Goal: Task Accomplishment & Management: Manage account settings

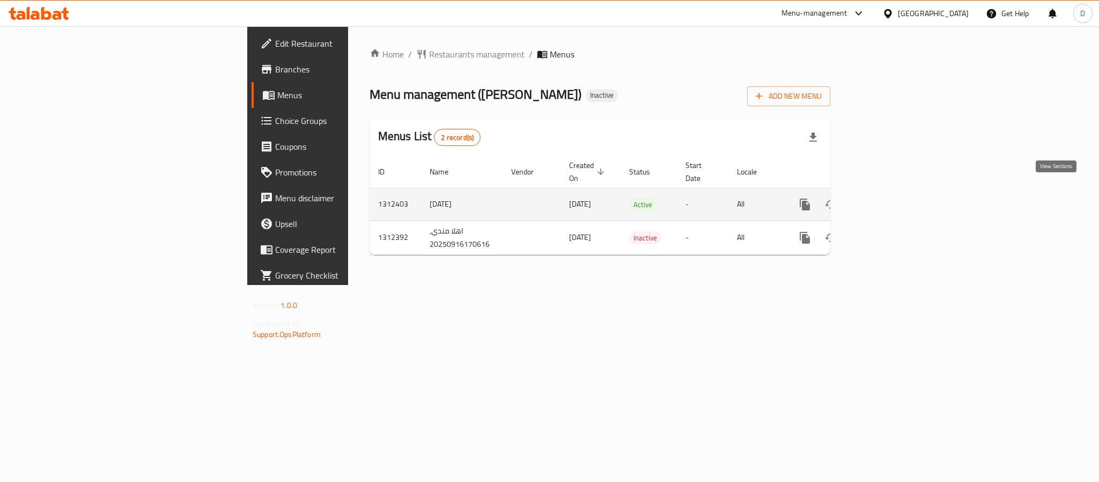
click at [889, 198] on icon "enhanced table" at bounding box center [882, 204] width 13 height 13
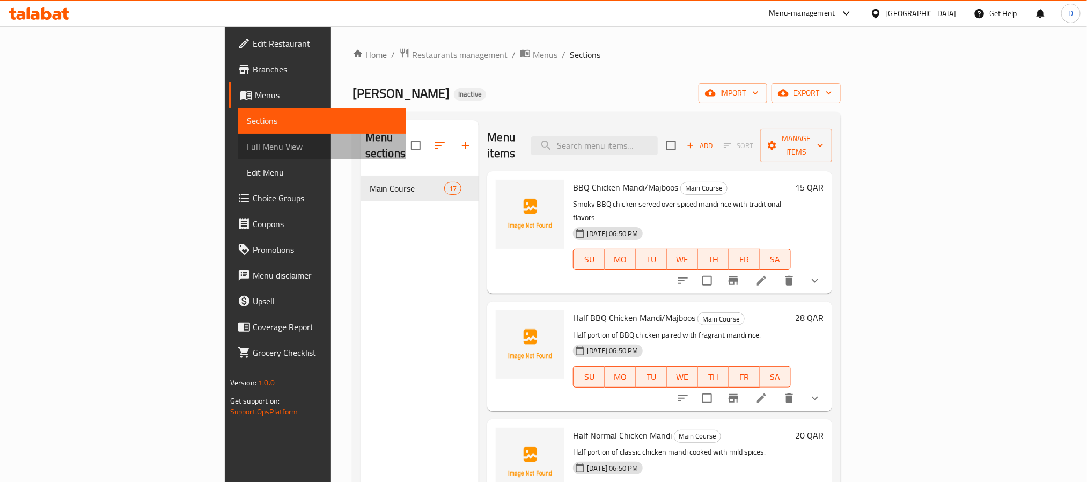
click at [247, 140] on span "Full Menu View" at bounding box center [322, 146] width 151 height 13
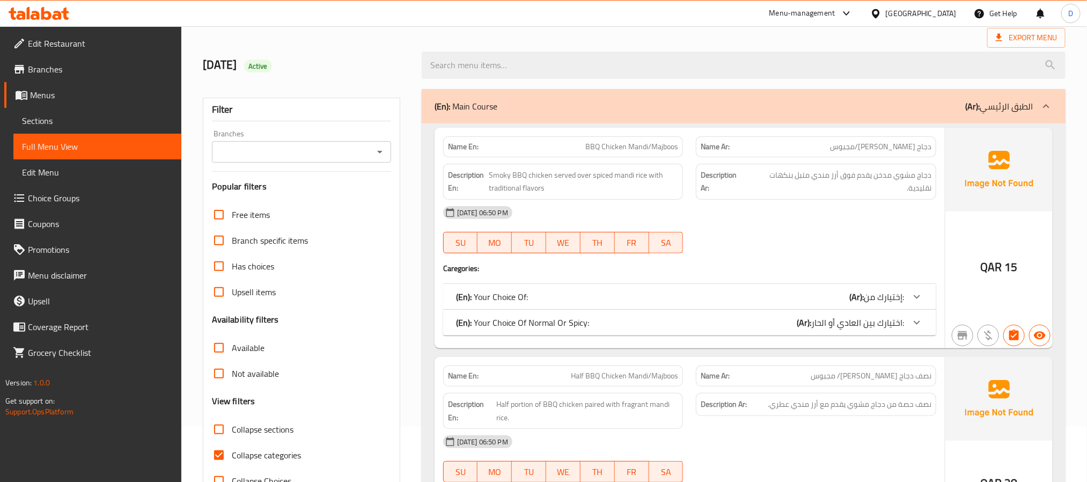
scroll to position [80, 0]
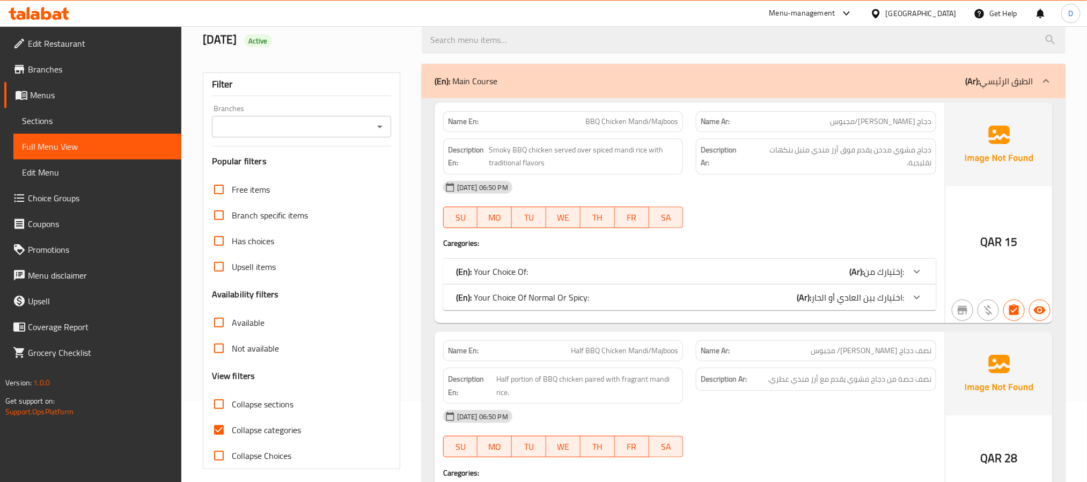
click at [293, 433] on span "Collapse categories" at bounding box center [266, 429] width 69 height 13
click at [232, 433] on input "Collapse categories" at bounding box center [219, 430] width 26 height 26
checkbox input "false"
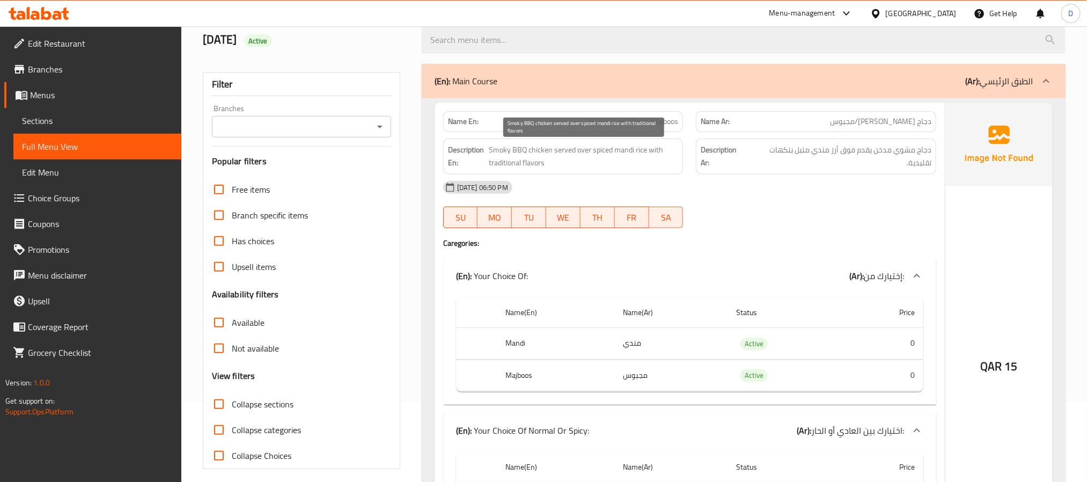
click at [504, 168] on span "Smoky BBQ chicken served over spiced mandi rice with traditional flavors" at bounding box center [583, 156] width 189 height 26
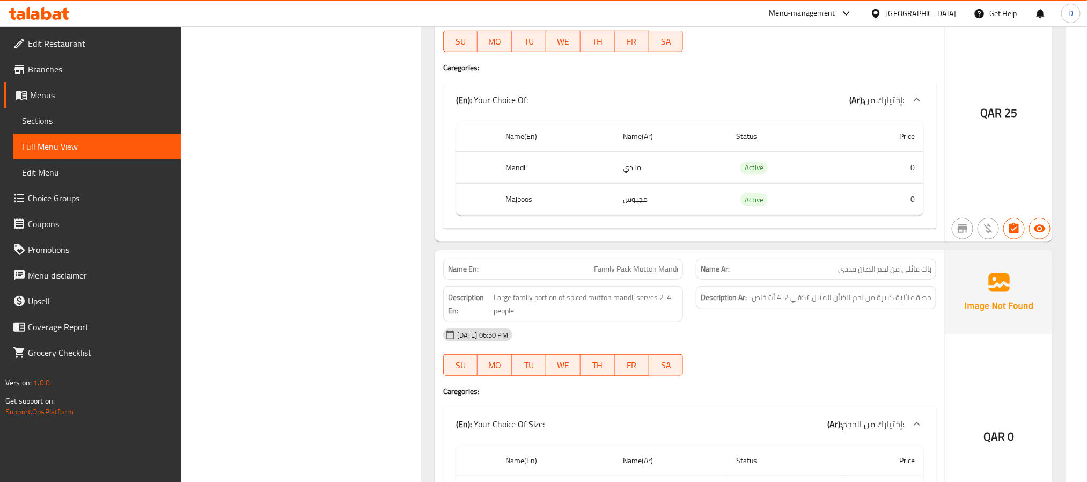
scroll to position [2574, 0]
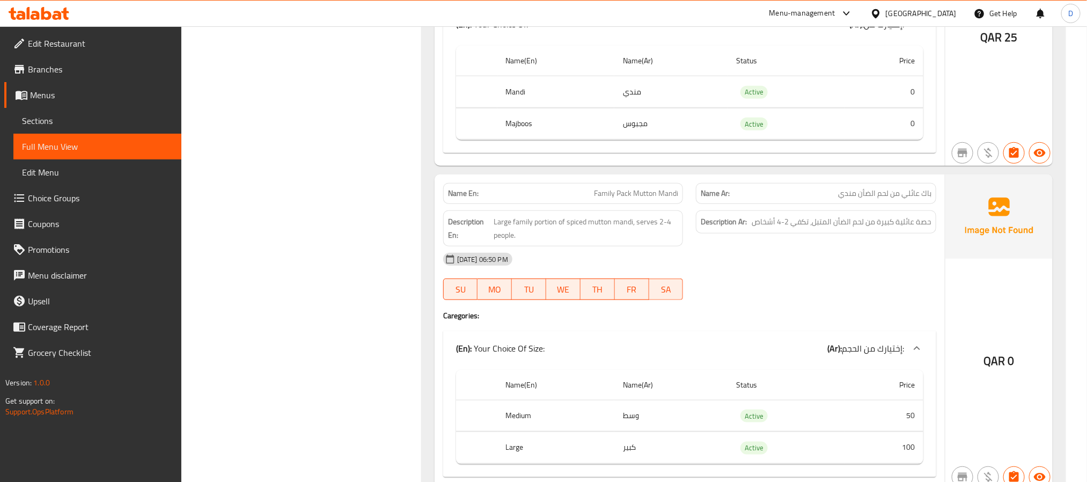
click at [650, 187] on div "Name En: Family Pack Mutton Mandi" at bounding box center [563, 193] width 240 height 21
copy span "Family Pack Mutton Mandi"
click at [652, 188] on span "Family Pack Mutton Mandi" at bounding box center [636, 193] width 84 height 11
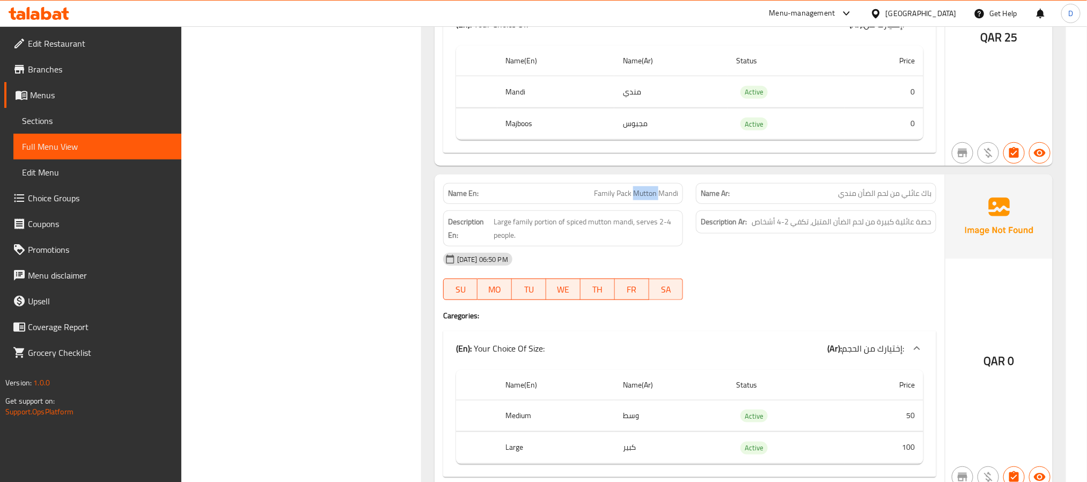
click at [652, 188] on span "Family Pack Mutton Mandi" at bounding box center [636, 193] width 84 height 11
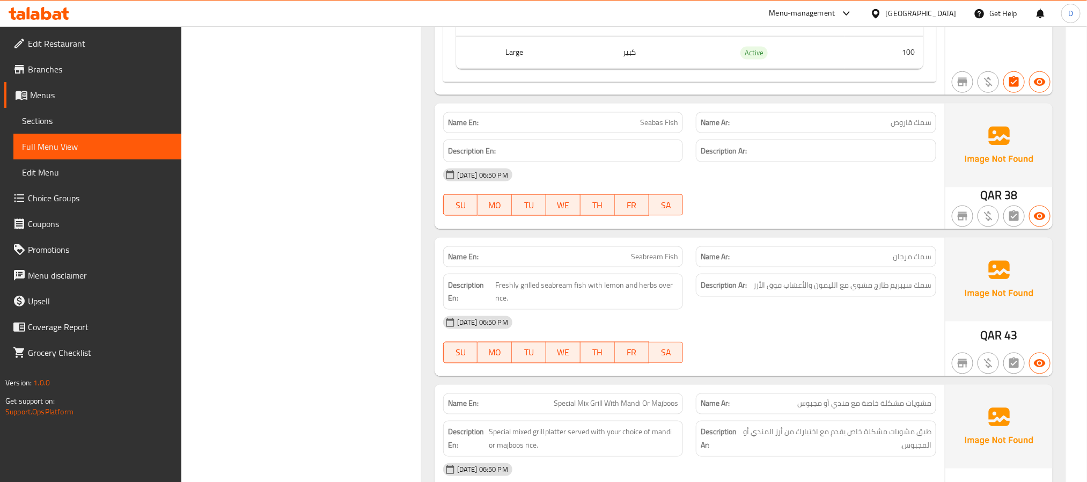
scroll to position [2976, 0]
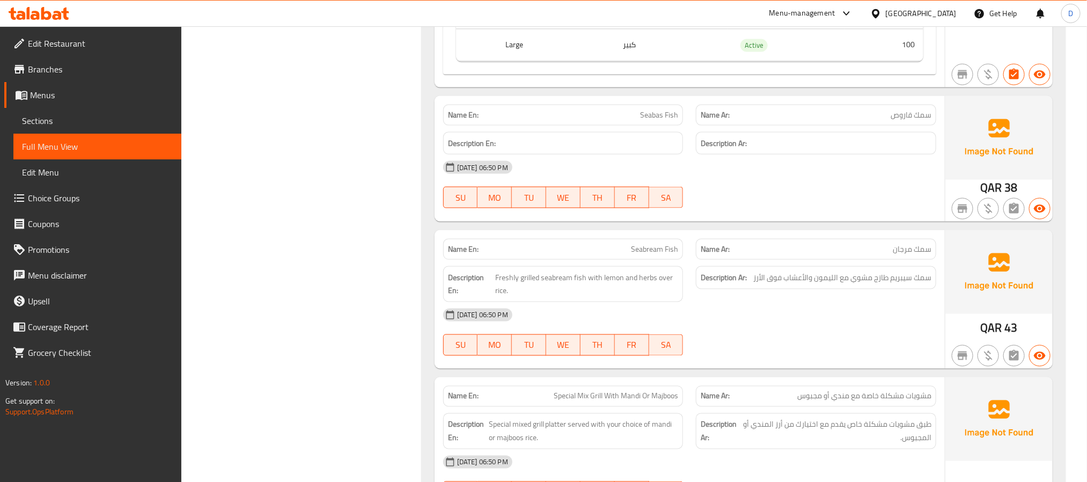
drag, startPoint x: 975, startPoint y: 0, endPoint x: 647, endPoint y: 257, distance: 417.1
click at [647, 255] on span "Seabream Fish" at bounding box center [654, 248] width 47 height 11
copy span "Seabream"
click at [650, 116] on span "Seabas Fish" at bounding box center [659, 114] width 38 height 11
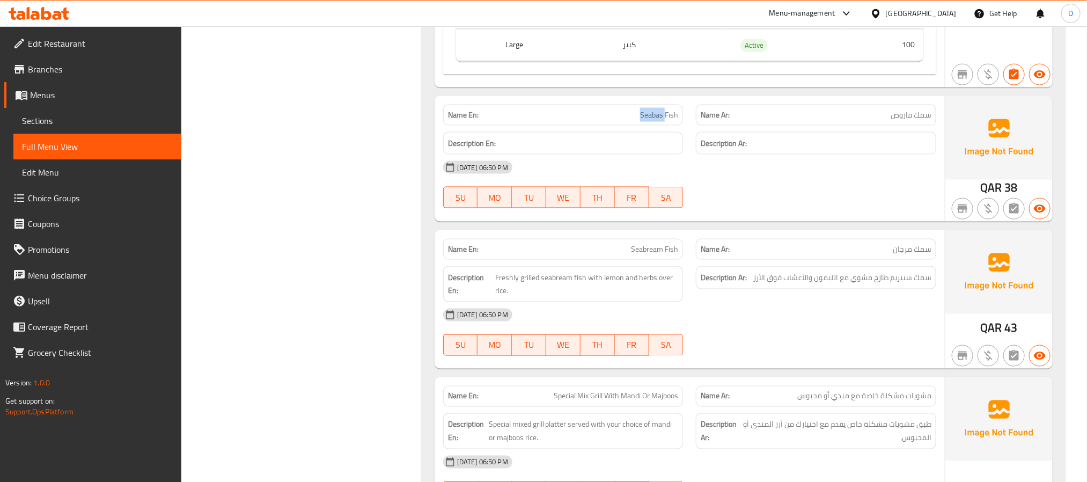
click at [650, 116] on span "Seabas Fish" at bounding box center [659, 114] width 38 height 11
copy span "Seabas Fish"
click at [645, 260] on div "Name En: Seabream Fish" at bounding box center [563, 249] width 240 height 21
click at [642, 255] on span "Seabream Fish" at bounding box center [654, 248] width 47 height 11
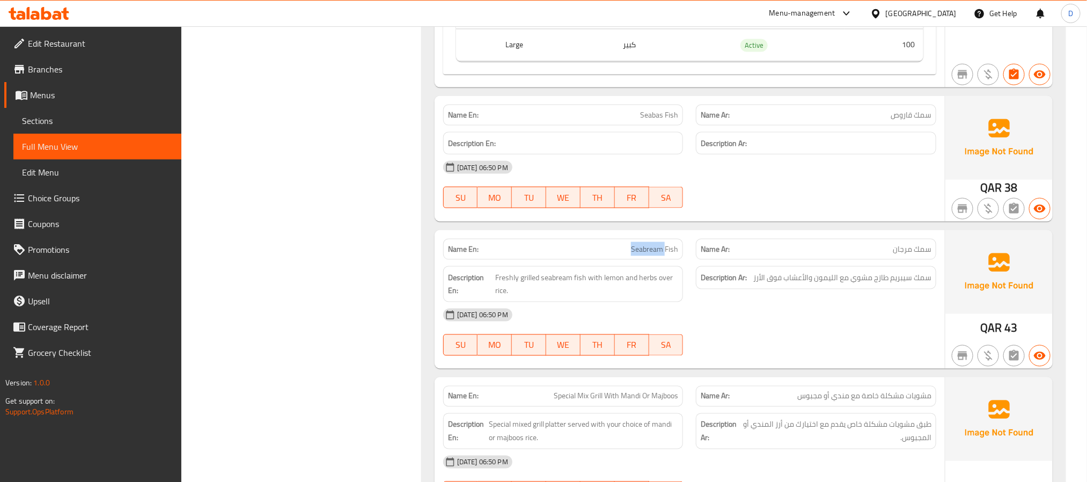
click at [642, 255] on span "Seabream Fish" at bounding box center [654, 248] width 47 height 11
copy span "Seabream Fish"
click at [652, 250] on span "Seabream Fish" at bounding box center [654, 248] width 47 height 11
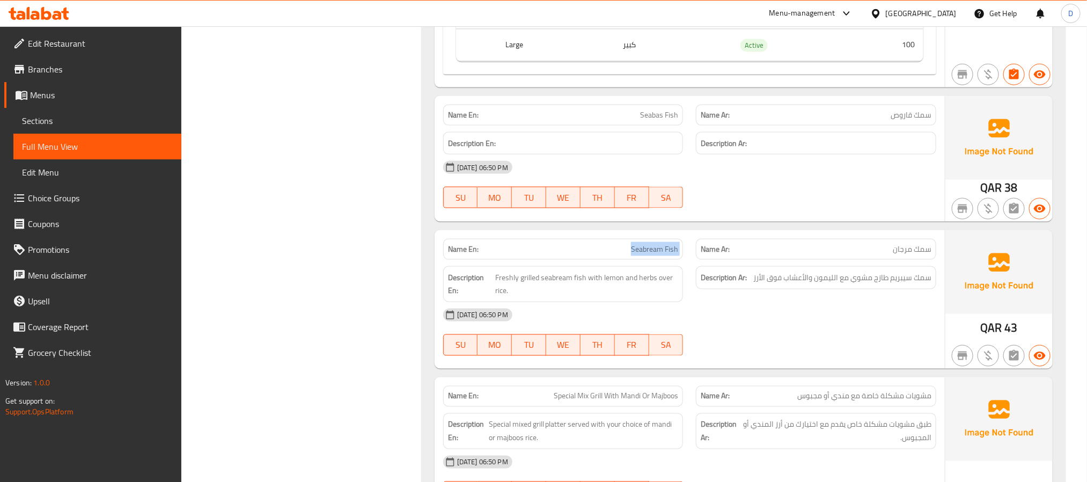
click at [652, 250] on span "Seabream Fish" at bounding box center [654, 248] width 47 height 11
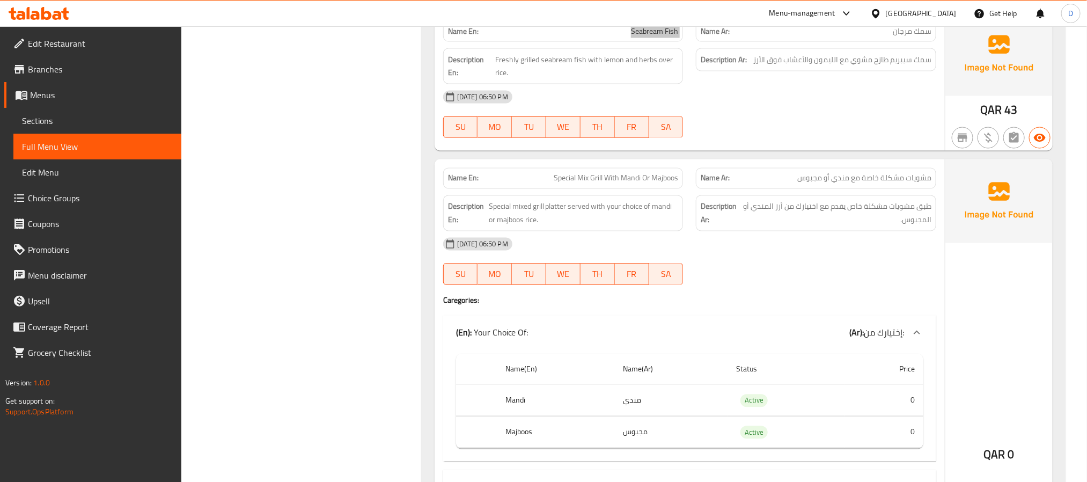
scroll to position [3218, 0]
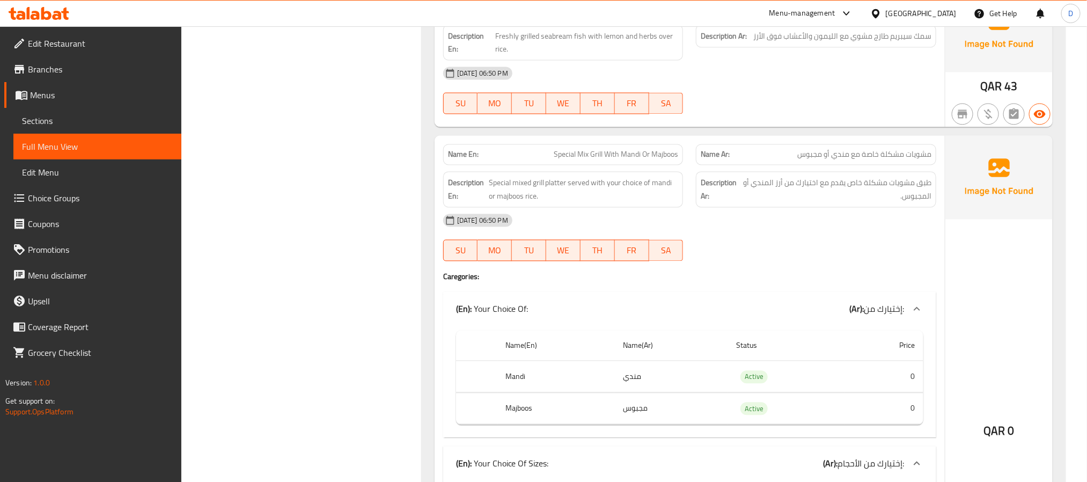
click at [651, 157] on span "Special Mix Grill With Mandi Or Majboos" at bounding box center [615, 154] width 124 height 11
copy span "Special Mix Grill With Mandi Or Majboos"
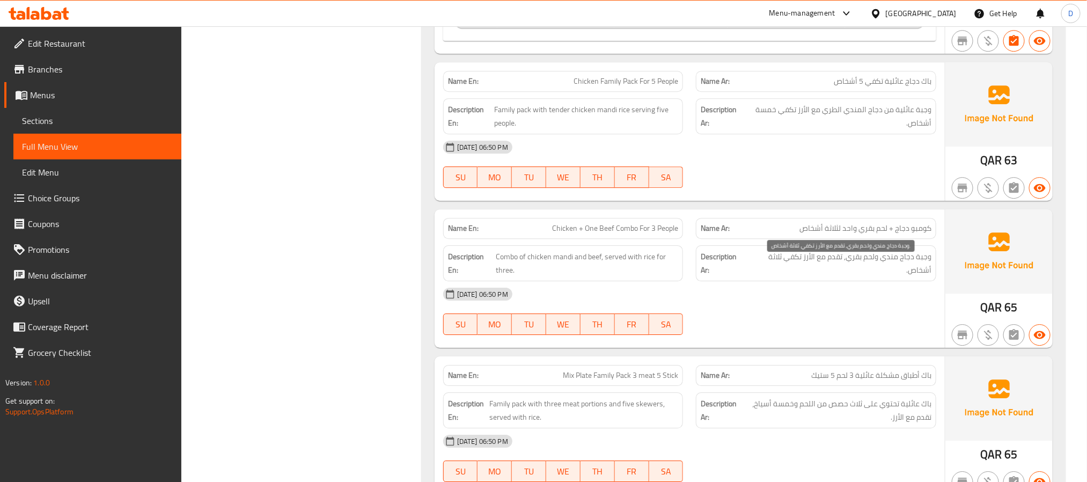
scroll to position [3861, 0]
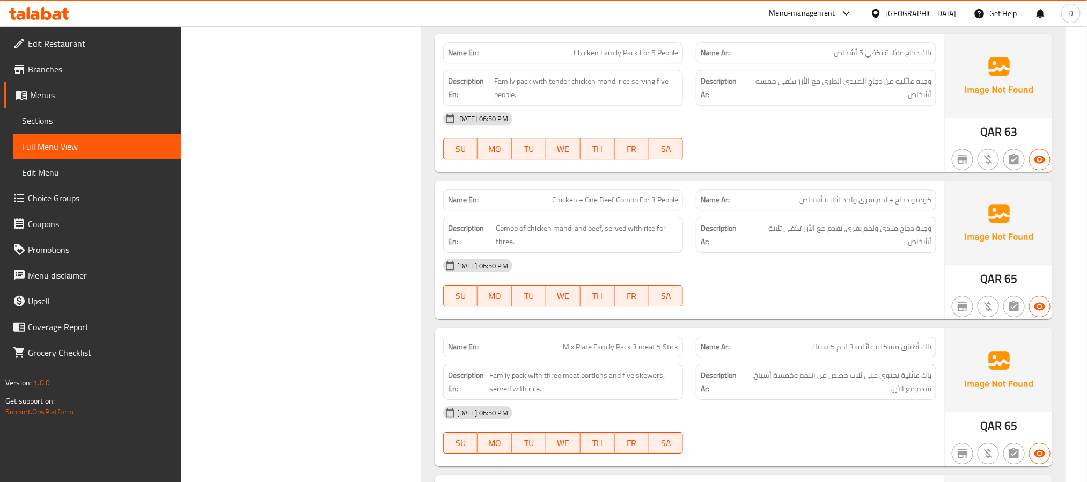
click at [671, 205] on span "Chicken + One Beef Combo For 3 People" at bounding box center [615, 199] width 126 height 11
copy span "Chicken + One Beef Combo For 3 People"
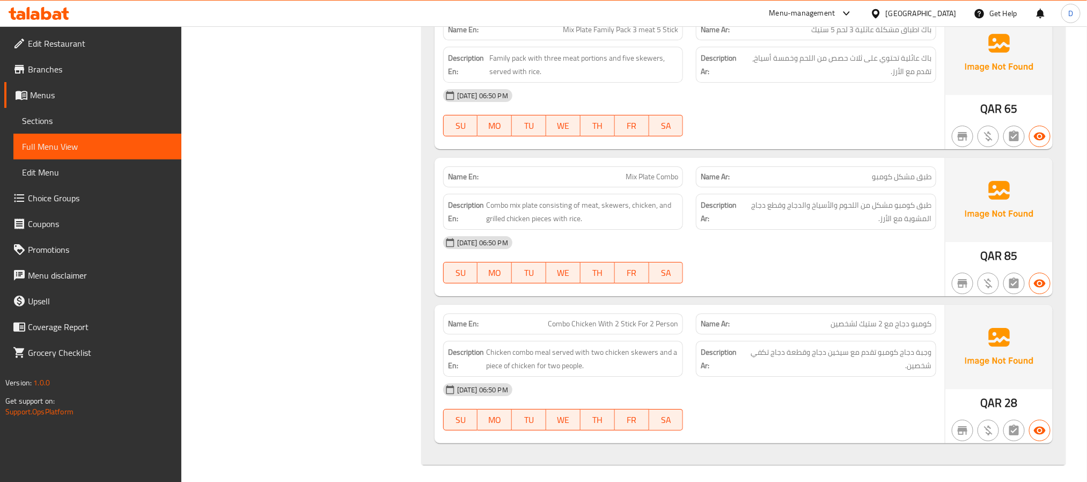
scroll to position [4183, 0]
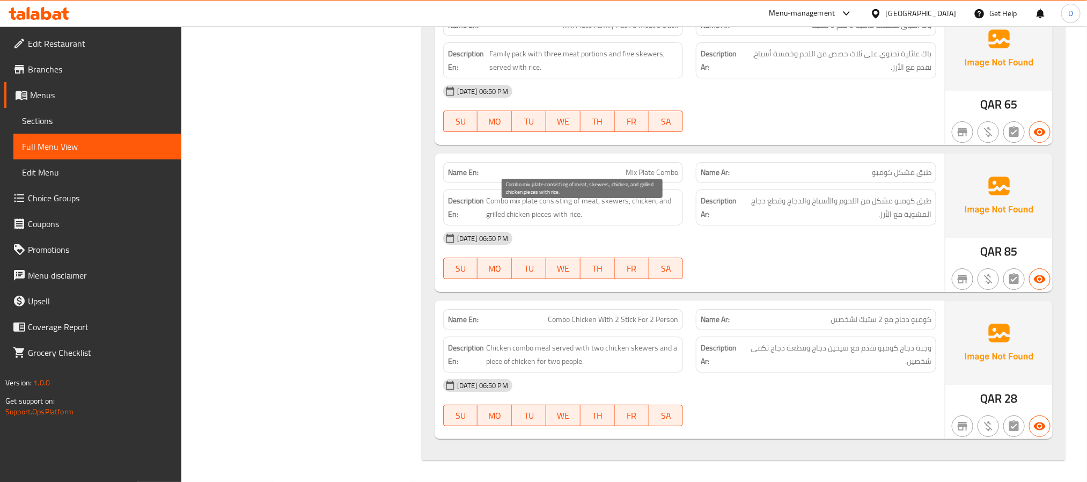
click at [634, 220] on span "Combo mix plate consisting of meat, skewers, chicken, and grilled chicken piece…" at bounding box center [582, 207] width 193 height 26
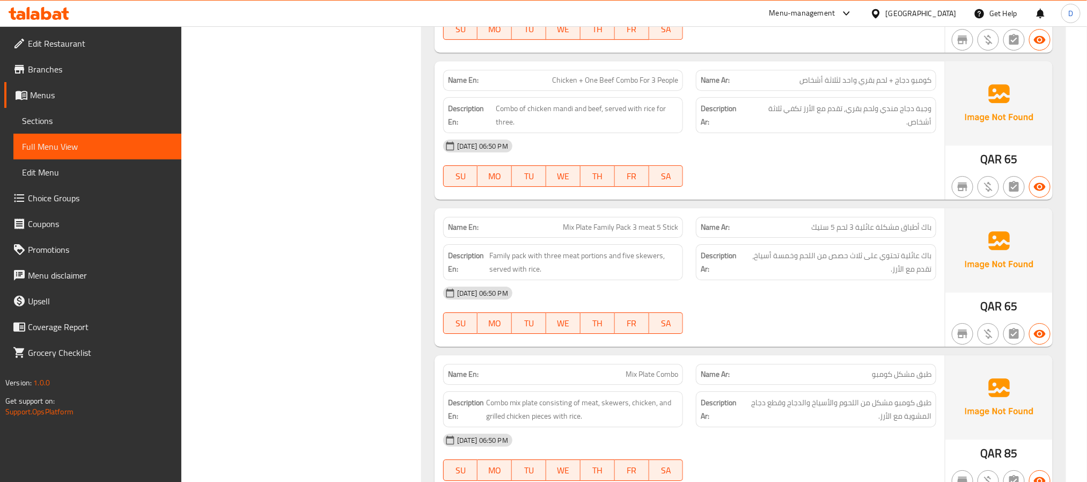
scroll to position [3953, 0]
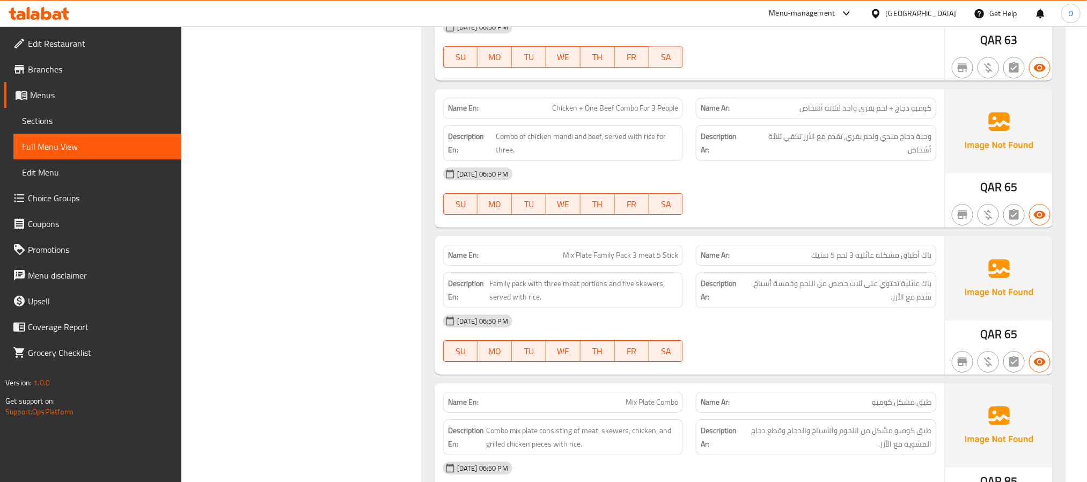
click at [818, 221] on div at bounding box center [815, 214] width 253 height 13
click at [663, 114] on span "Chicken + One Beef Combo For 3 People" at bounding box center [615, 107] width 126 height 11
copy span "Chicken + One Beef Combo For 3 People"
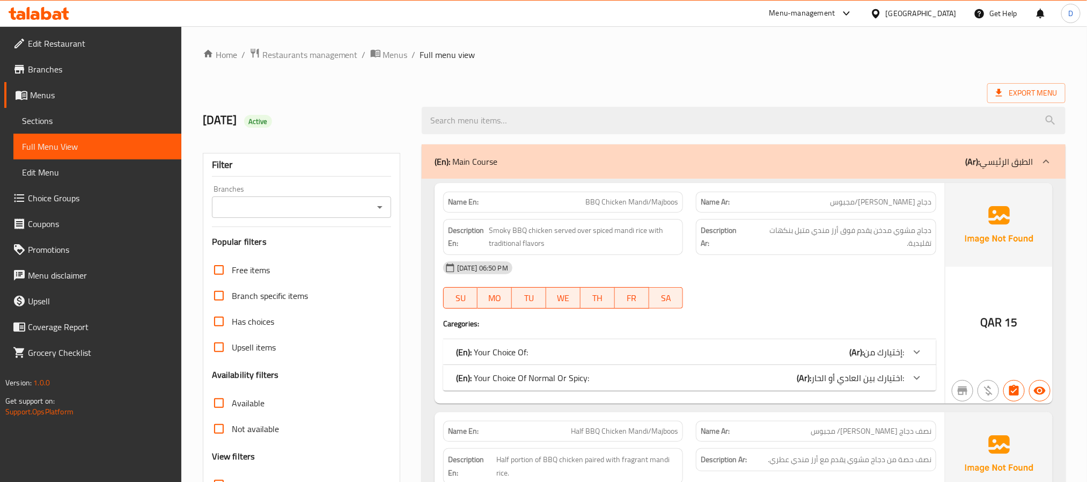
click at [97, 117] on span "Sections" at bounding box center [97, 120] width 151 height 13
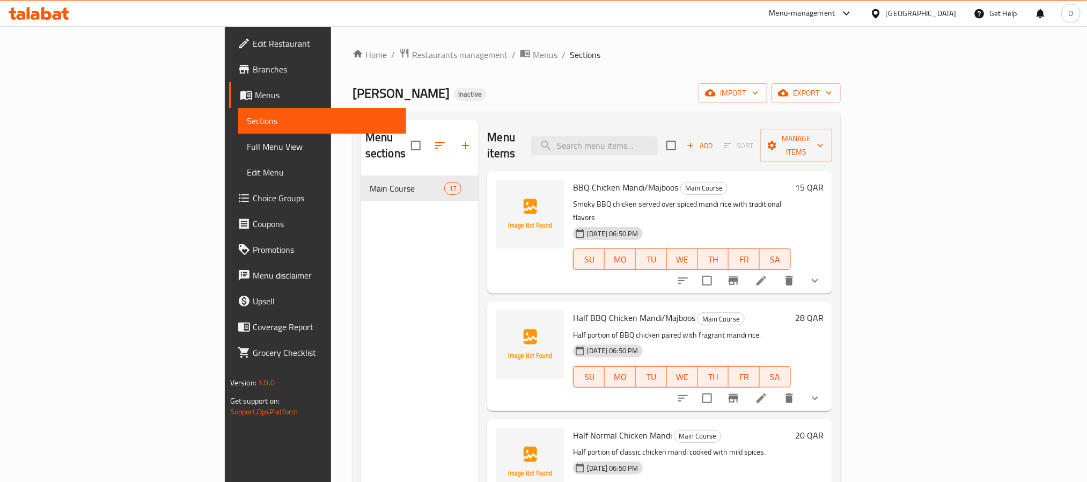
click at [767, 274] on icon at bounding box center [761, 280] width 13 height 13
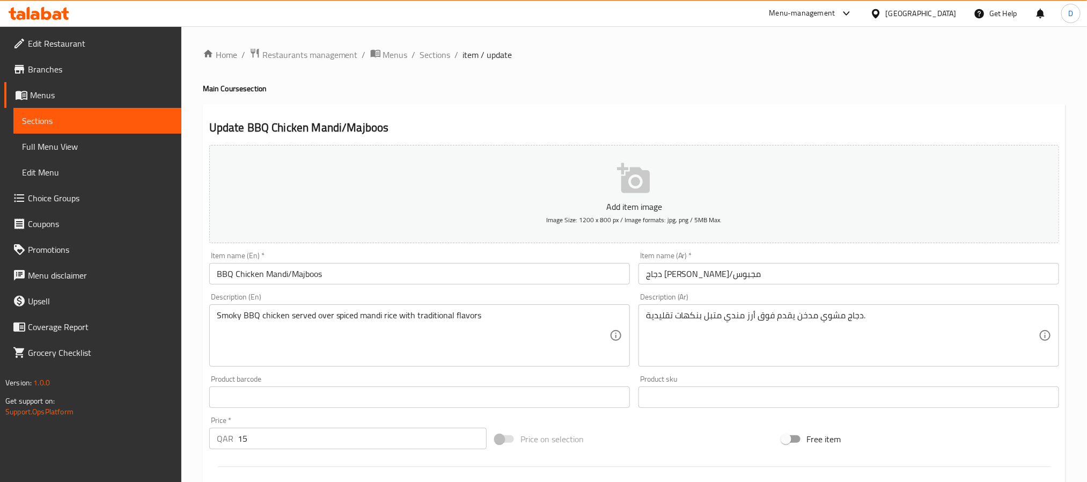
click at [835, 320] on textarea "دجاج مشوي مدخن يقدم فوق أرز مندي متبل بنكهات تقليدية." at bounding box center [842, 335] width 393 height 51
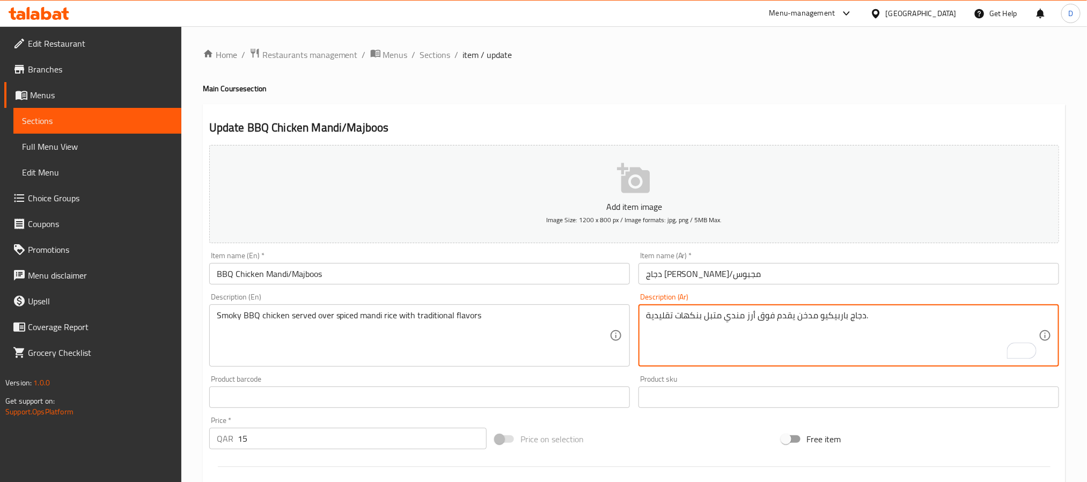
type textarea "دجاج باربيكيو مدخن يقدم فوق أرز مندي متبل بنكهات تقليدية."
click at [391, 268] on input "BBQ Chicken Mandi/Majboos" at bounding box center [419, 273] width 420 height 21
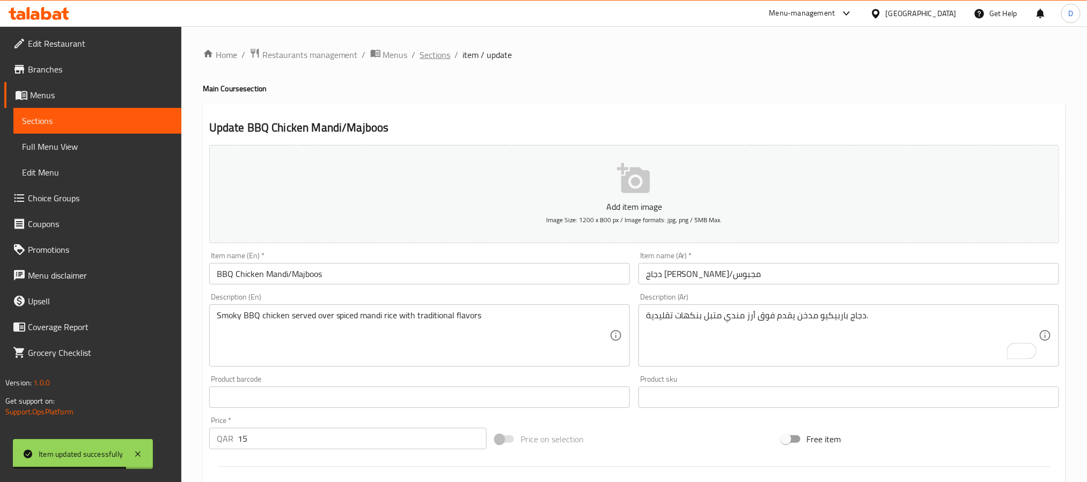
click at [427, 52] on span "Sections" at bounding box center [435, 54] width 31 height 13
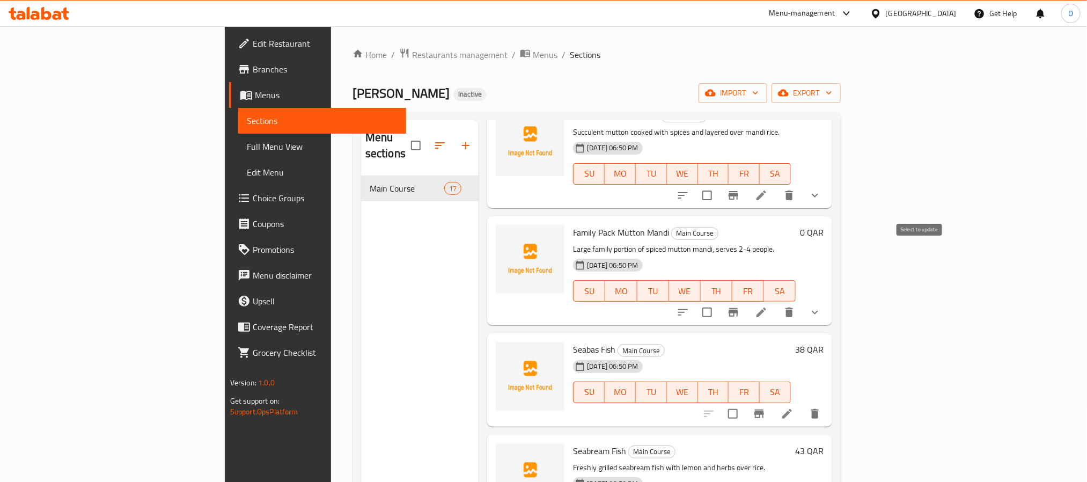
scroll to position [907, 0]
click at [767, 304] on icon at bounding box center [761, 310] width 13 height 13
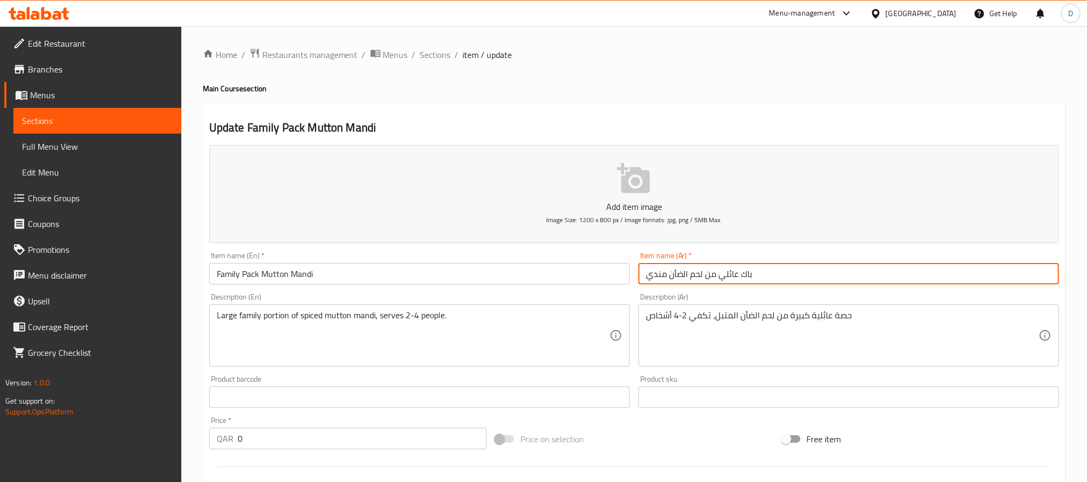
drag, startPoint x: 740, startPoint y: 277, endPoint x: 765, endPoint y: 276, distance: 24.7
click at [765, 276] on input "باك عائلي من لحم الضأن مندي" at bounding box center [848, 273] width 420 height 21
type input "عبوة عائلي من لحم الضأن مندي"
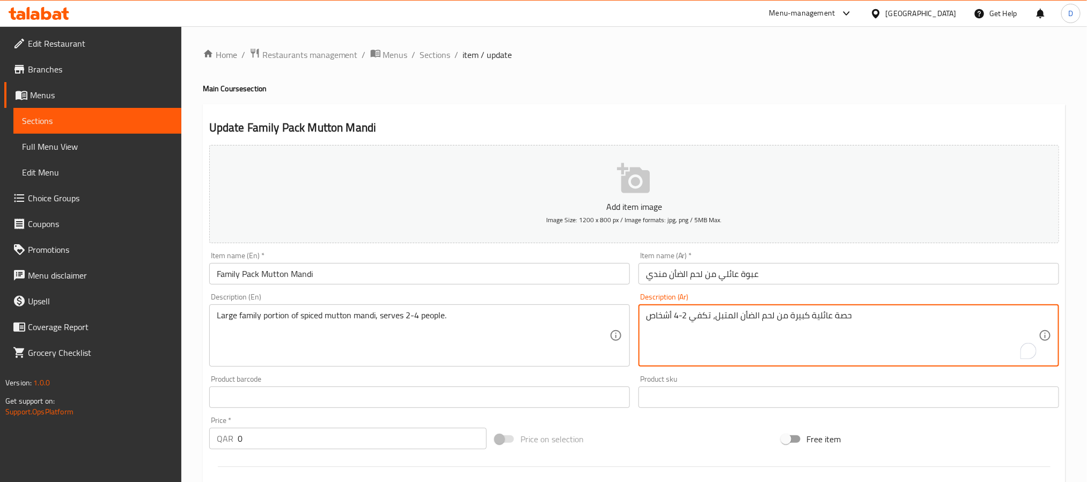
click at [838, 315] on textarea "حصة عائلية كبيرة من لحم الضأن المتبل، تكفي 2-4 أشخاص" at bounding box center [842, 335] width 393 height 51
paste textarea "من 2 إلى 4 أشخاص ولبن ودقوس والفلفل"
type textarea "حصة عائلية كبيرة من لحم الضأن المتبل، تكفي من 2 إلى 4 أشخاص ولبن ودقوس والفلفل"
click at [684, 317] on textarea "حصة عائلية كبيرة من لحم الضأن المتبل، تكفي من 2 إلى 4 أشخاص ولبن ودقوس والفلفل" at bounding box center [842, 335] width 393 height 51
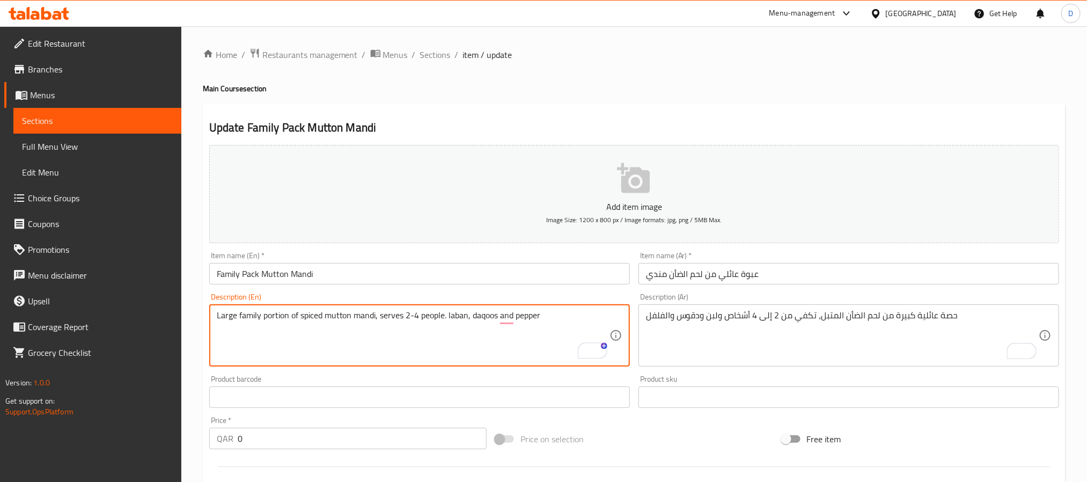
type textarea "Large family portion of spiced mutton mandi, serves 2-4 people. laban, daqoos a…"
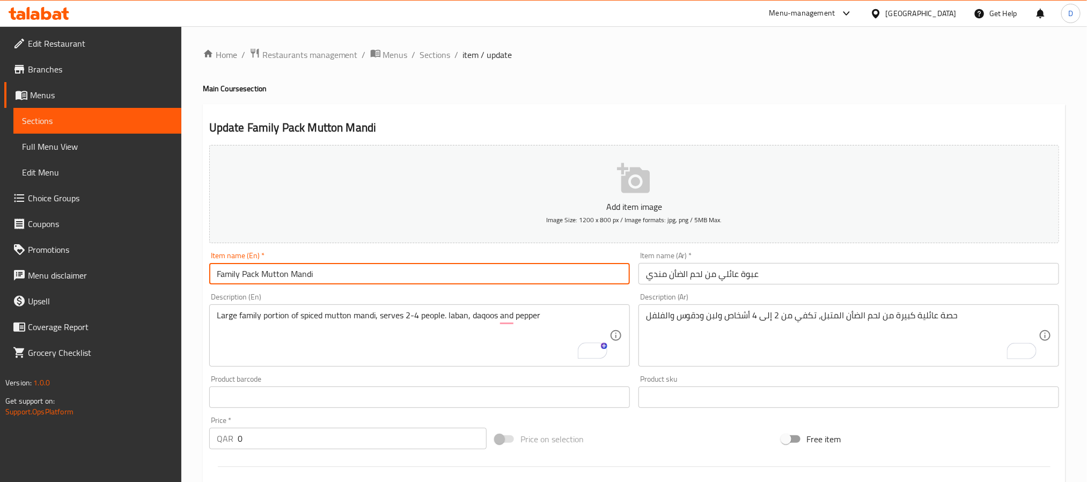
click at [459, 280] on input "Family Pack Mutton Mandi" at bounding box center [419, 273] width 420 height 21
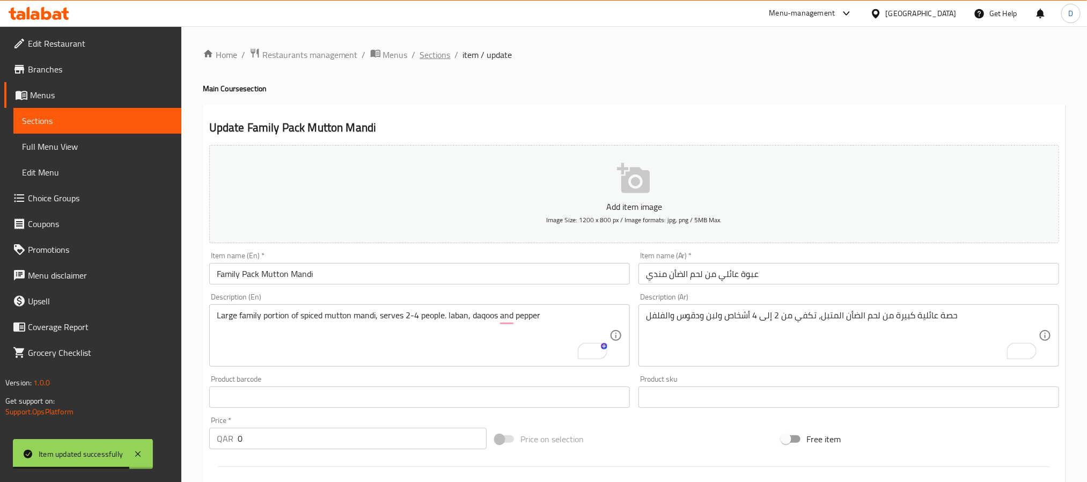
click at [430, 58] on span "Sections" at bounding box center [435, 54] width 31 height 13
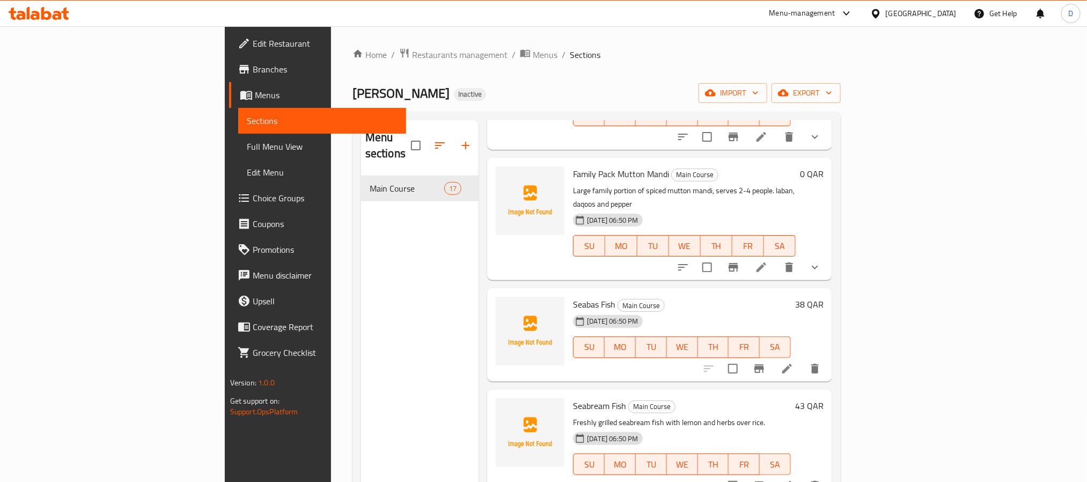
scroll to position [1125, 0]
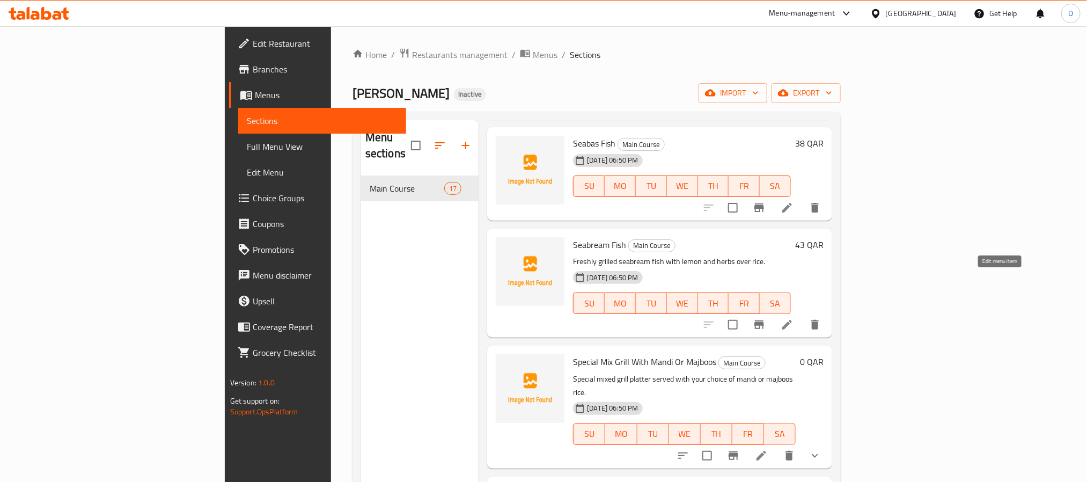
click at [793, 318] on icon at bounding box center [786, 324] width 13 height 13
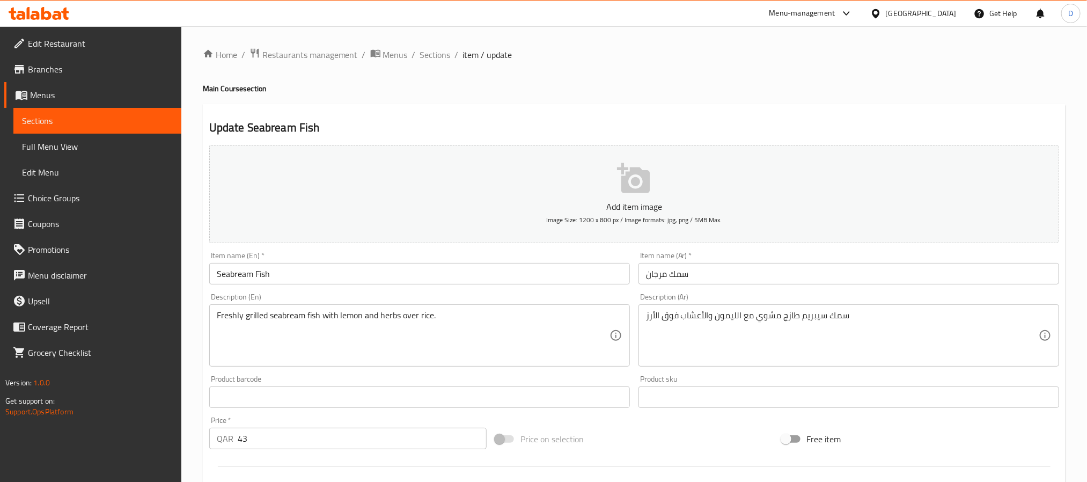
click at [622, 69] on div "Home / Restaurants management / Menus / Sections / item / update Main Course se…" at bounding box center [634, 392] width 862 height 689
click at [425, 50] on span "Sections" at bounding box center [435, 54] width 31 height 13
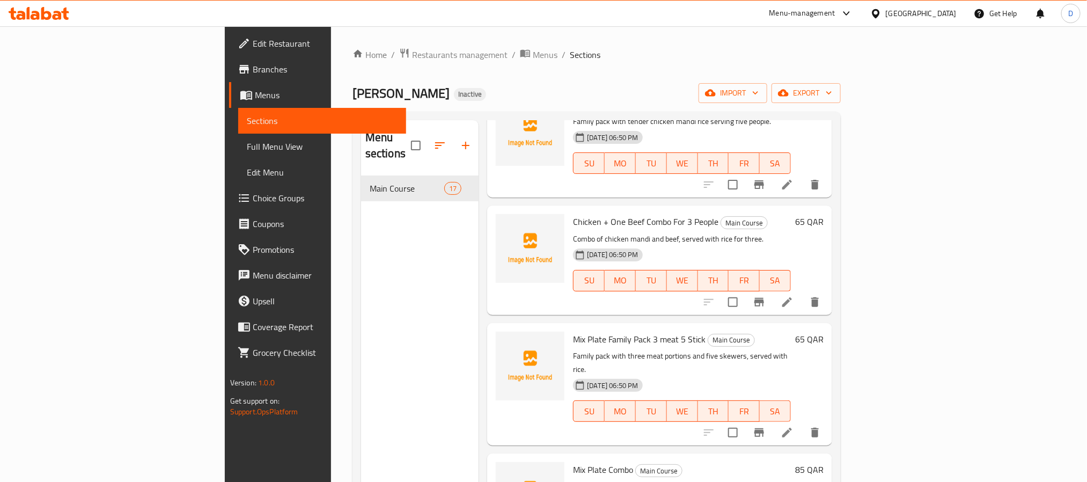
scroll to position [1519, 0]
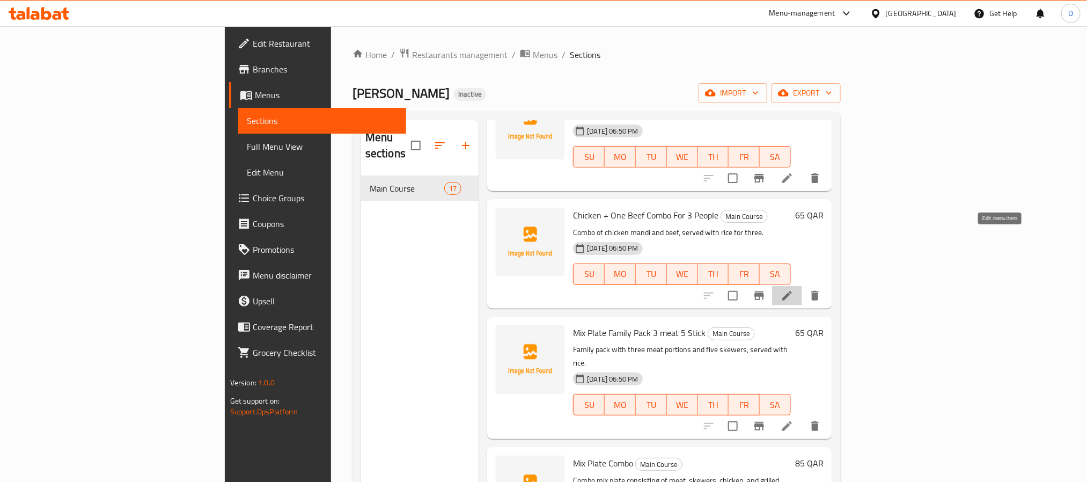
click at [793, 289] on icon at bounding box center [786, 295] width 13 height 13
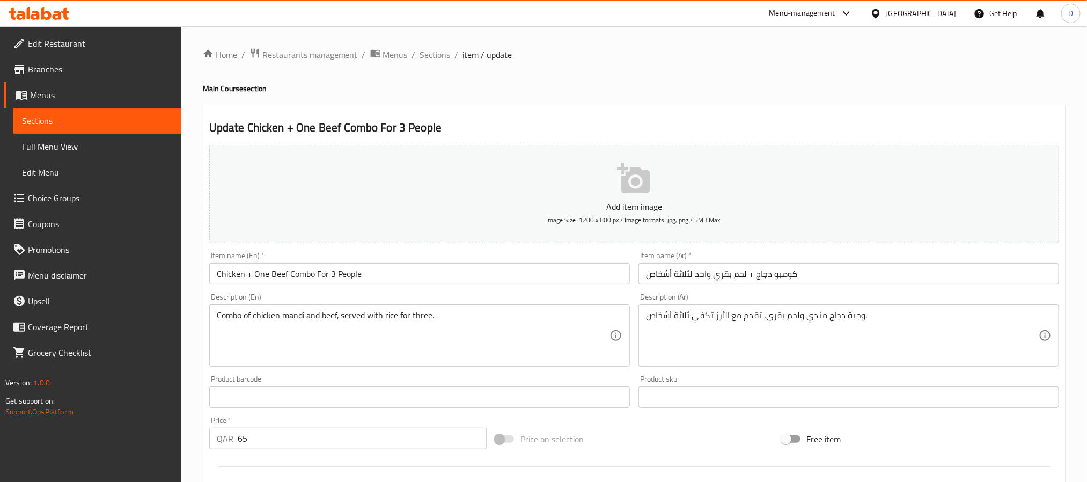
click at [780, 276] on input "كومبو دجاج + لحم بقري واحد لثلاثة أشخاص" at bounding box center [848, 273] width 420 height 21
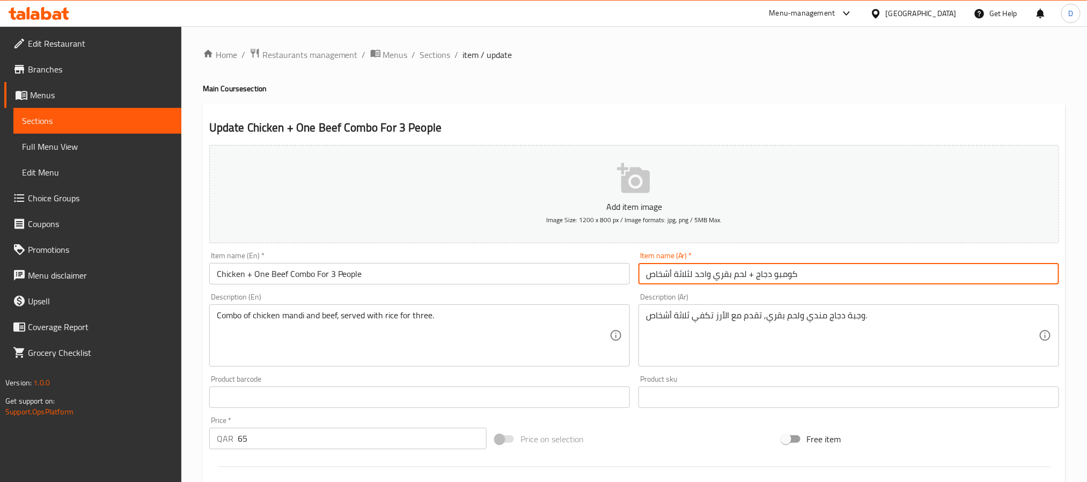
click at [780, 276] on input "كومبو دجاج + لحم بقري واحد لثلاثة أشخاص" at bounding box center [848, 273] width 420 height 21
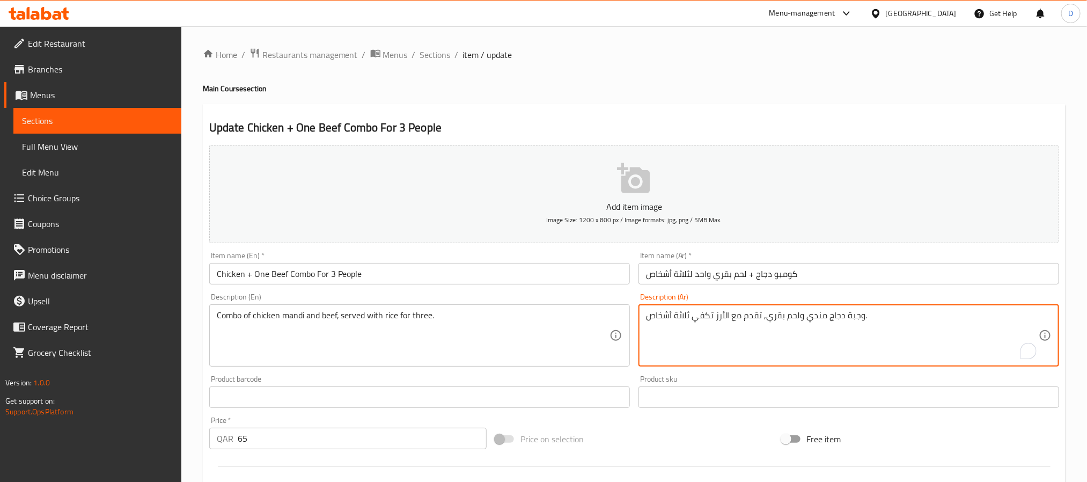
click at [851, 321] on textarea "وجبة دجاج مندي ولحم بقري, تقدم مع الأرز تكفي ثلاثة أشخاص." at bounding box center [842, 335] width 393 height 51
paste textarea "ومبو"
type textarea "كومبو دجاج مندي ولحم بقري, تقدم مع الأرز تكفي ثلاثة أشخاص."
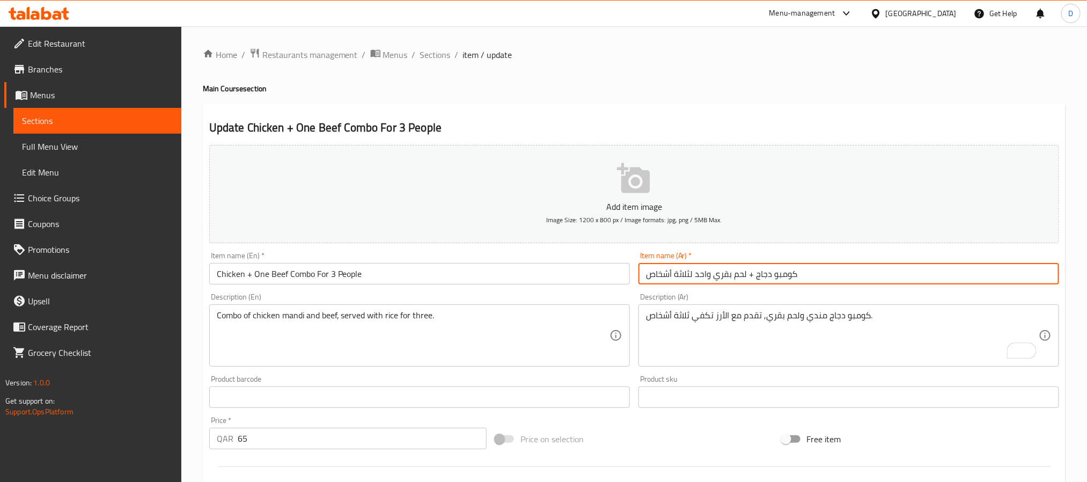
click at [860, 275] on input "كومبو دجاج + لحم بقري واحد لثلاثة أشخاص" at bounding box center [848, 273] width 420 height 21
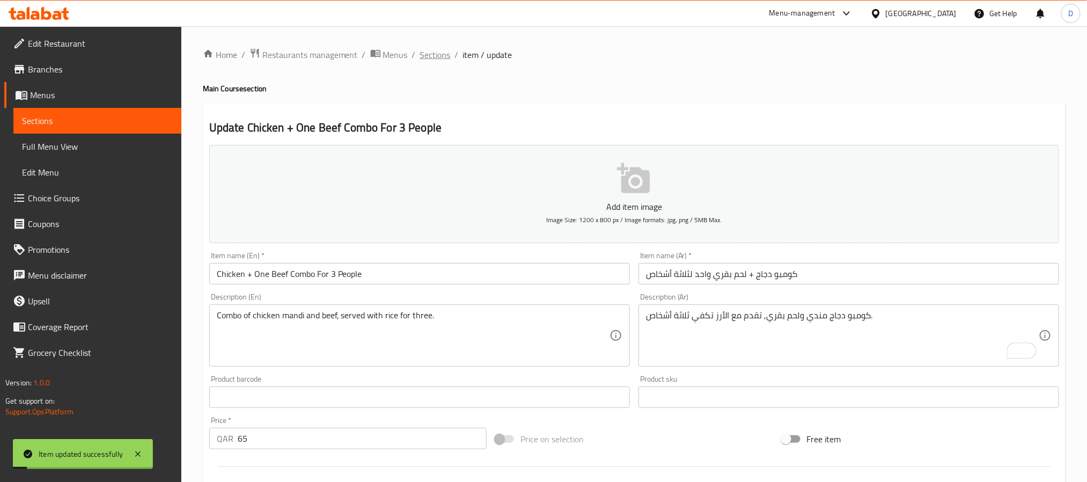
click at [433, 55] on span "Sections" at bounding box center [435, 54] width 31 height 13
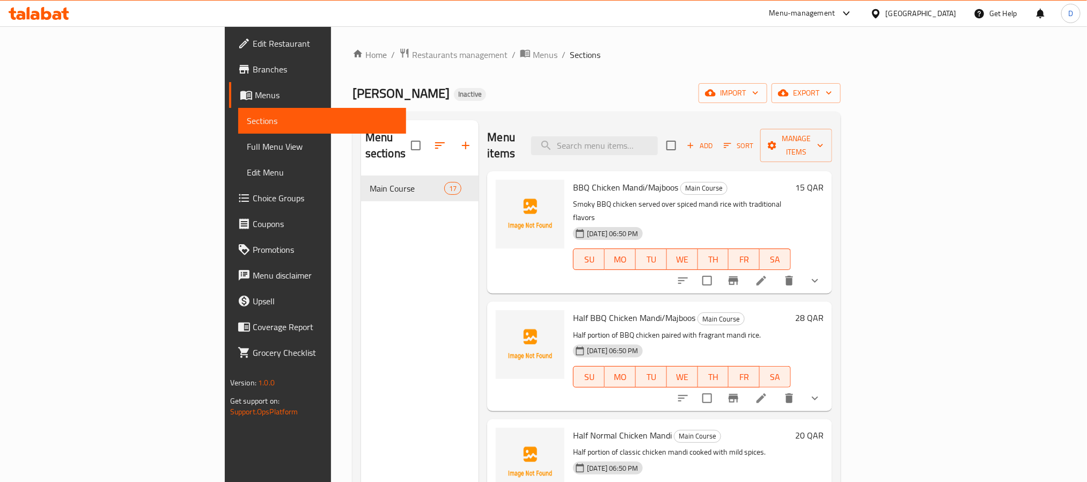
scroll to position [1432, 0]
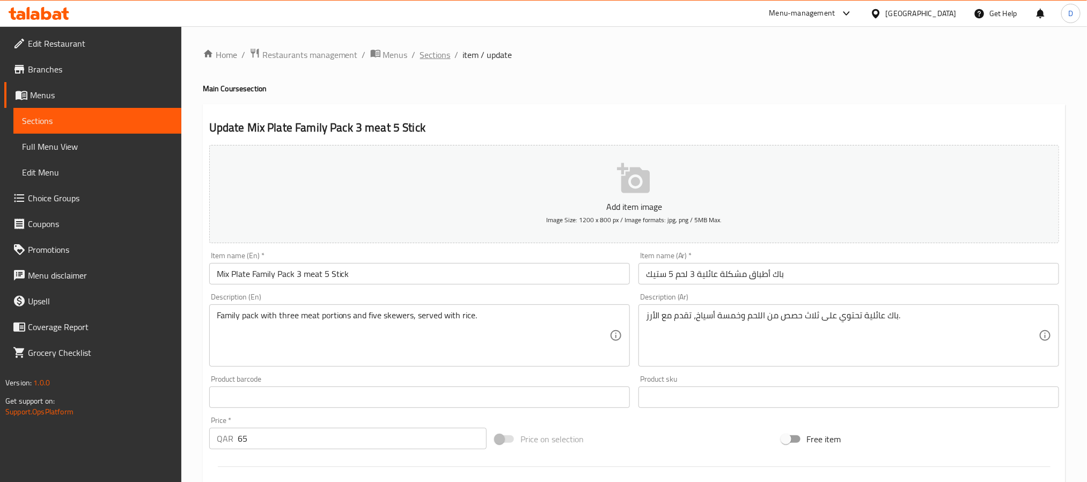
click at [438, 55] on span "Sections" at bounding box center [435, 54] width 31 height 13
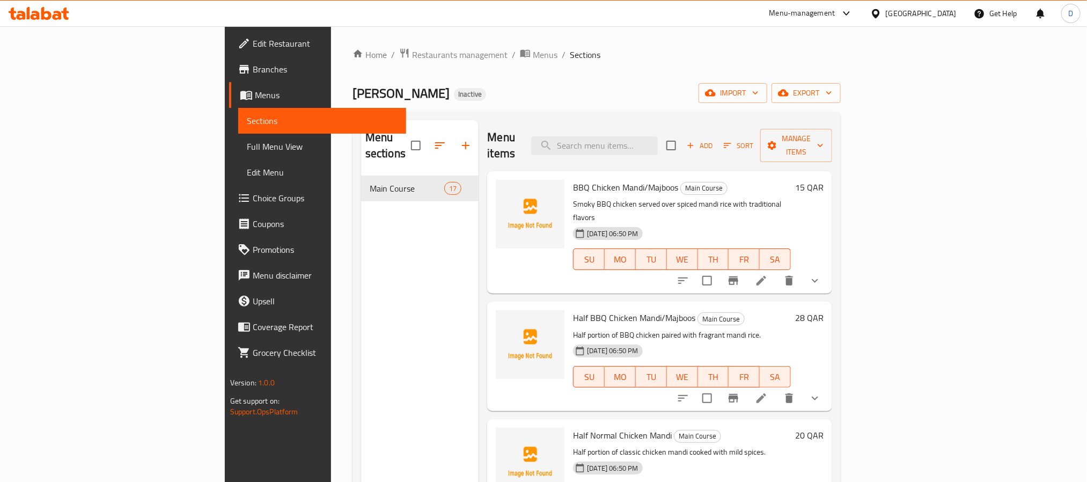
scroll to position [1316, 0]
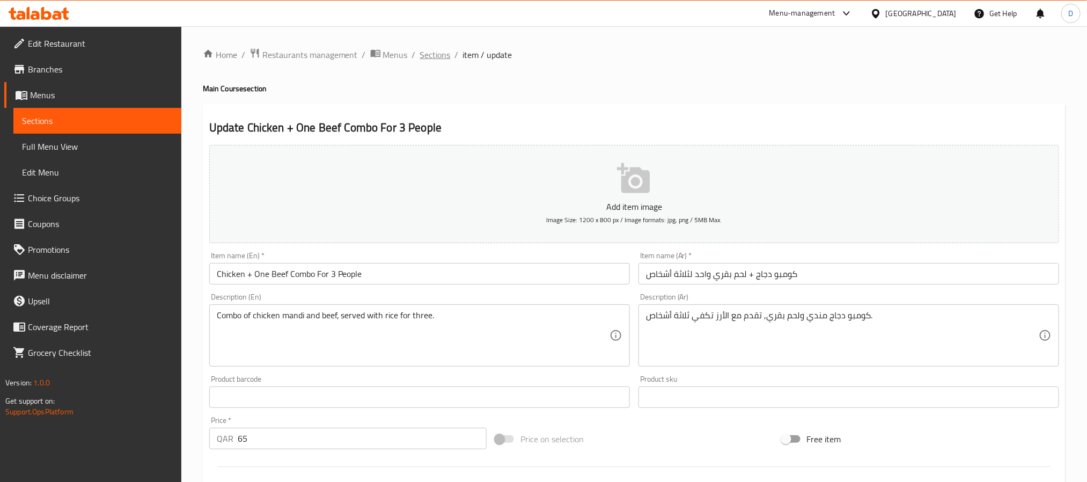
click at [437, 53] on span "Sections" at bounding box center [435, 54] width 31 height 13
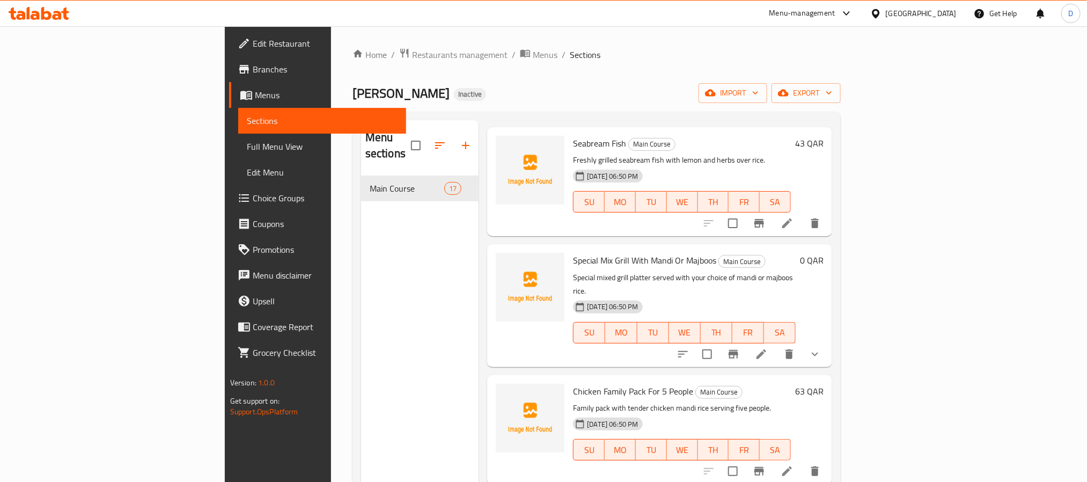
scroll to position [1198, 0]
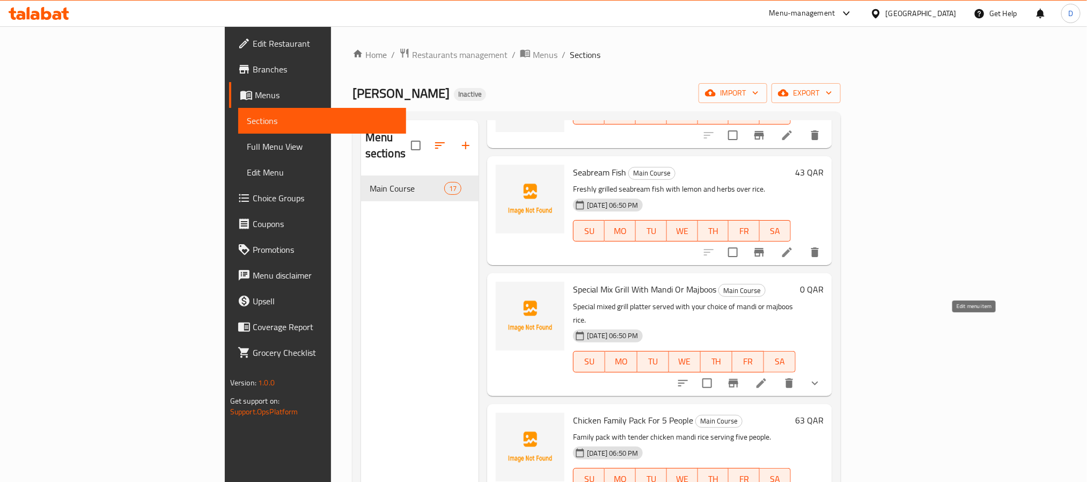
click at [767, 376] on icon at bounding box center [761, 382] width 13 height 13
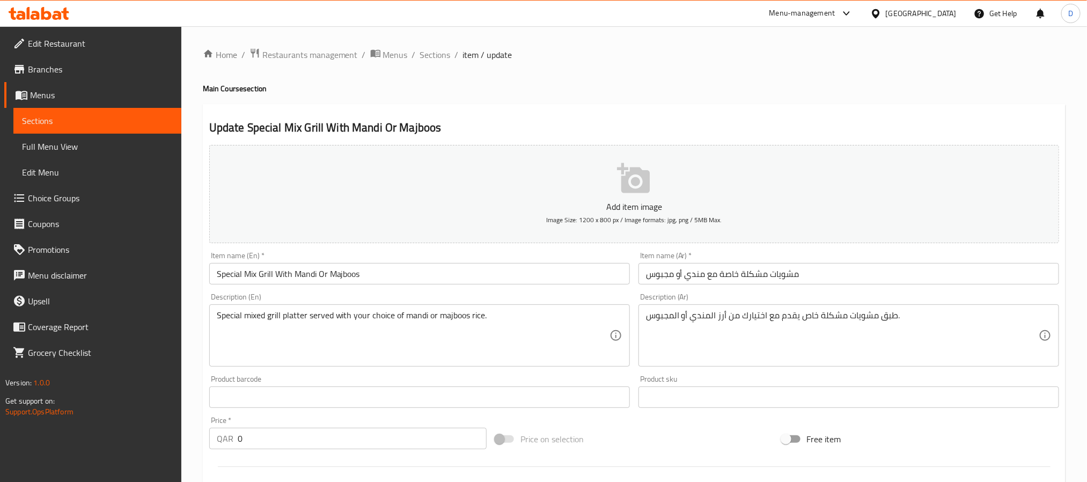
click at [632, 137] on div "Update Special Mix Grill With Mandi Or Majboos Add item image Image Size: 1200 …" at bounding box center [634, 447] width 862 height 686
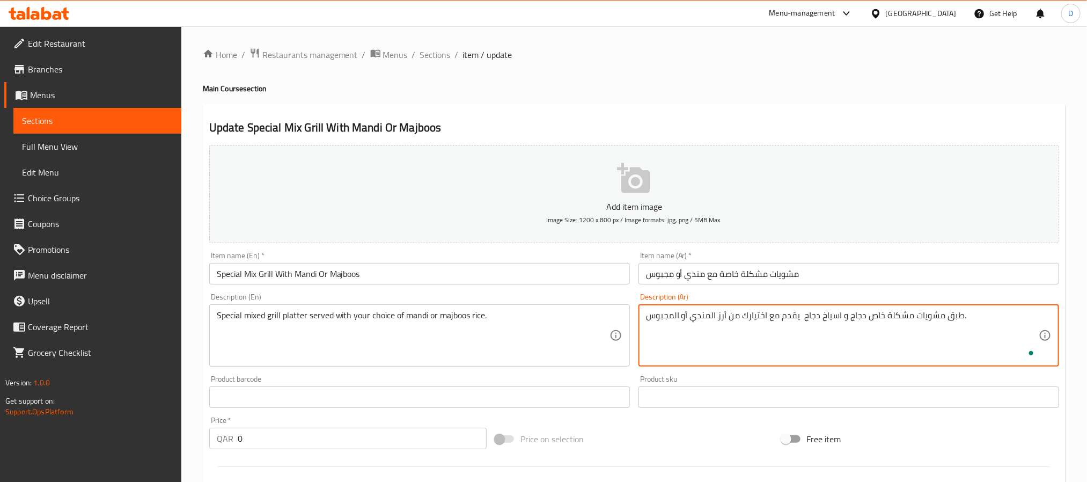
type textarea "طبق مشويات مشكلة خاص دجاج و اسياخ دجاج يقدم مع اختيارك من أرز المندي أو المجبوس."
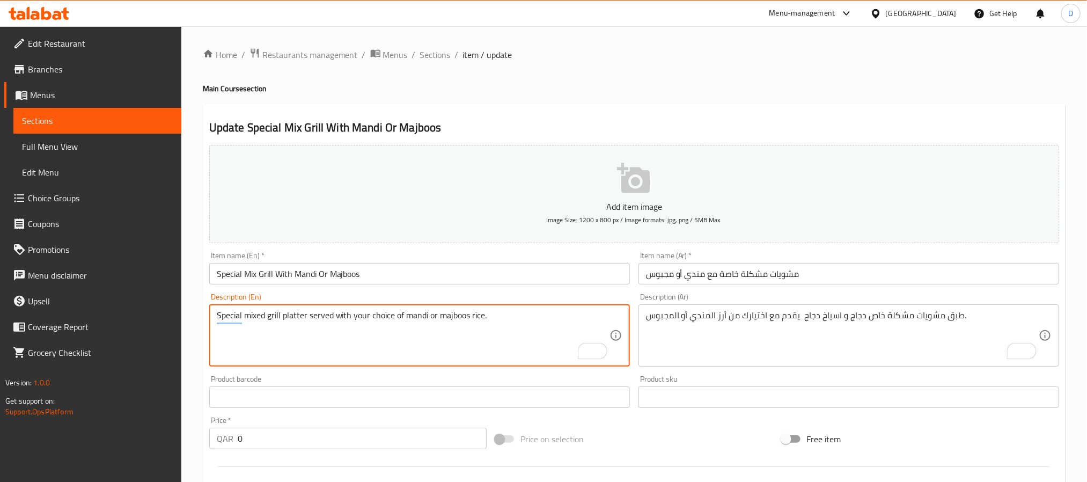
click at [307, 316] on textarea "Special mixed grill platter served with your choice of mandi or majboos rice." at bounding box center [413, 335] width 393 height 51
type textarea "Special mixed grill platter, chicken and chicken skewers served with your choic…"
click at [494, 275] on input "Special Mix Grill With Mandi Or Majboos" at bounding box center [419, 273] width 420 height 21
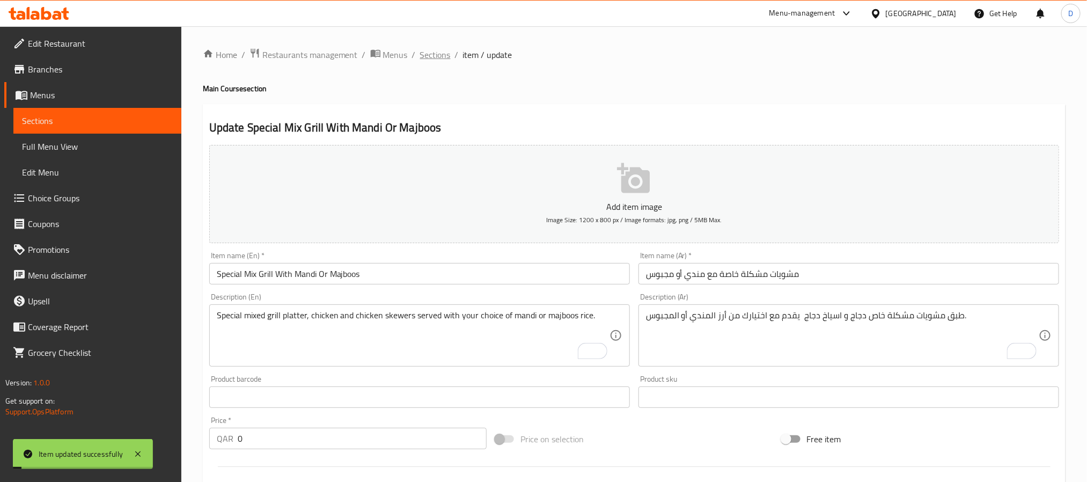
click at [433, 54] on span "Sections" at bounding box center [435, 54] width 31 height 13
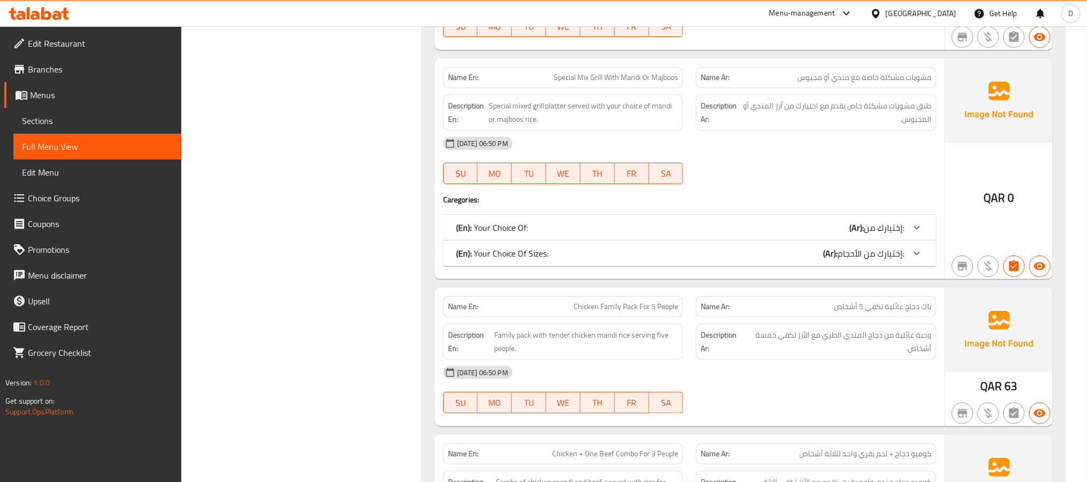
scroll to position [2177, 0]
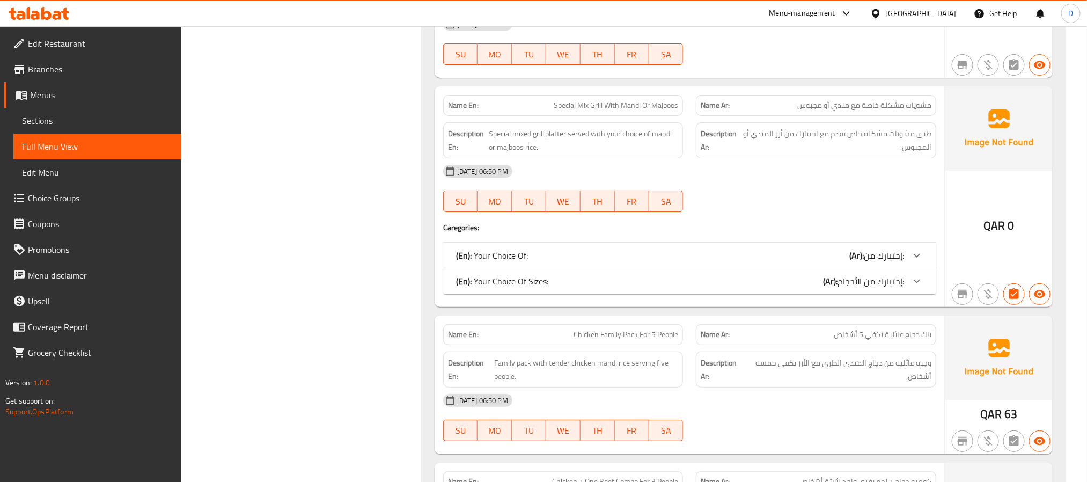
click at [829, 174] on div "[DATE] 06:50 PM" at bounding box center [690, 171] width 506 height 26
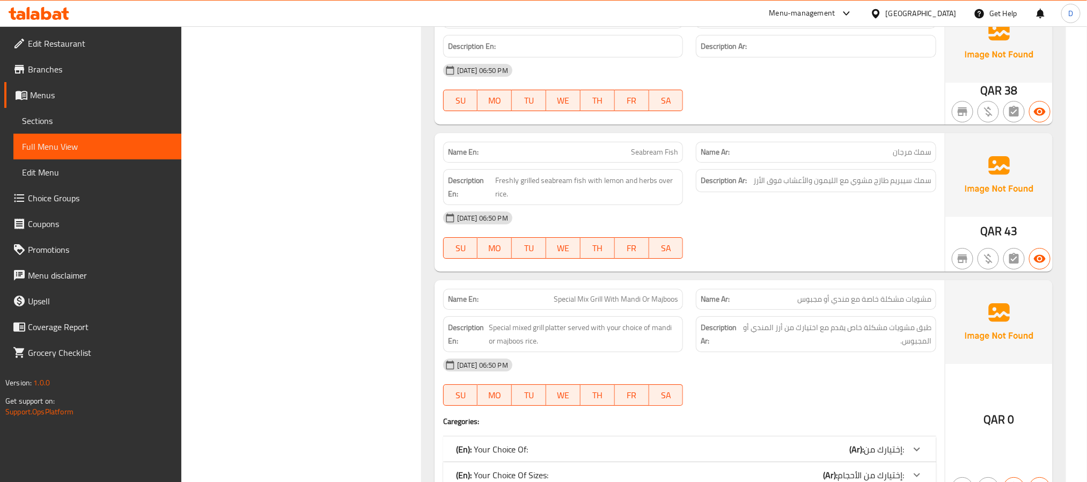
scroll to position [1935, 0]
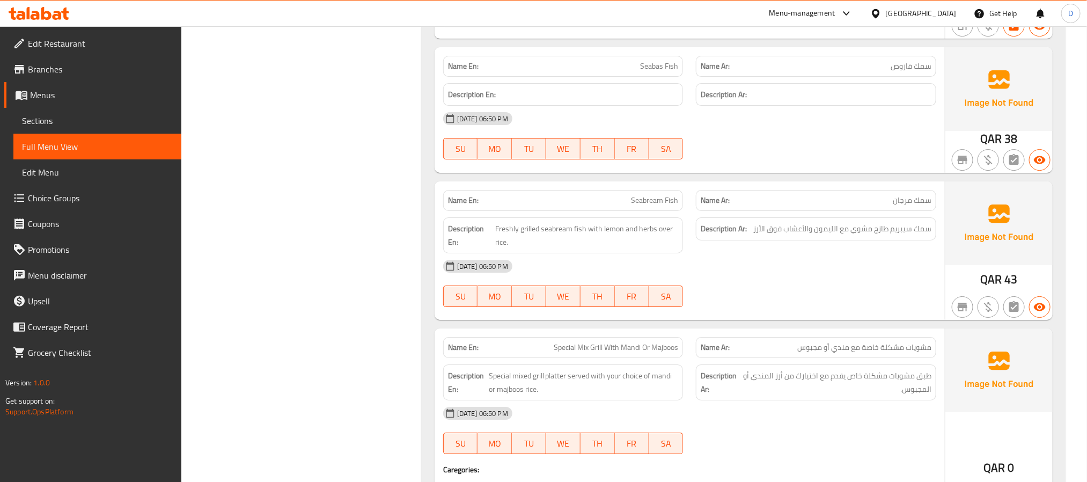
click at [710, 256] on div "[DATE] 06:50 PM" at bounding box center [690, 266] width 506 height 26
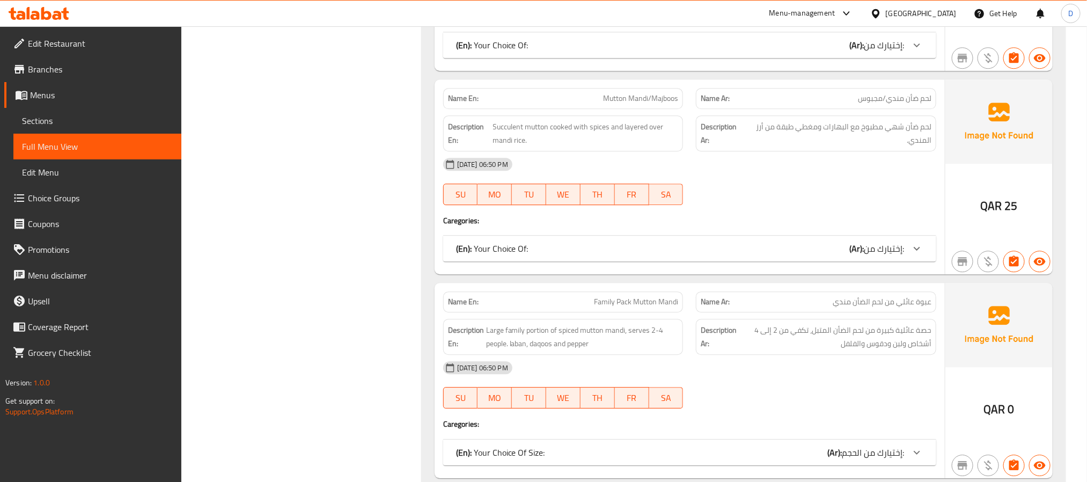
scroll to position [1453, 0]
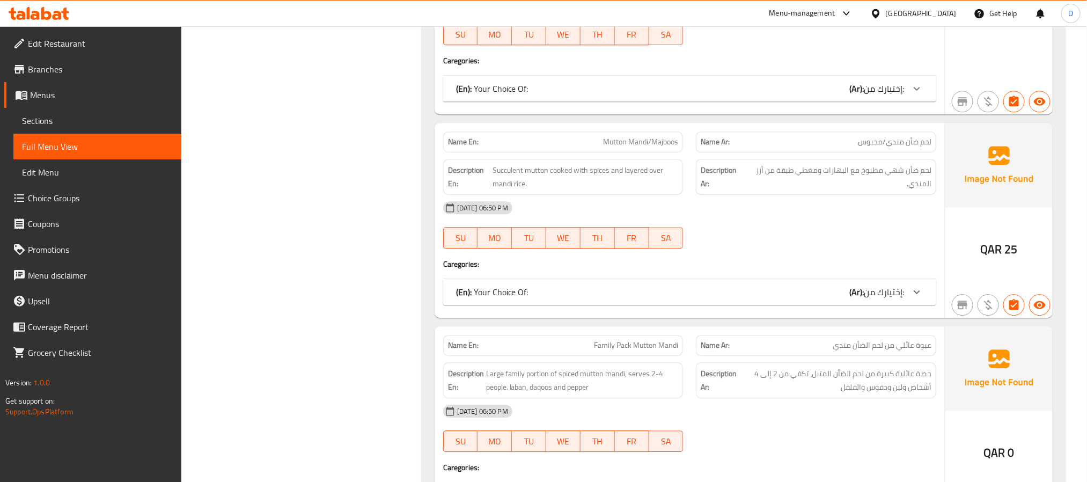
click at [642, 139] on span "Mutton Mandi/Majboos" at bounding box center [640, 141] width 75 height 11
copy span "Mutton Mandi/Majboos"
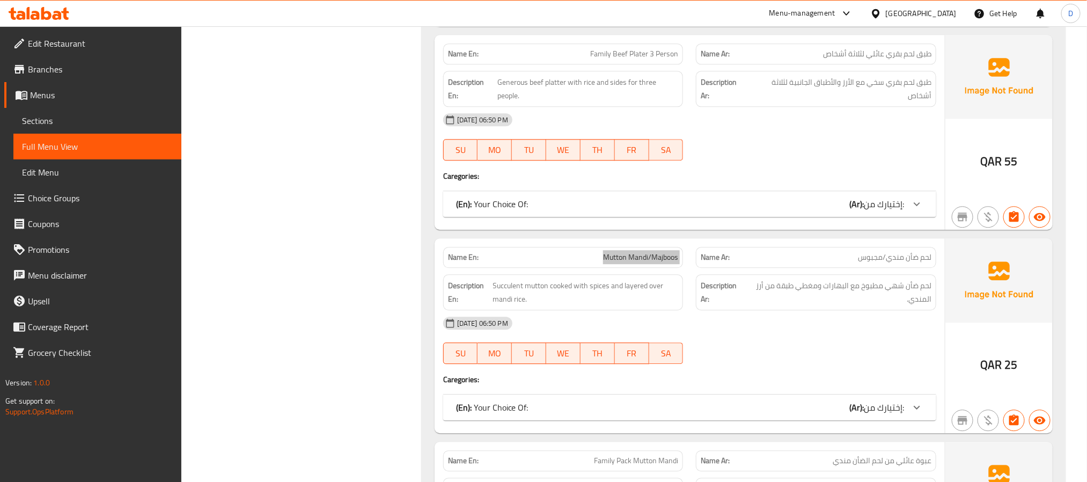
scroll to position [1292, 0]
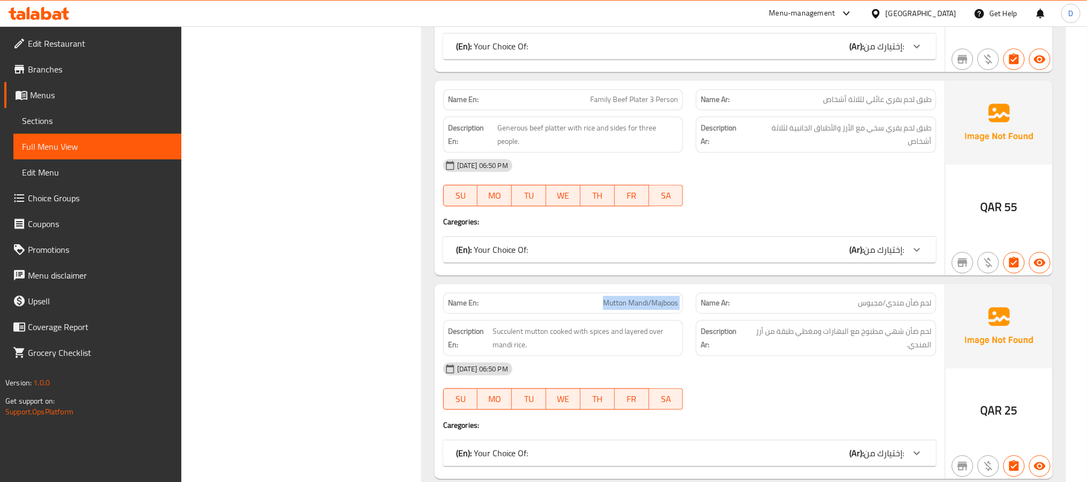
click at [649, 99] on span "Family Beef Plater 3 Person" at bounding box center [634, 99] width 88 height 11
copy span "Family Beef Plater 3 Person"
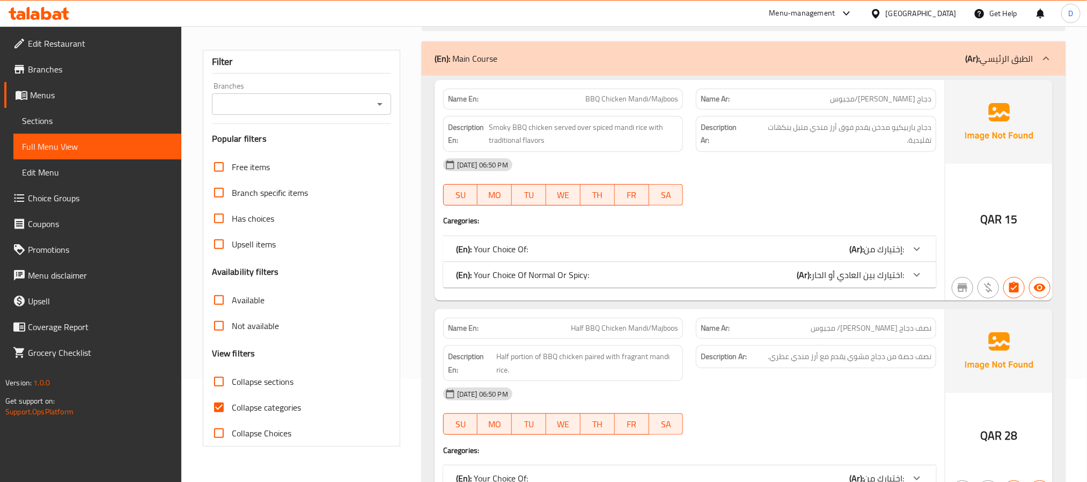
scroll to position [85, 0]
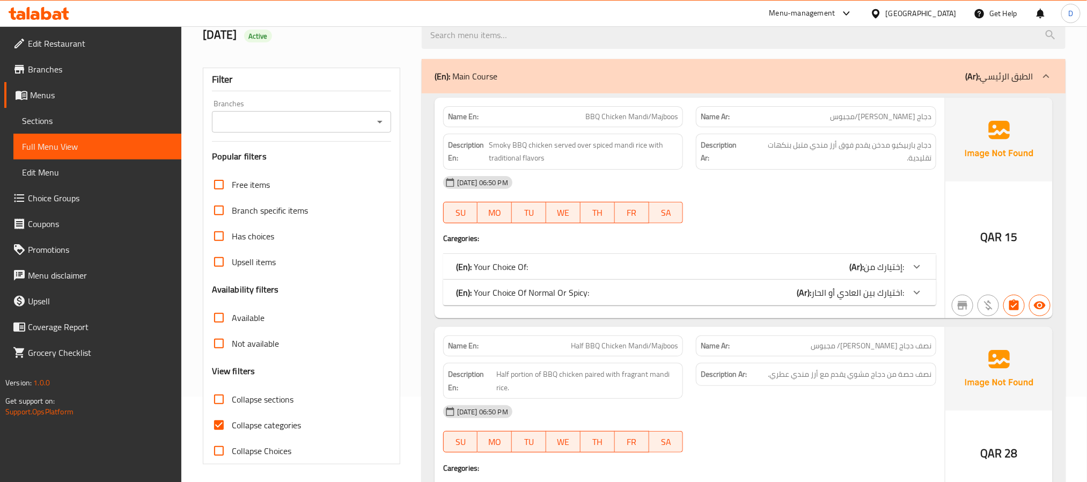
click at [940, 10] on div "[GEOGRAPHIC_DATA]" at bounding box center [920, 14] width 71 height 12
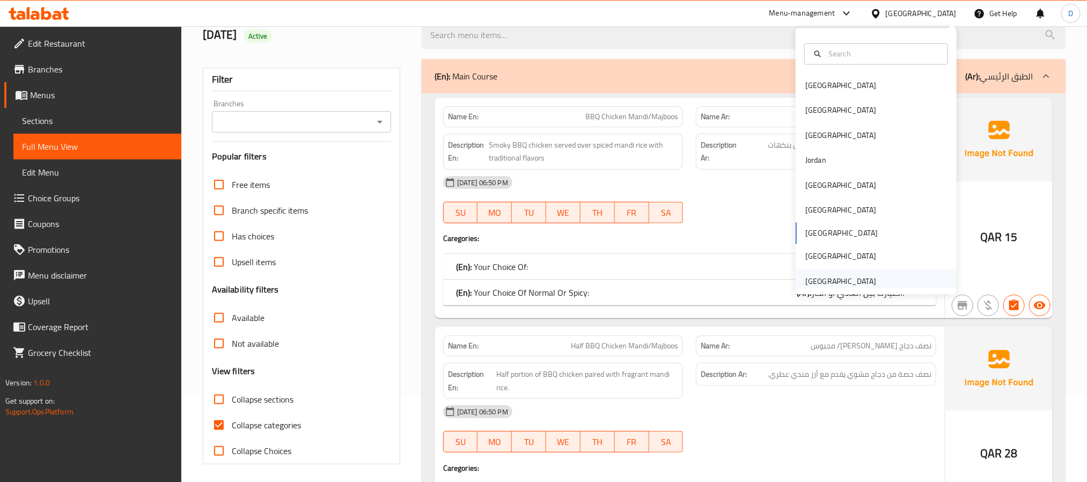
click at [876, 283] on div "United Arab Emirates" at bounding box center [875, 281] width 161 height 25
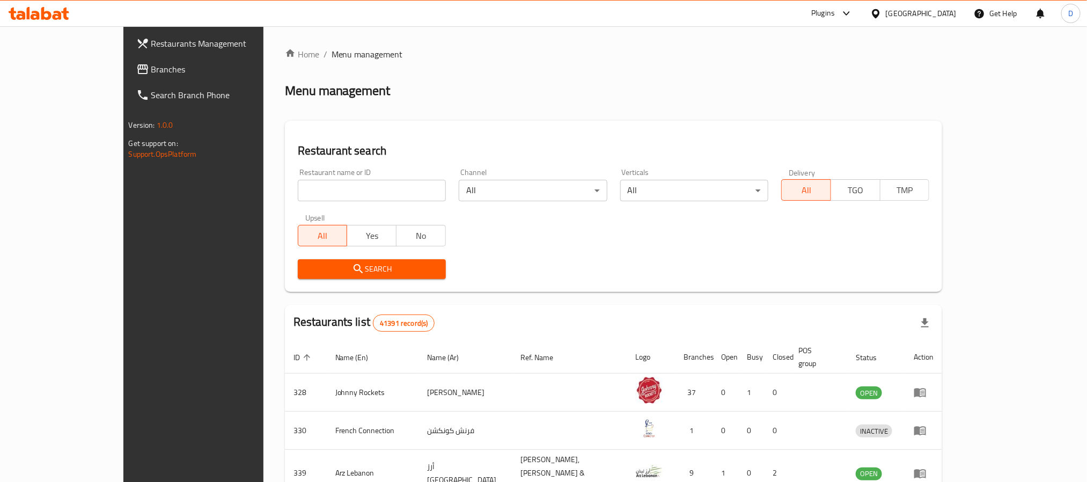
click at [828, 12] on div "Plugins" at bounding box center [823, 13] width 24 height 13
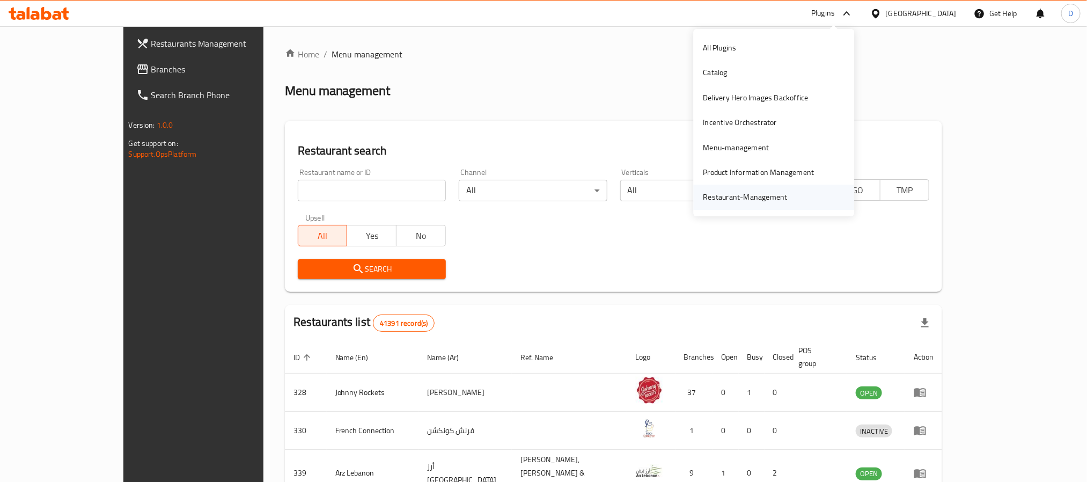
click at [749, 196] on div "Restaurant-Management" at bounding box center [745, 197] width 84 height 12
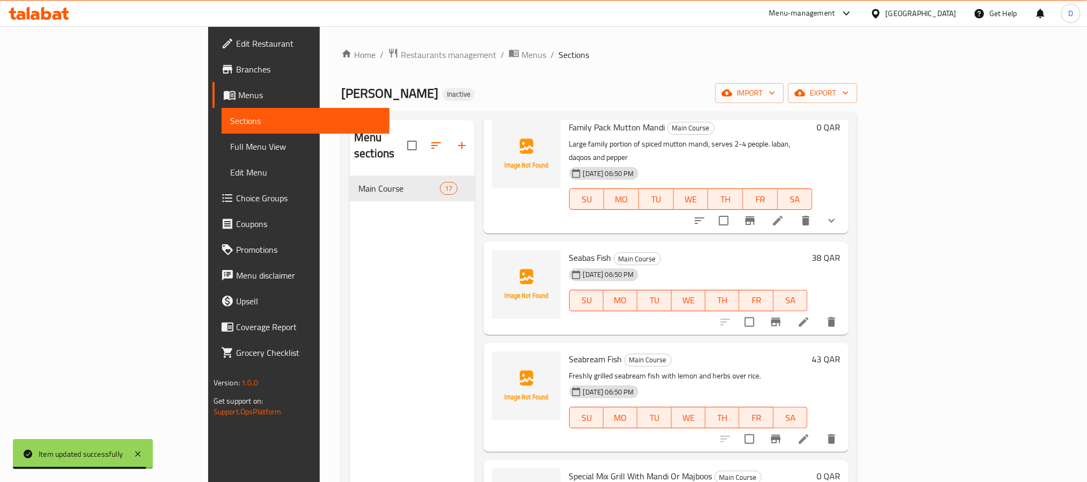
scroll to position [1046, 0]
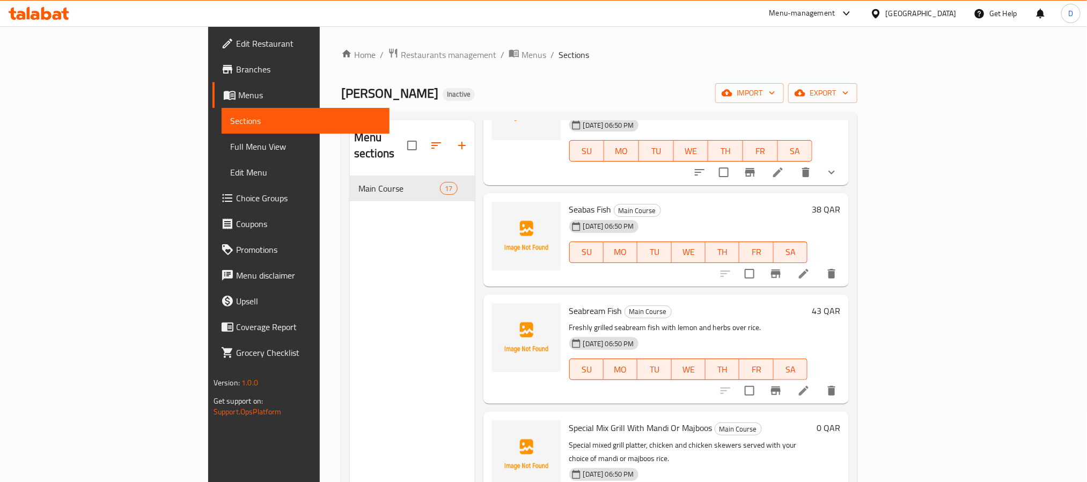
click at [810, 384] on icon at bounding box center [803, 390] width 13 height 13
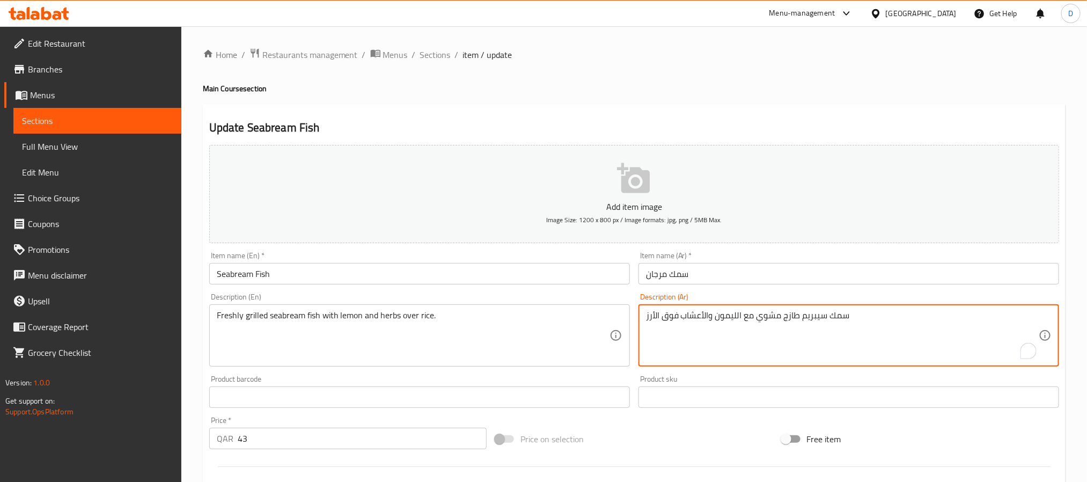
click at [750, 321] on textarea "سمك سيبريم طازج مشوي مع الليمون والأعشاب فوق الأرز" at bounding box center [842, 335] width 393 height 51
paste textarea "مشوي طازج مع الليمون والأعشاب والبطاطس ودقوس والثوم"
type textarea "سمك سيبريم مشوي طازج مع الليمون والأعشاب والبطاطس ودقوس والثوم"
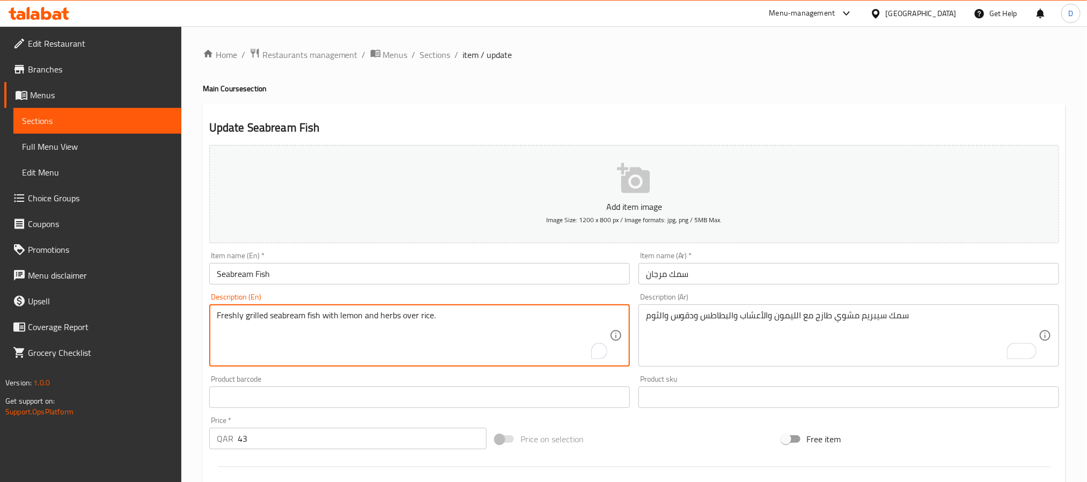
click at [343, 322] on textarea "Freshly grilled seabream fish with lemon and herbs over rice." at bounding box center [413, 335] width 393 height 51
paste textarea "grilled sea bream with lemon, herbs, potatoes, dakous and garlic"
type textarea "Fresh grilled sea bream with lemon, herbs, potatoes, dakous and garlic"
click at [454, 272] on input "Seabream Fish" at bounding box center [419, 273] width 420 height 21
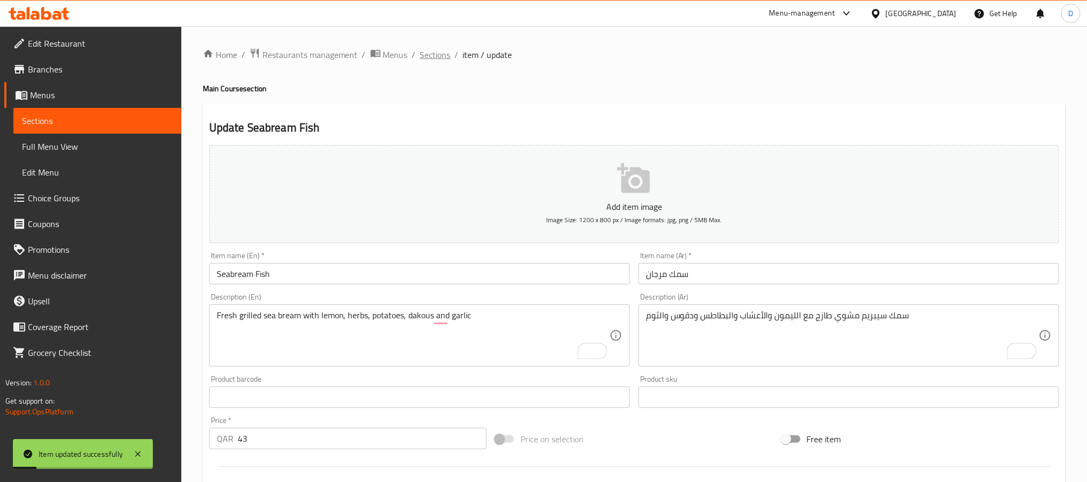
click at [438, 49] on span "Sections" at bounding box center [435, 54] width 31 height 13
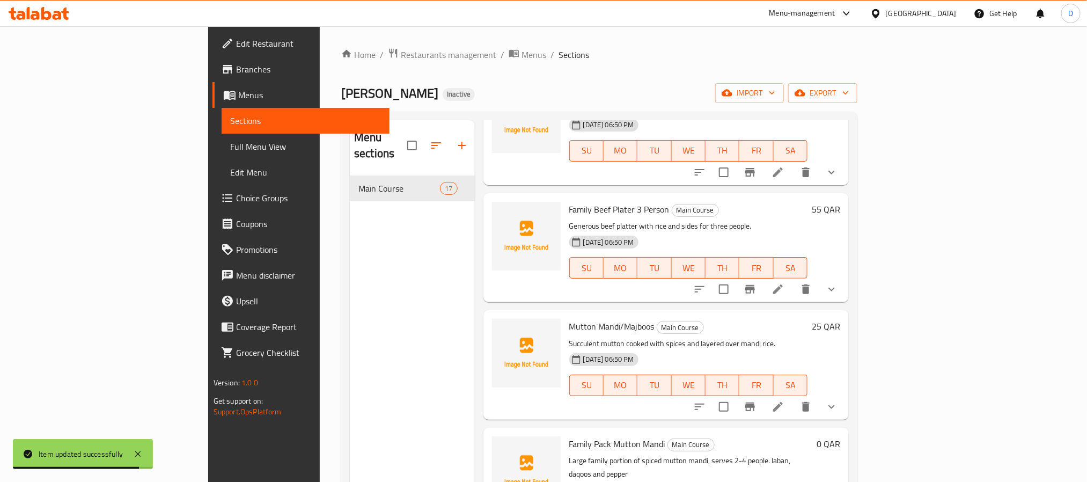
scroll to position [710, 0]
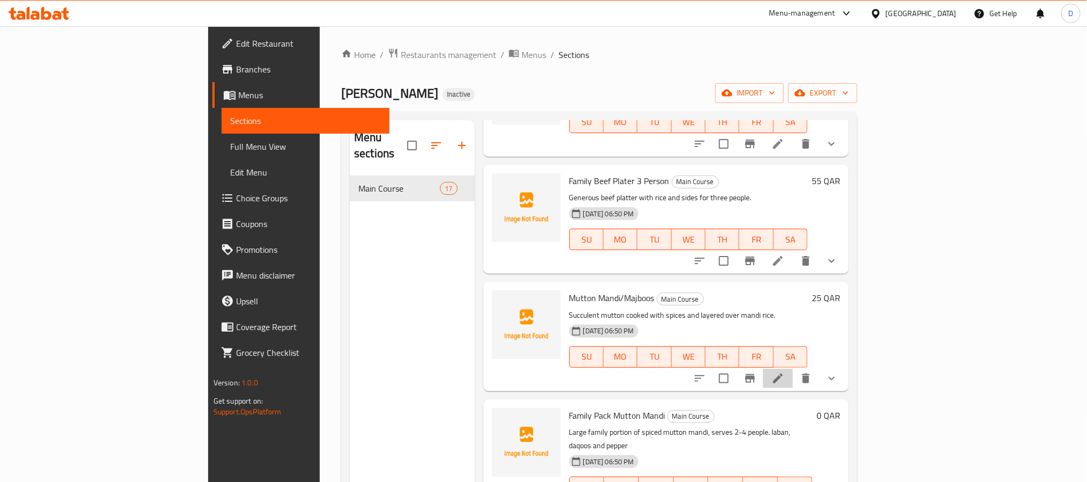
click at [793, 368] on li at bounding box center [778, 377] width 30 height 19
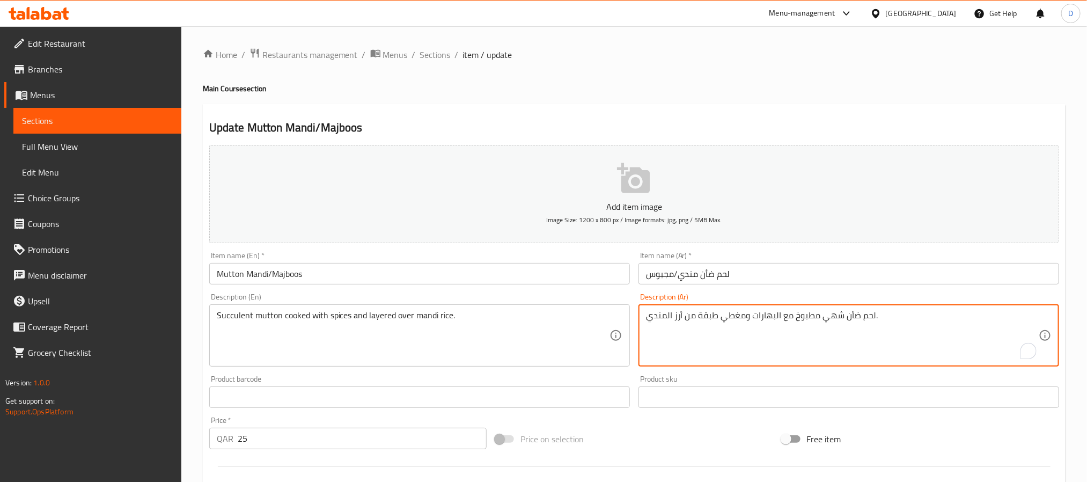
click at [814, 320] on textarea "لحم ضأن شهي مطبوخ مع البهارات ومغطي طبقة من أرز المندي." at bounding box center [842, 335] width 393 height 51
paste textarea "ري مطهو بالبهارات ويقدم فوق أرز المندي ودقوس ولبن وفلفل"
type textarea "لحم ضأن طري مطهو بالبهارات ويقدم فوق أرز المندي ودقوس ولبن وفلفل"
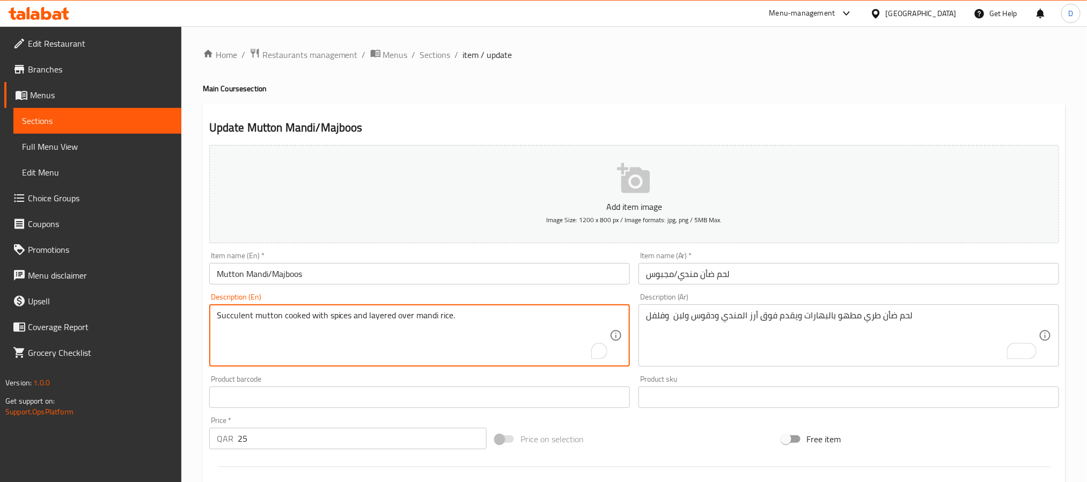
click at [398, 320] on textarea "Succulent mutton cooked with spices and layered over mandi rice." at bounding box center [413, 335] width 393 height 51
paste textarea "Tender lamb cooked with spices and served over mandi rice, daqoos, yogurt and p…"
type textarea "Tender lamb cooked with spices and served over mandi rice, daqoos, yogurt and p…"
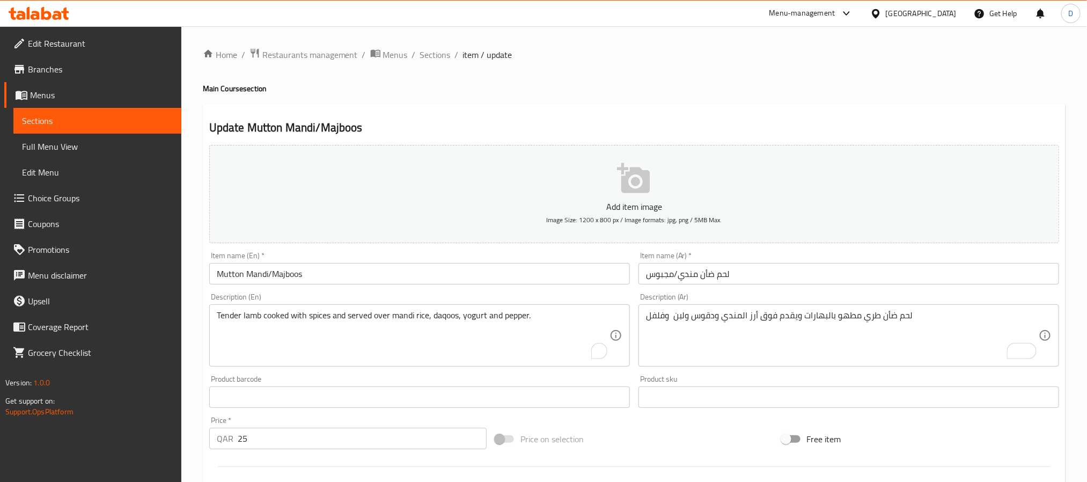
click at [433, 248] on div "Item name (En)   * Mutton Mandi/Majboos Item name (En) *" at bounding box center [419, 267] width 429 height 41
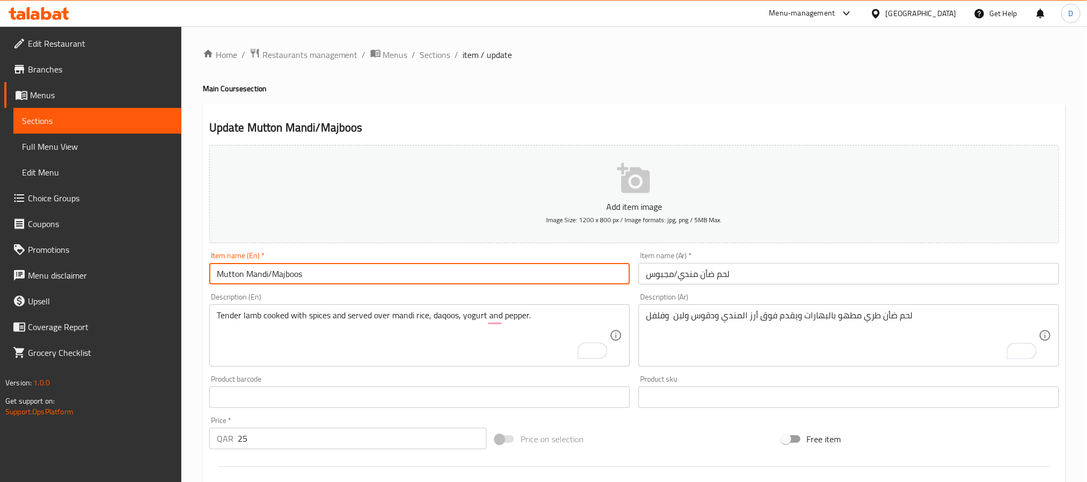
click at [449, 276] on input "Mutton Mandi/Majboos" at bounding box center [419, 273] width 420 height 21
click at [433, 55] on span "Sections" at bounding box center [435, 54] width 31 height 13
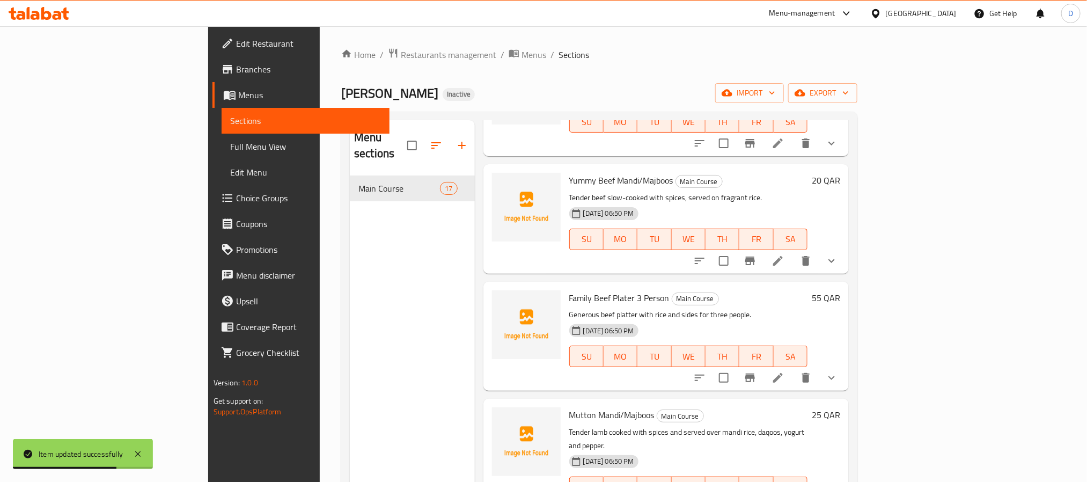
scroll to position [673, 0]
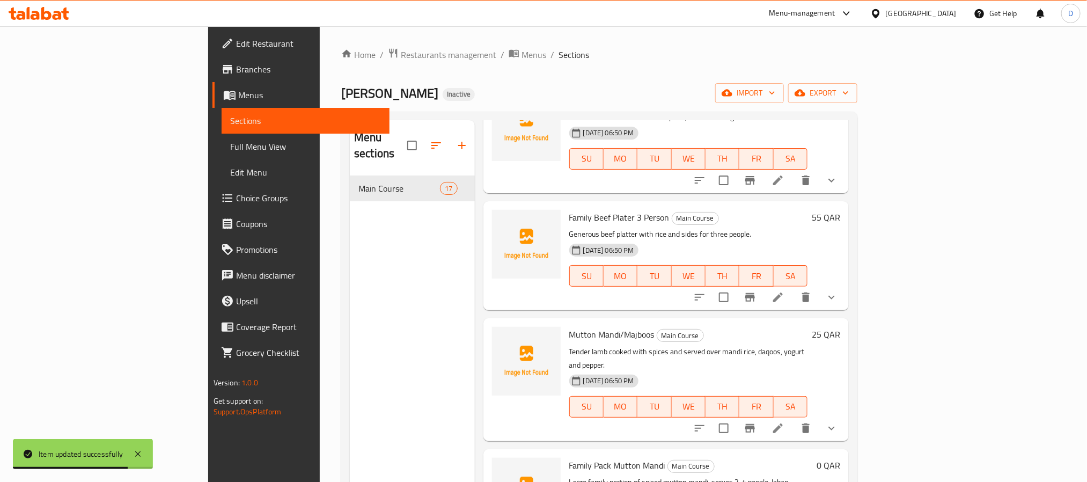
click at [784, 291] on icon at bounding box center [777, 297] width 13 height 13
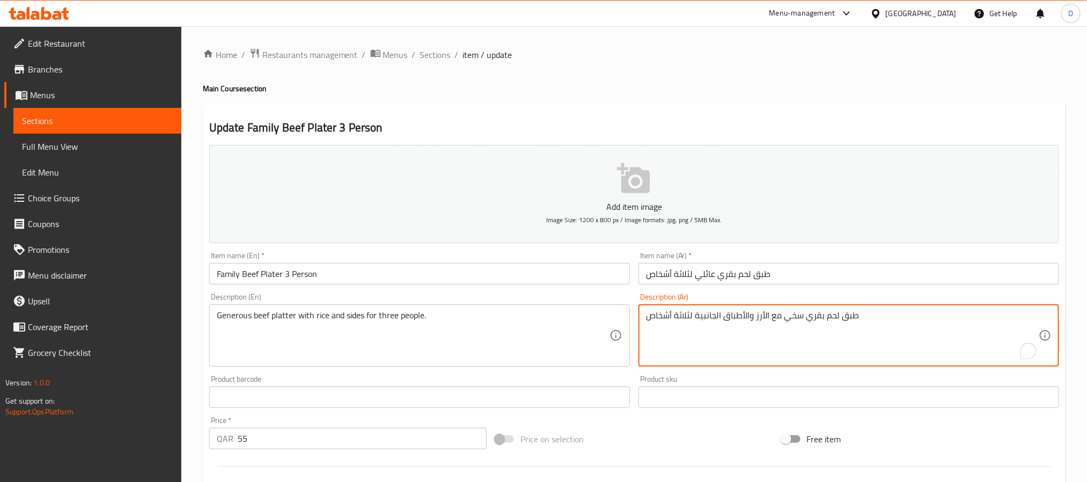
click at [798, 319] on textarea "طبق لحم بقري سخي مع الأرز والأطباق الجانبية لثلاثة أشخاص" at bounding box center [842, 335] width 393 height 51
paste textarea "مع دقوس والفلفل و لبن"
type textarea "طبق لحم بقري سخي مع الأرز والأطباق الجانبية لثلاثة أشخاص مع دقوس والفلفل و لبن"
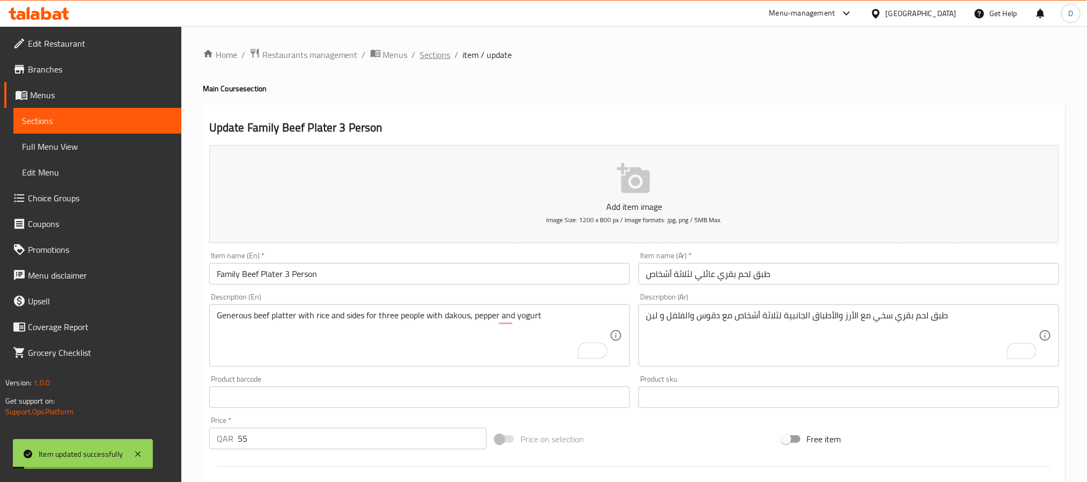
click at [438, 50] on span "Sections" at bounding box center [435, 54] width 31 height 13
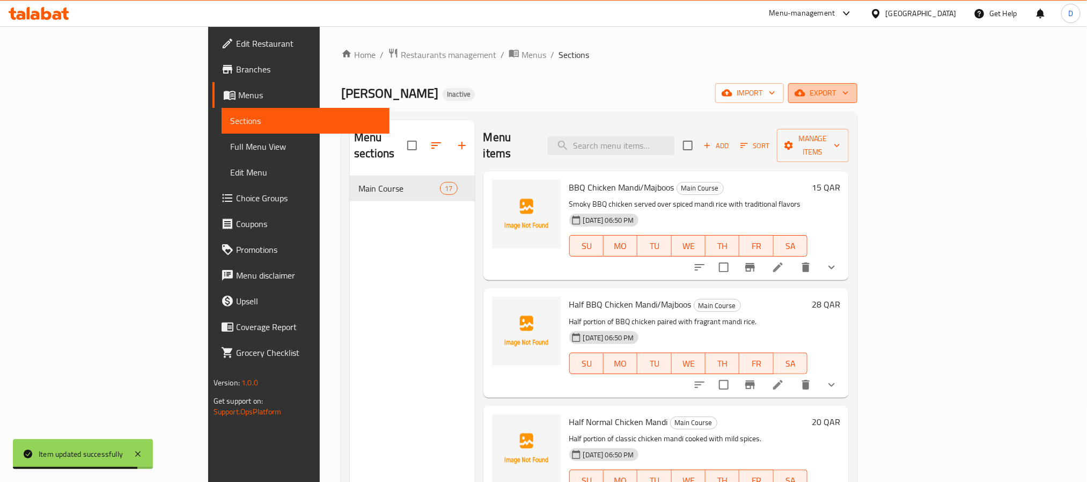
click at [857, 84] on button "export" at bounding box center [822, 93] width 69 height 20
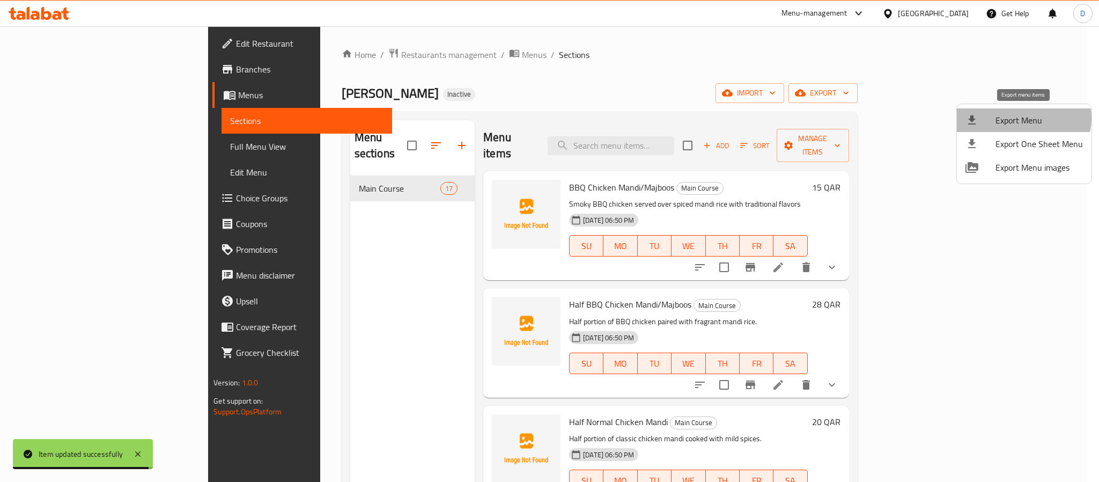
click at [1022, 118] on span "Export Menu" at bounding box center [1038, 120] width 87 height 13
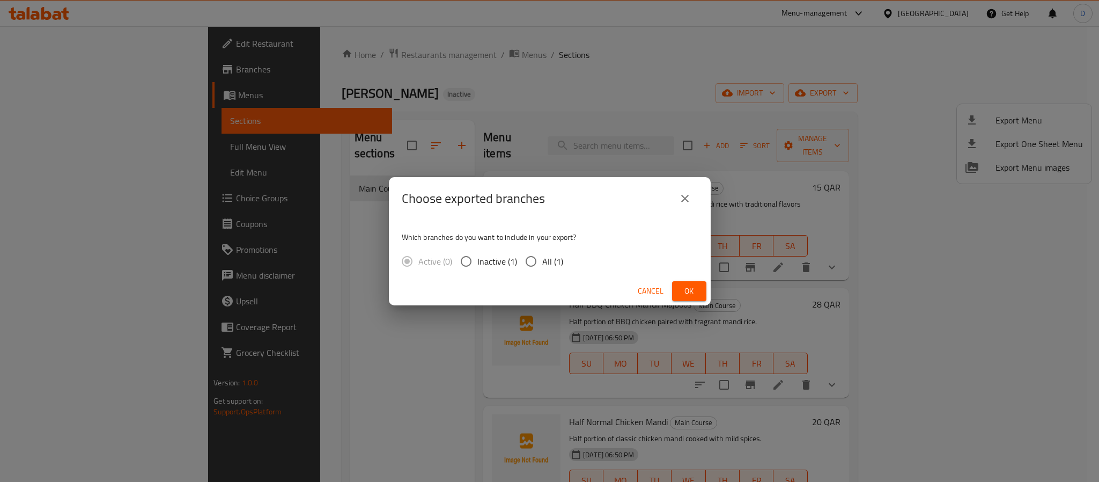
click at [699, 287] on button "Ok" at bounding box center [689, 291] width 34 height 20
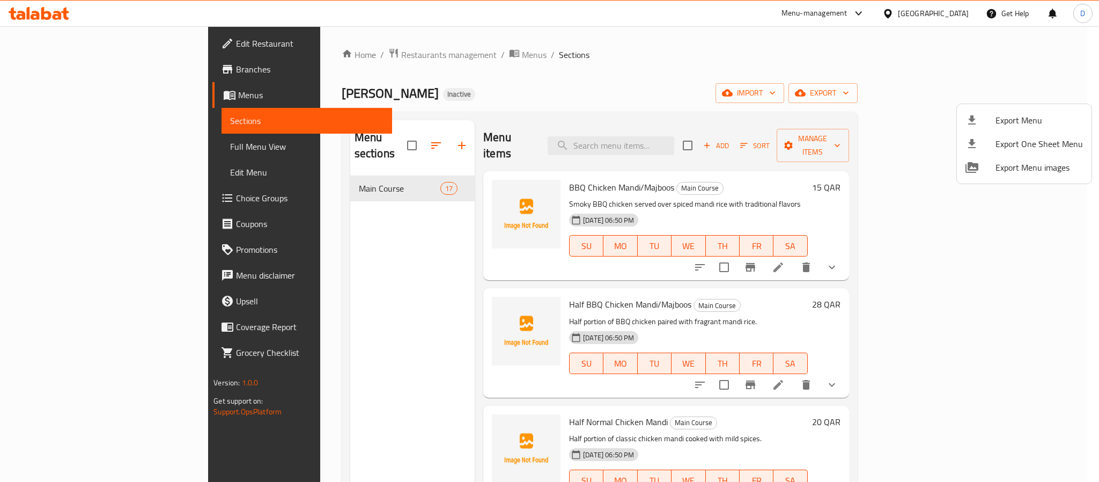
click at [876, 316] on div at bounding box center [549, 241] width 1099 height 482
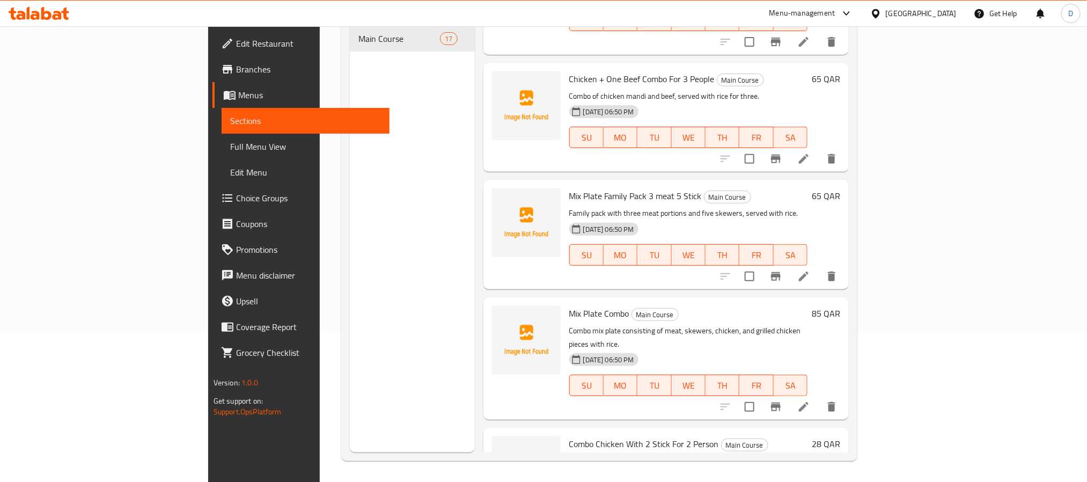
scroll to position [150, 0]
click at [623, 335] on div "Mix Plate Combo Main Course Combo mix plate consisting of meat, skewers, chicke…" at bounding box center [665, 358] width 365 height 122
click at [620, 187] on span "Mix Plate Family Pack 3 meat 5 Stick" at bounding box center [635, 195] width 132 height 16
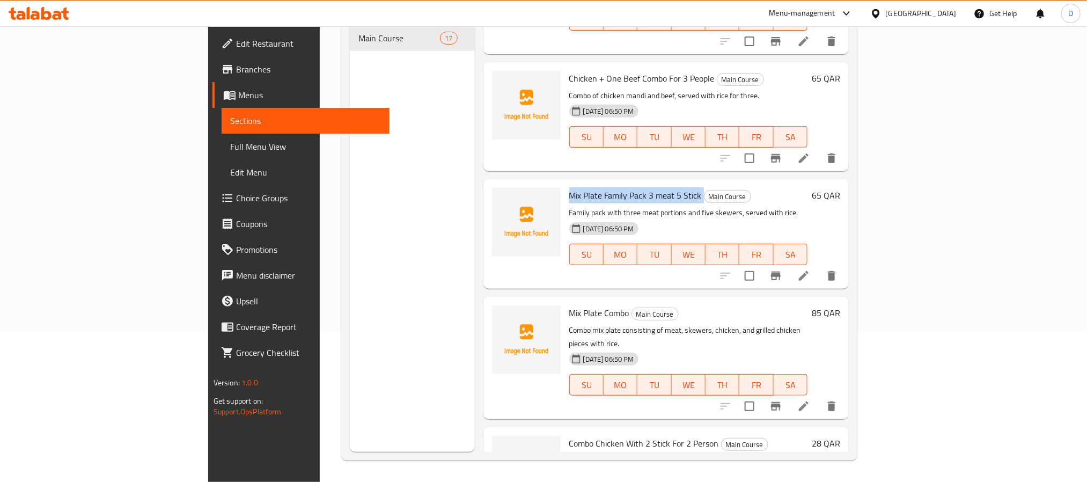
copy h6 "Mix Plate Family Pack 3 meat 5 Stick"
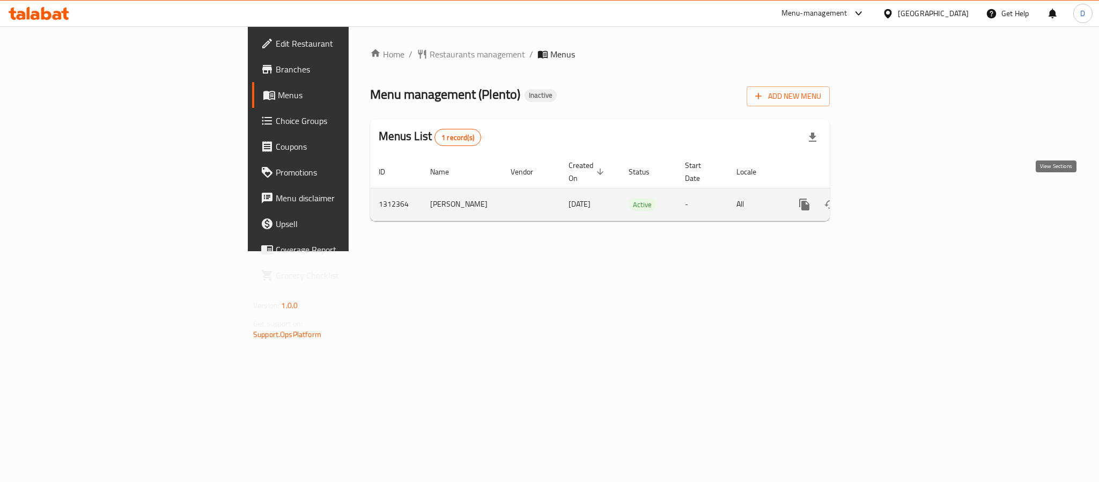
click at [888, 198] on icon "enhanced table" at bounding box center [881, 204] width 13 height 13
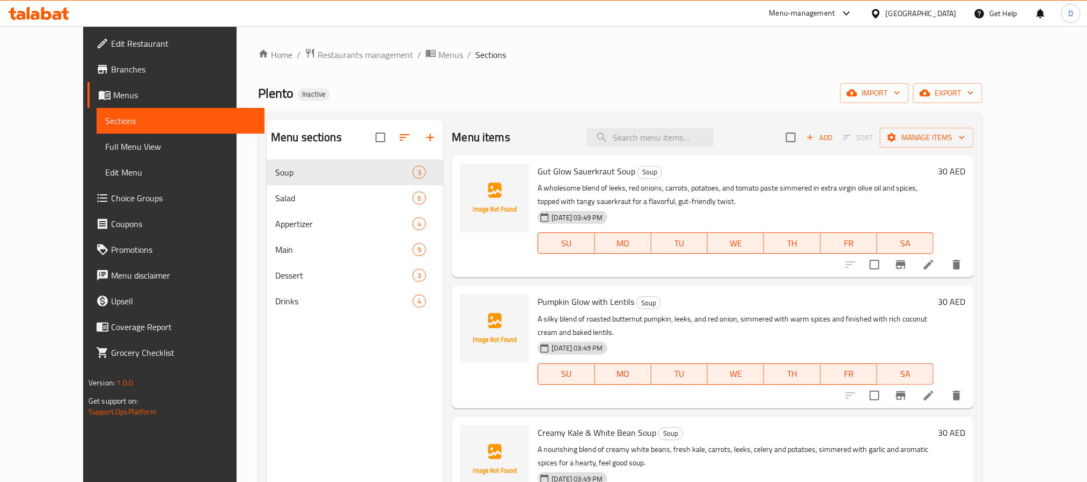
click at [695, 213] on div "[DATE] 03:49 PM SU MO TU WE TH FR SA" at bounding box center [735, 235] width 404 height 58
click at [106, 140] on span "Full Menu View" at bounding box center [180, 146] width 151 height 13
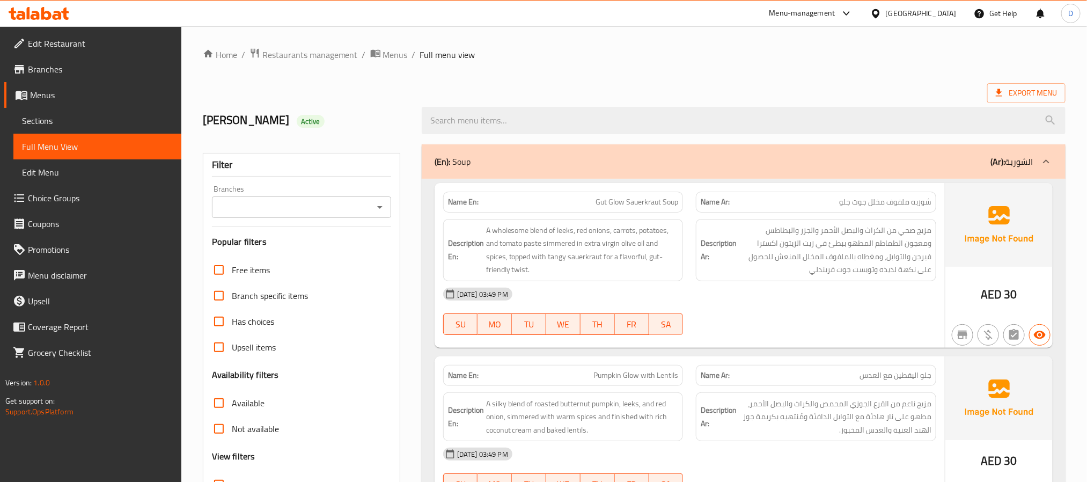
click at [607, 196] on span "Gut Glow Sauerkraut Soup" at bounding box center [636, 201] width 83 height 11
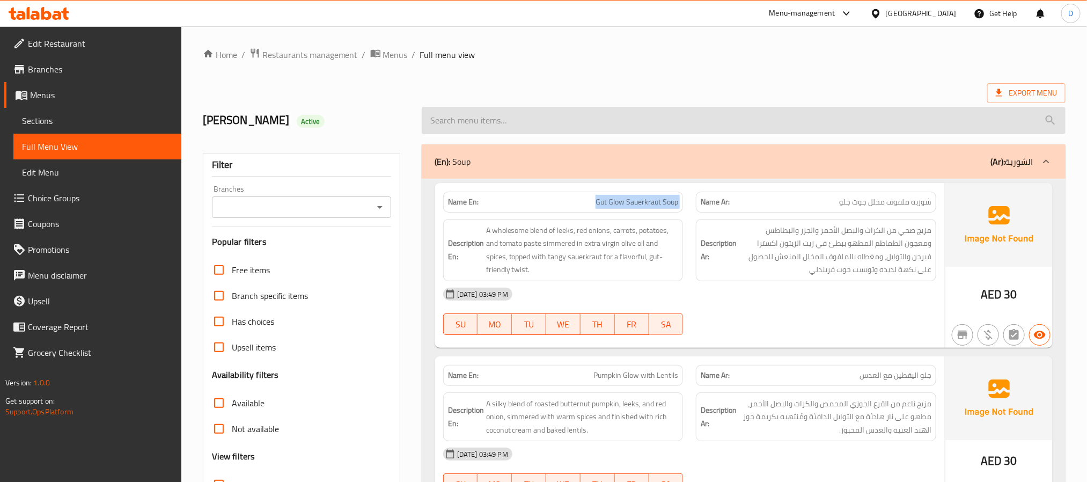
copy span "Gut Glow Sauerkraut Soup"
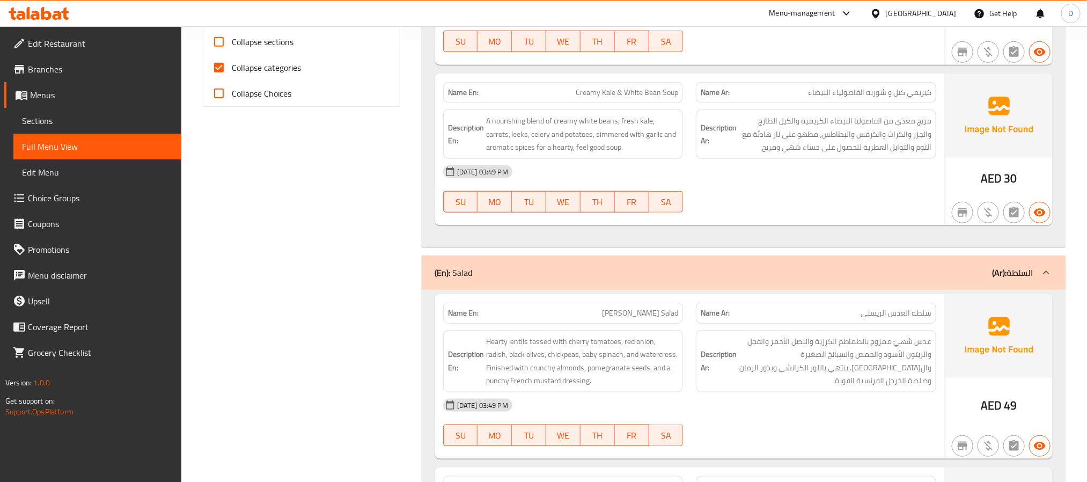
scroll to position [483, 0]
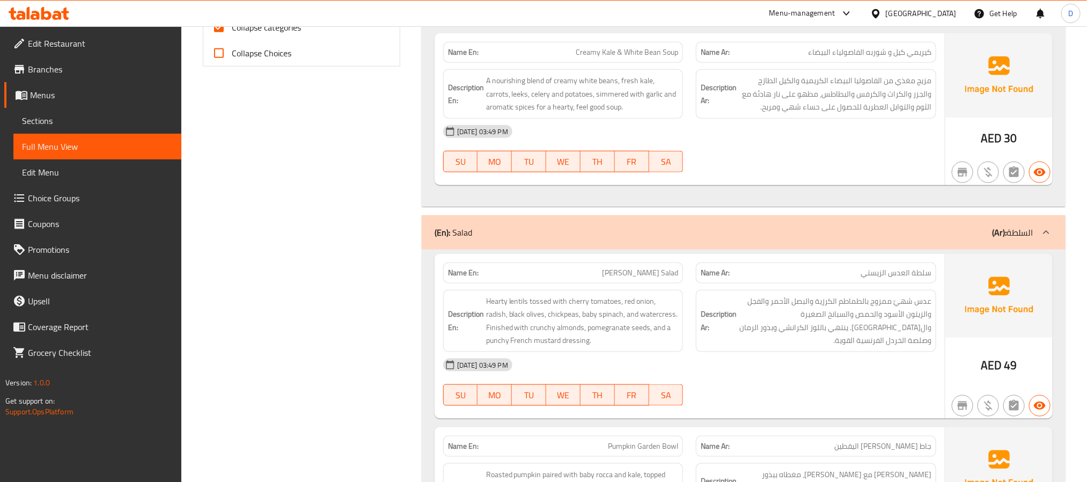
click at [634, 277] on span "[PERSON_NAME] Salad" at bounding box center [640, 272] width 76 height 11
copy span "Zesty"
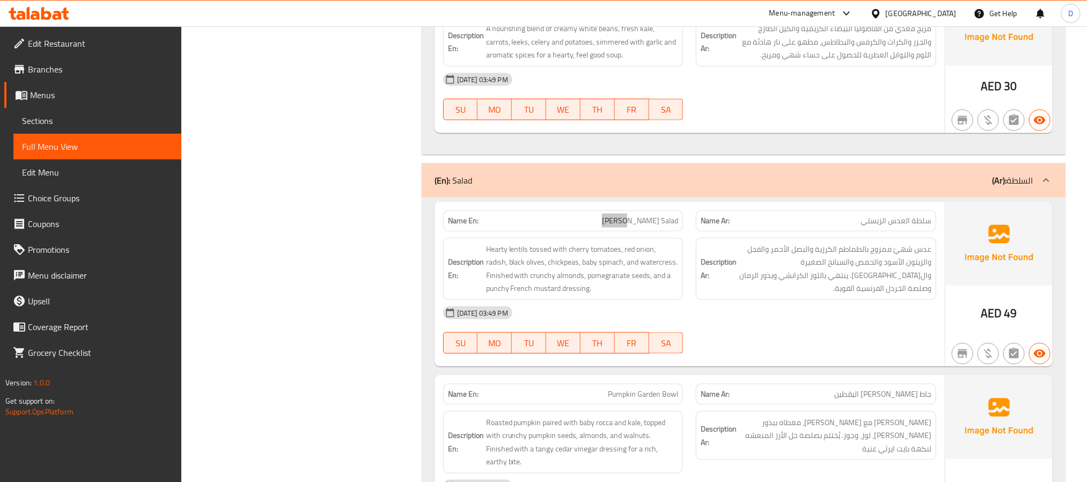
scroll to position [563, 0]
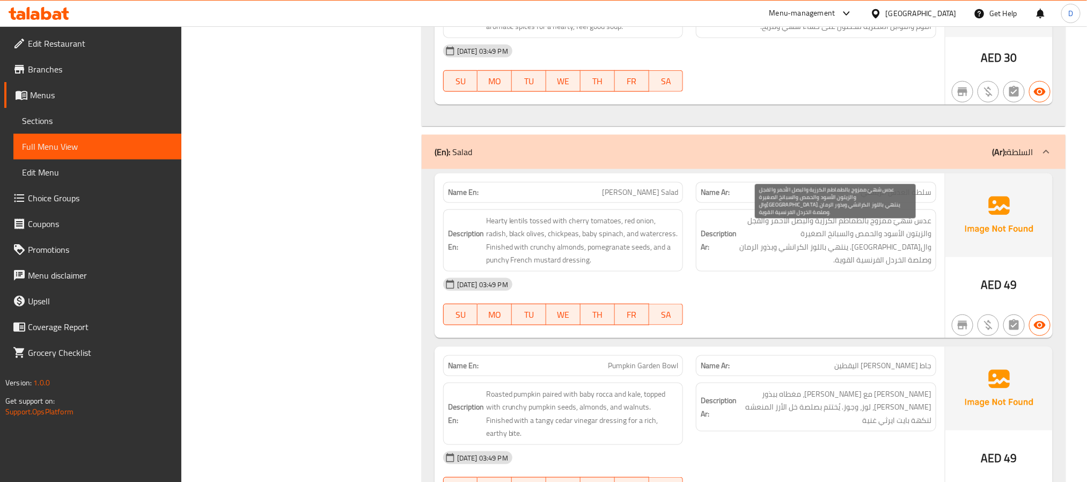
click at [775, 235] on span "عدس شهيّ ممزوج بالطماطم الكرزية والبصل الأحمر والفجل والزيتون الأسود والحمص وال…" at bounding box center [834, 240] width 193 height 53
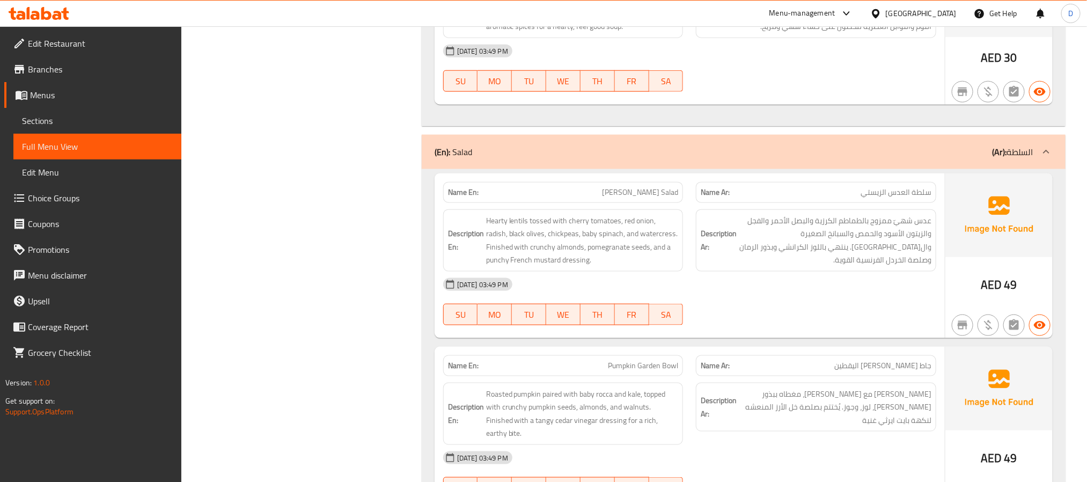
click at [862, 284] on div "[DATE] 03:49 PM" at bounding box center [690, 284] width 506 height 26
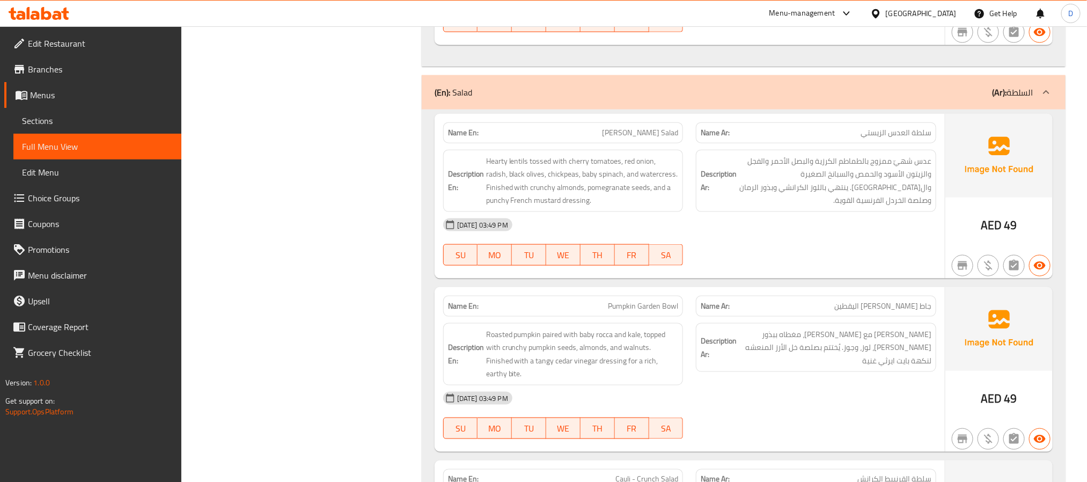
scroll to position [724, 0]
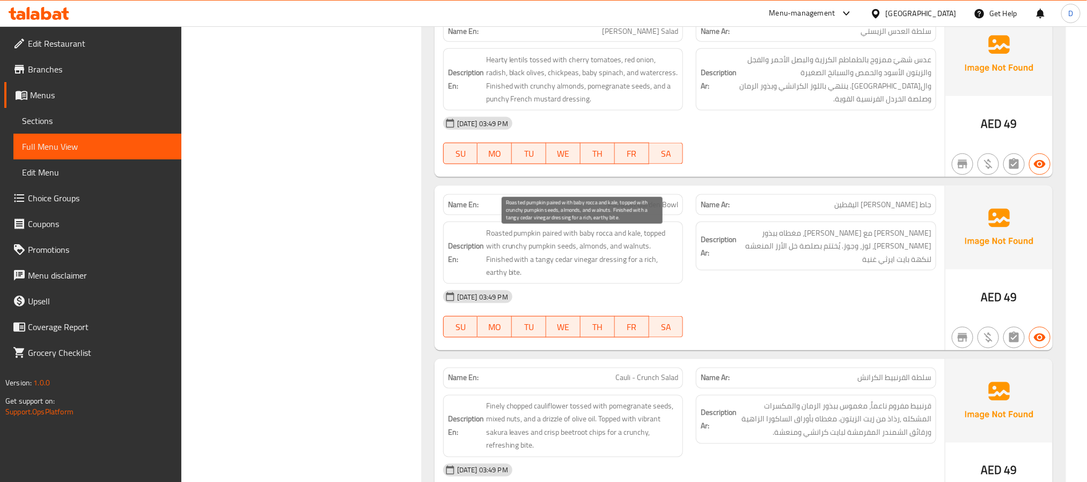
click at [631, 241] on span "Roasted pumpkin paired with baby rocca and kale, topped with crunchy pumpkin se…" at bounding box center [582, 252] width 193 height 53
copy span "kale"
click at [767, 304] on div "16-09-2025 03:49 PM SU MO TU WE TH FR SA" at bounding box center [690, 314] width 506 height 60
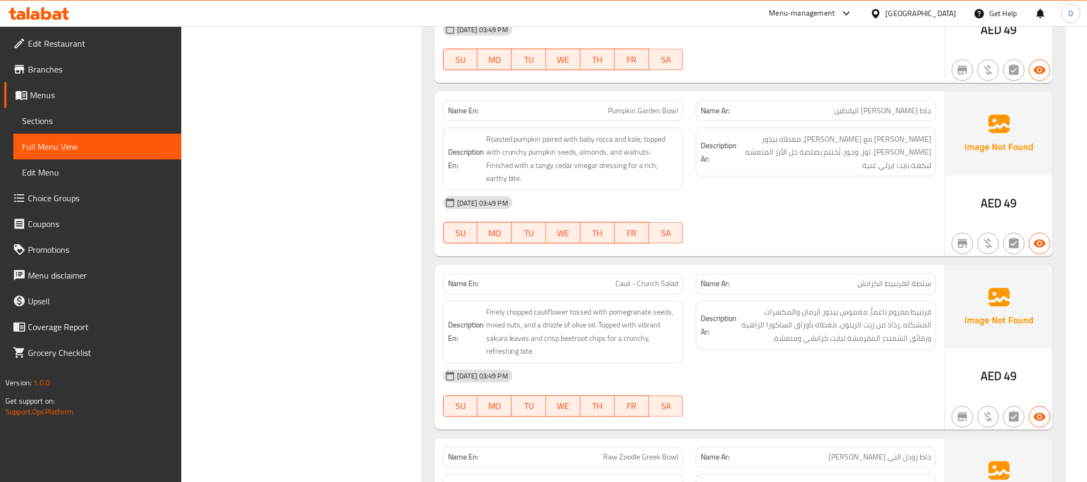
scroll to position [846, 0]
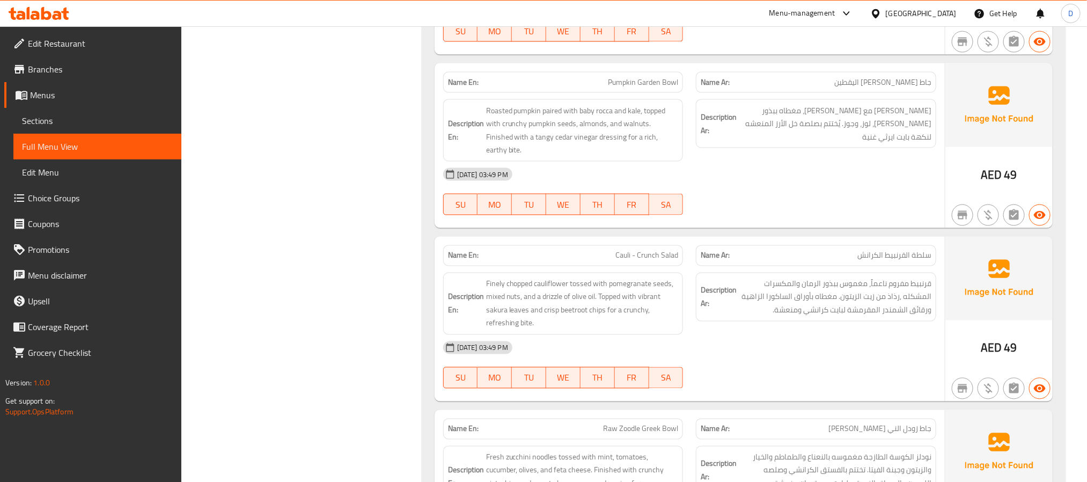
click at [782, 338] on div "[DATE] 03:49 PM" at bounding box center [690, 348] width 506 height 26
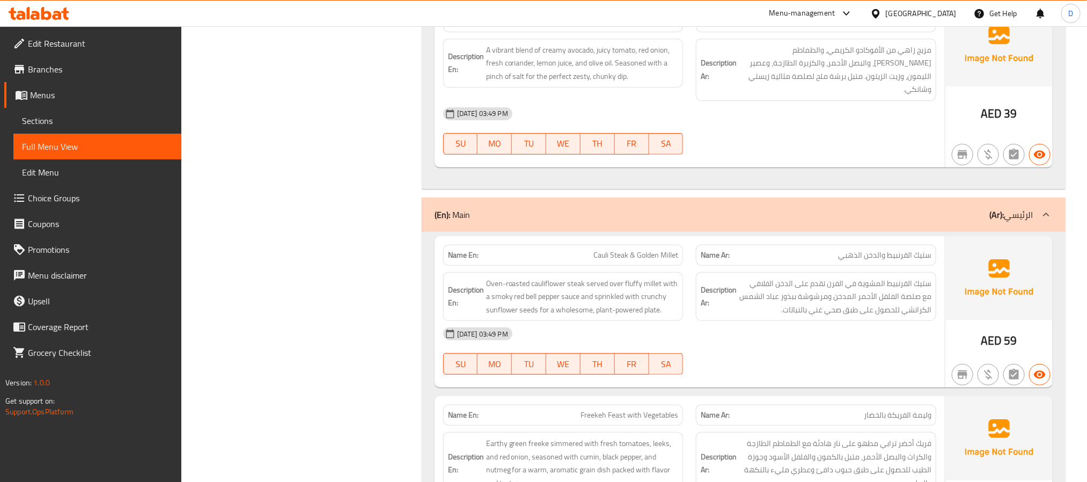
click at [664, 249] on span "Cauli Steak & Golden Millet" at bounding box center [635, 254] width 85 height 11
copy span "Cauli Steak & Golden Millet"
click at [917, 341] on div "16-09-2025 03:49 PM SU MO TU WE TH FR SA" at bounding box center [690, 351] width 506 height 60
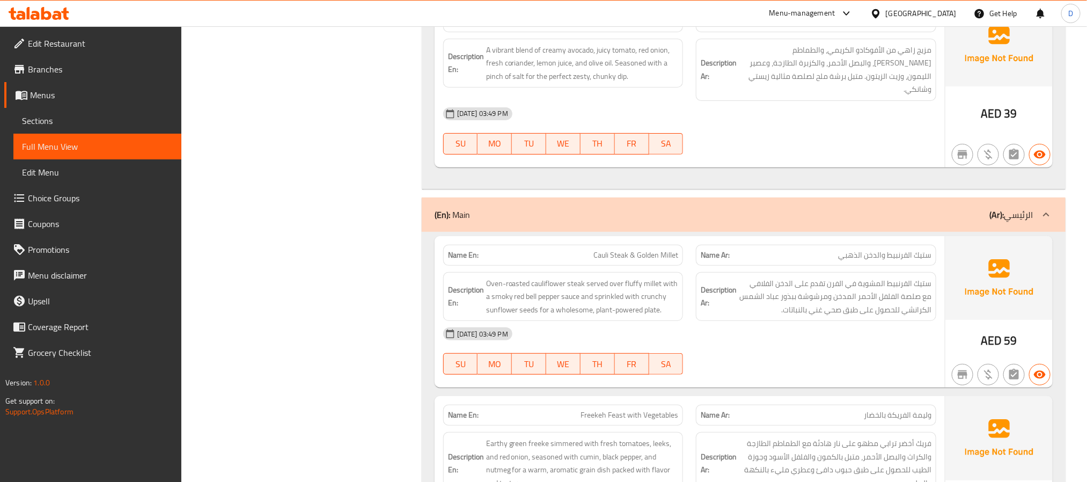
click at [816, 322] on div "[DATE] 03:49 PM" at bounding box center [690, 334] width 506 height 26
click at [824, 321] on div "[DATE] 03:49 PM" at bounding box center [690, 334] width 506 height 26
click at [812, 329] on div "[DATE] 03:49 PM" at bounding box center [690, 334] width 506 height 26
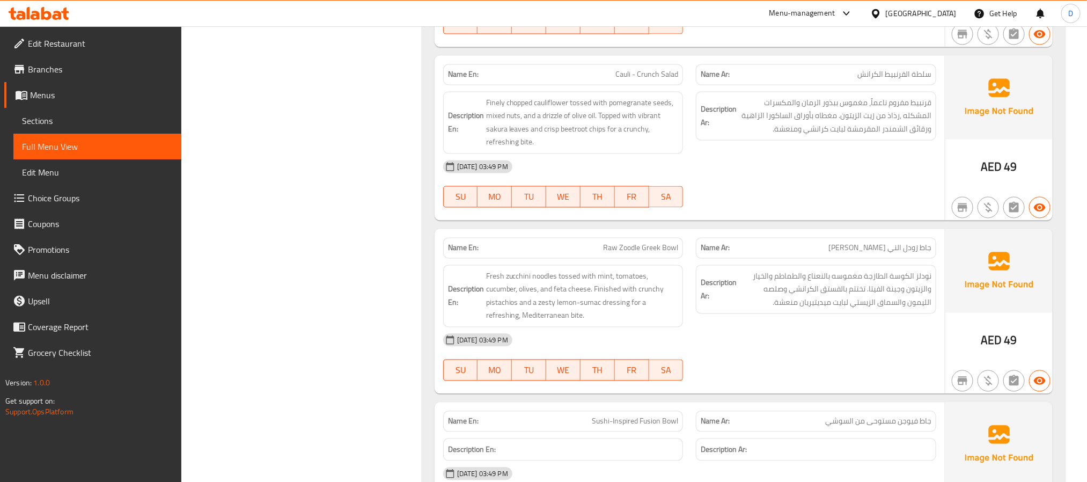
click at [913, 242] on span "جاط زودل الني اليوناني" at bounding box center [879, 247] width 103 height 11
click at [839, 297] on span "نودلز الكوسة الطازجة مغموسه بالنعناع والطماطم والخيار والزيتون وجبنة الفيتا. تخ…" at bounding box center [834, 290] width 193 height 40
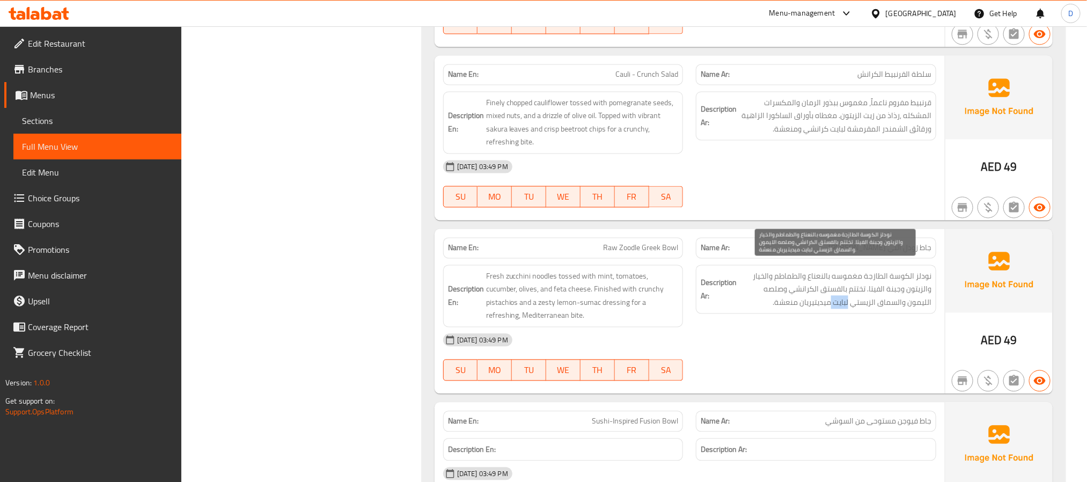
click at [839, 297] on span "نودلز الكوسة الطازجة مغموسه بالنعناع والطماطم والخيار والزيتون وجبنة الفيتا. تخ…" at bounding box center [834, 290] width 193 height 40
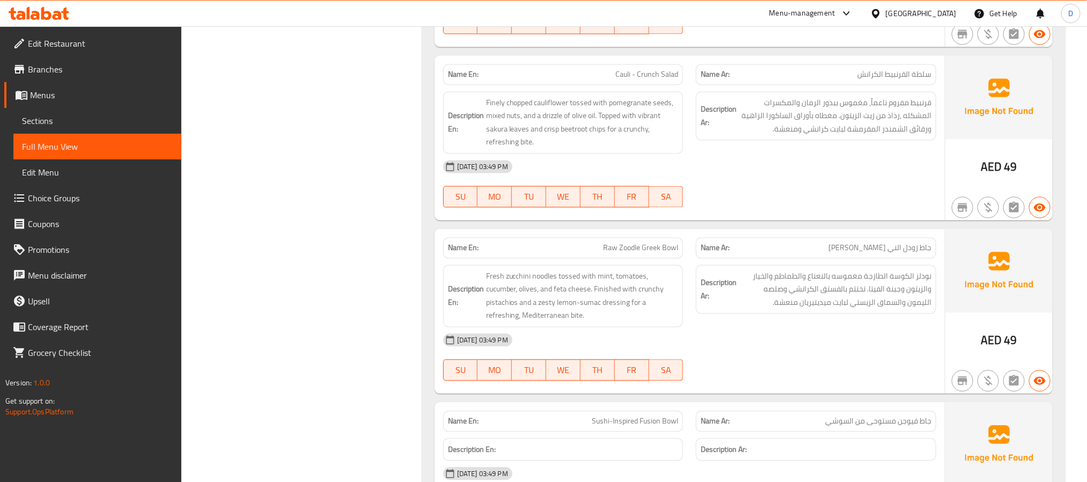
click at [839, 340] on div "[DATE] 03:49 PM" at bounding box center [690, 340] width 506 height 26
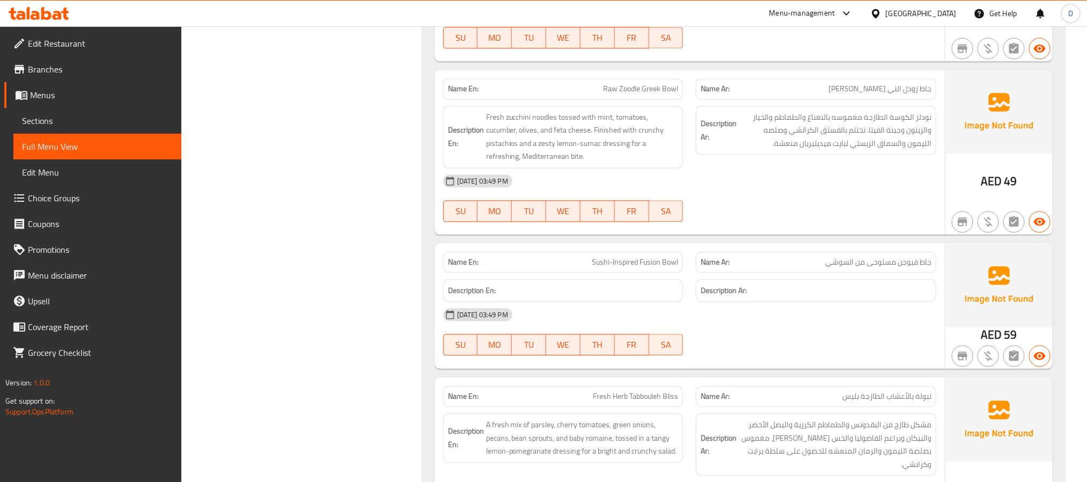
scroll to position [1188, 0]
click at [679, 252] on div "Name En: Sushi-Inspired Fusion Bowl" at bounding box center [563, 260] width 240 height 21
click at [668, 255] on span "Sushi-Inspired Fusion Bowl" at bounding box center [635, 260] width 86 height 11
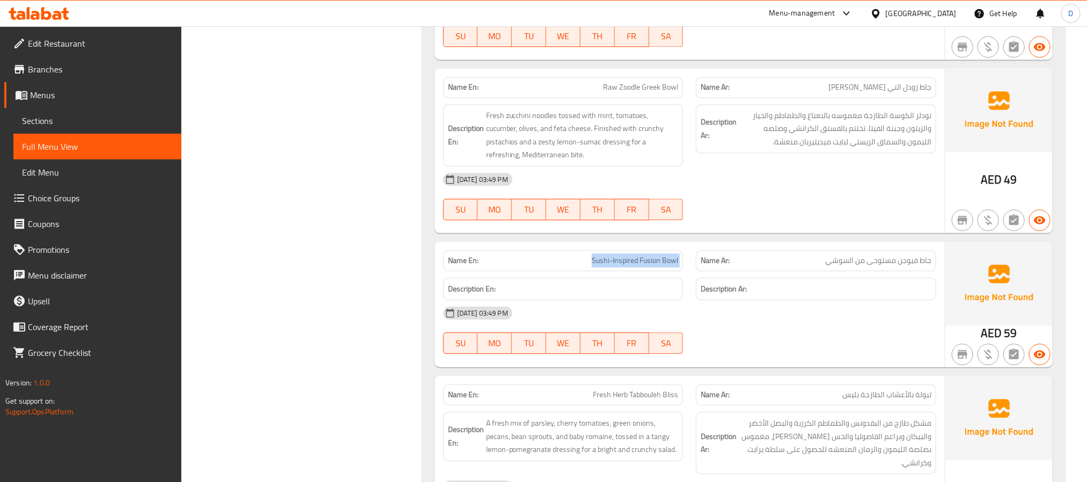
copy span "Sushi-Inspired Fusion Bowl"
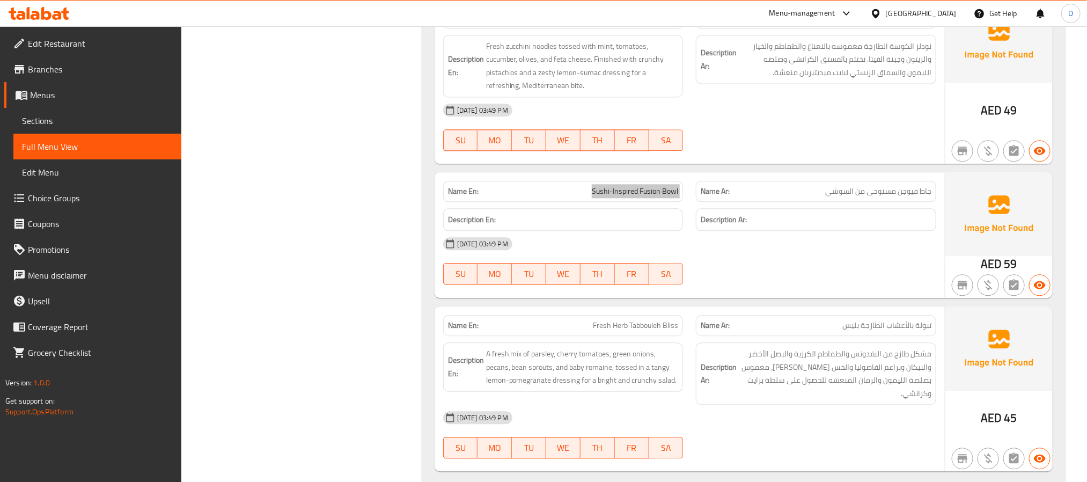
scroll to position [1349, 0]
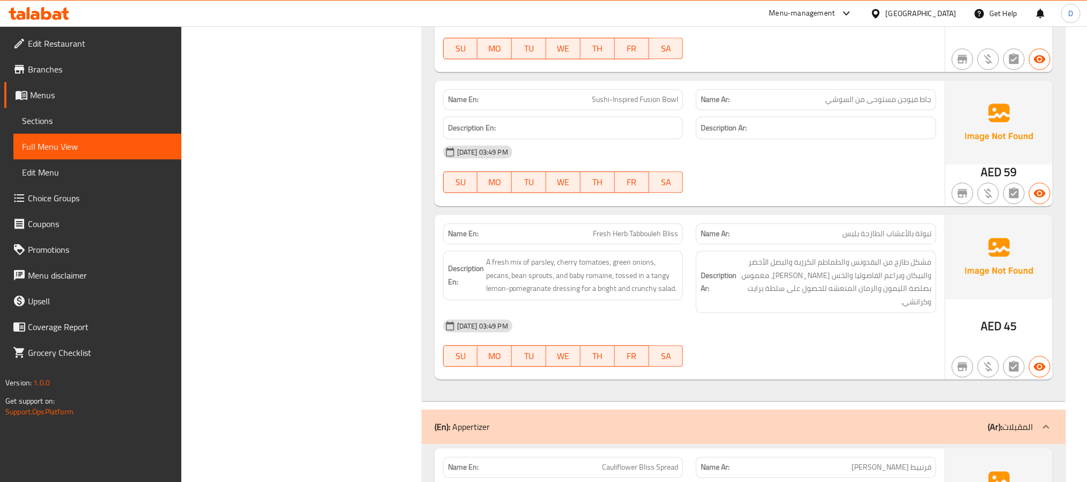
click at [763, 313] on div "[DATE] 03:49 PM" at bounding box center [690, 326] width 506 height 26
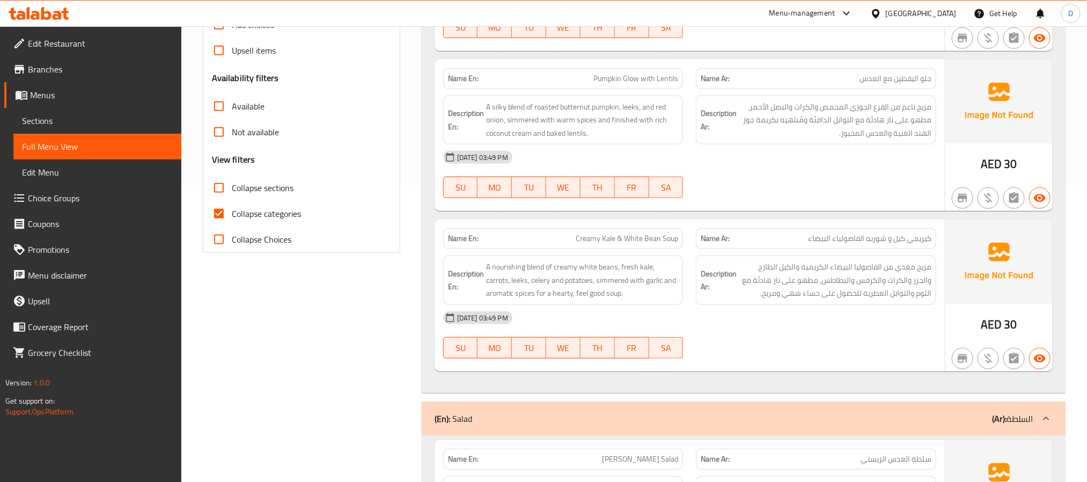
click at [929, 238] on span "كيريمي كيل و شوربه الفاصولياء البيضاء" at bounding box center [869, 238] width 123 height 11
click at [824, 343] on div "16-09-2025 03:49 PM SU MO TU WE TH FR SA" at bounding box center [690, 335] width 506 height 60
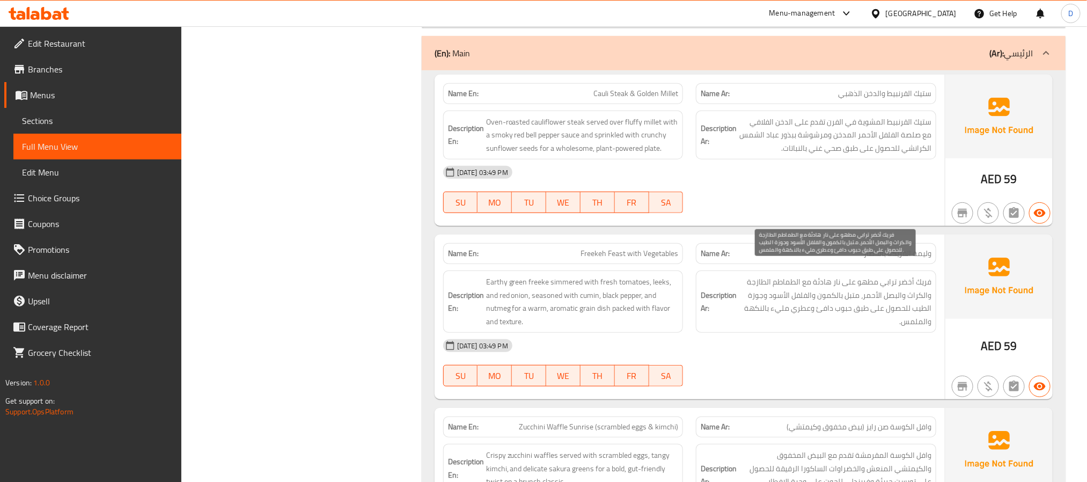
click at [925, 275] on span "فريك أخضر ترابي مطهو على نار هادئة مع الطماطم الطازجة والكراث والبصل الأحمر، مت…" at bounding box center [834, 301] width 193 height 53
click at [789, 337] on div "[DATE] 03:49 PM" at bounding box center [690, 346] width 506 height 26
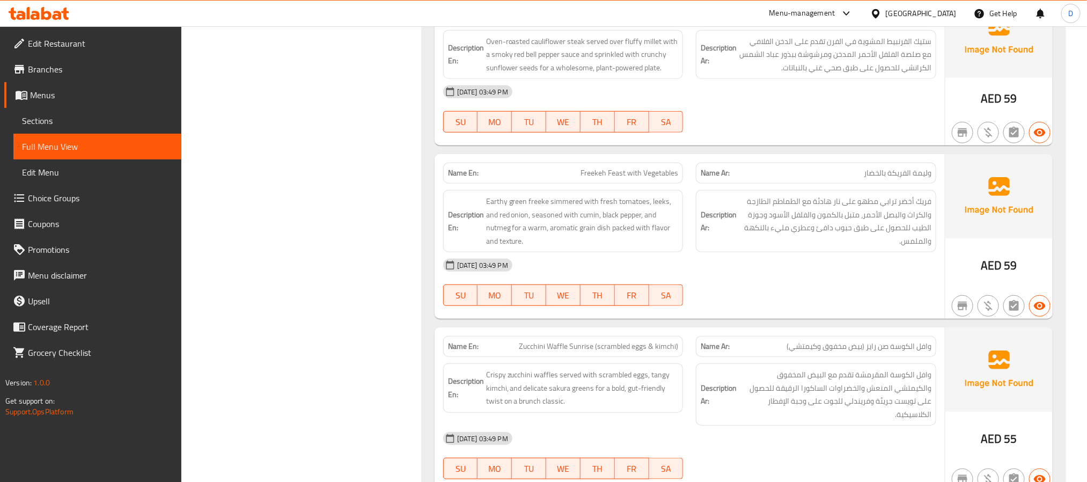
scroll to position [2623, 0]
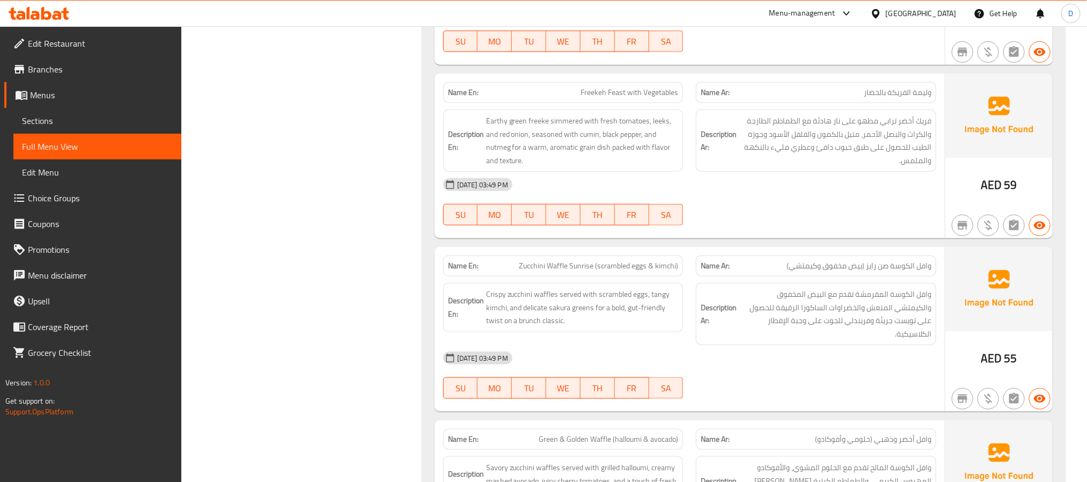
click at [673, 260] on span "Zucchini Waffle Sunrise (scrambled eggs & kimchi)" at bounding box center [598, 265] width 159 height 11
copy span "Zucchini Waffle Sunrise (scrambled eggs & kimchi)"
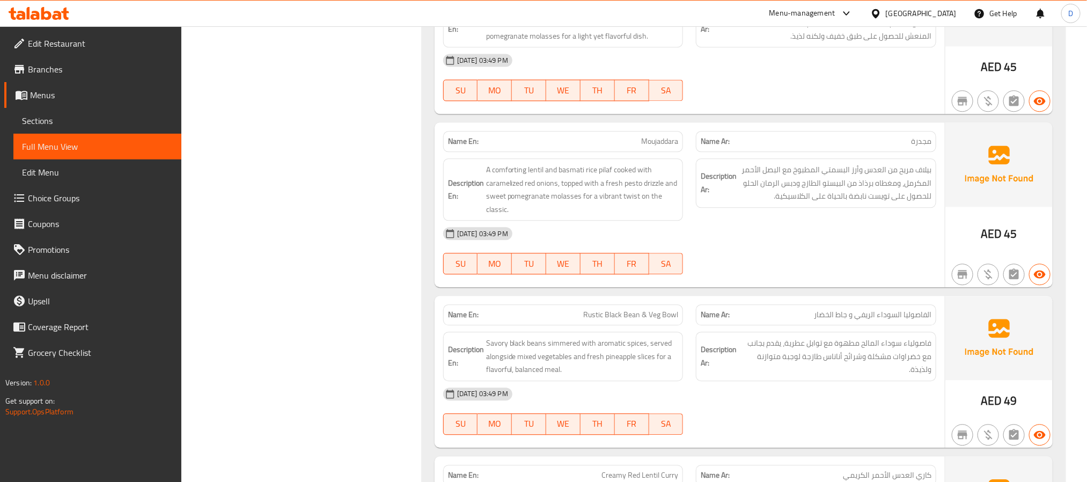
scroll to position [3427, 0]
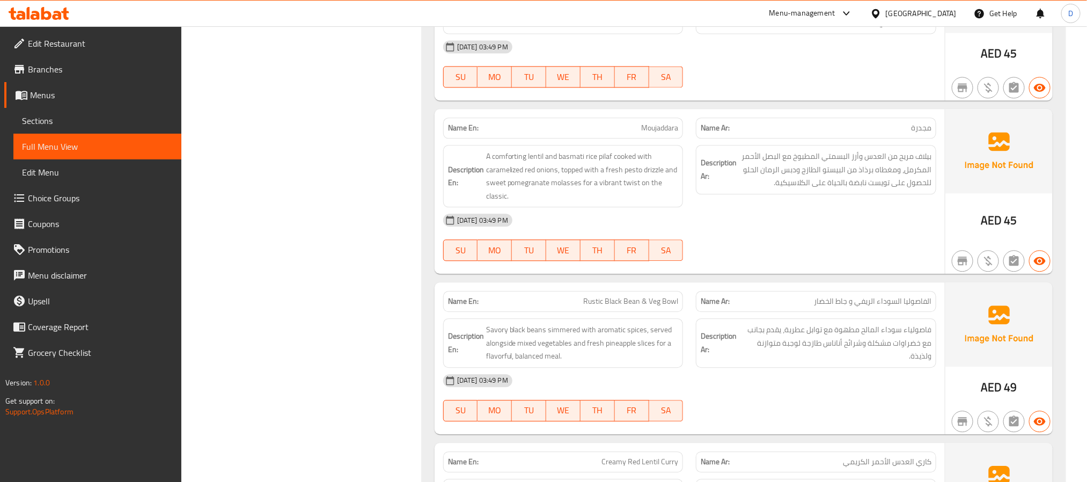
click at [878, 372] on div "[DATE] 03:49 PM" at bounding box center [690, 380] width 506 height 26
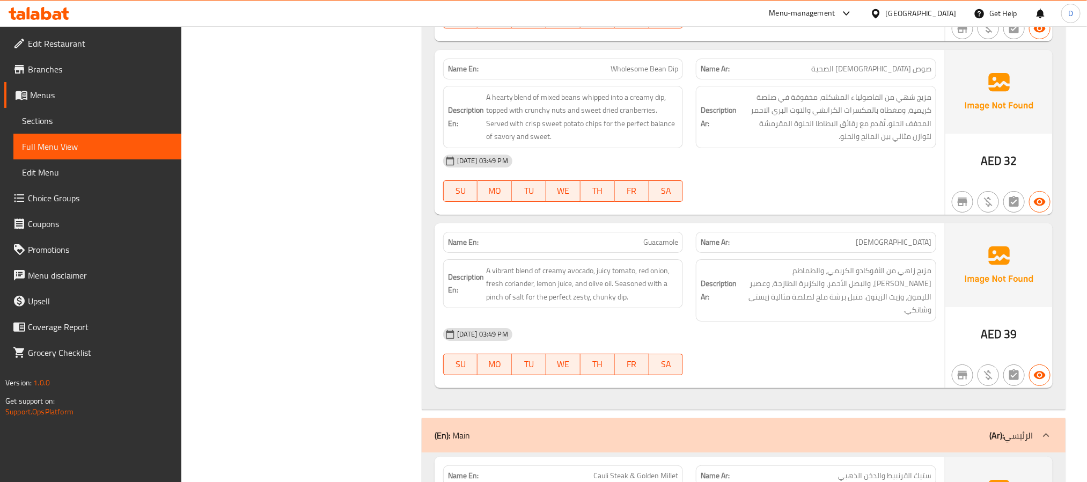
click at [792, 351] on div "16-09-2025 03:49 PM SU MO TU WE TH FR SA" at bounding box center [690, 351] width 506 height 60
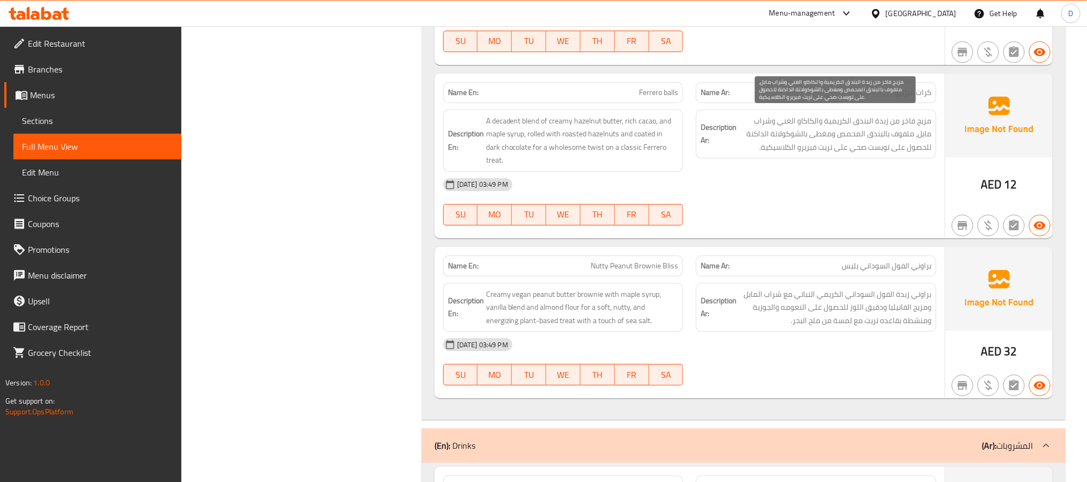
scroll to position [4205, 0]
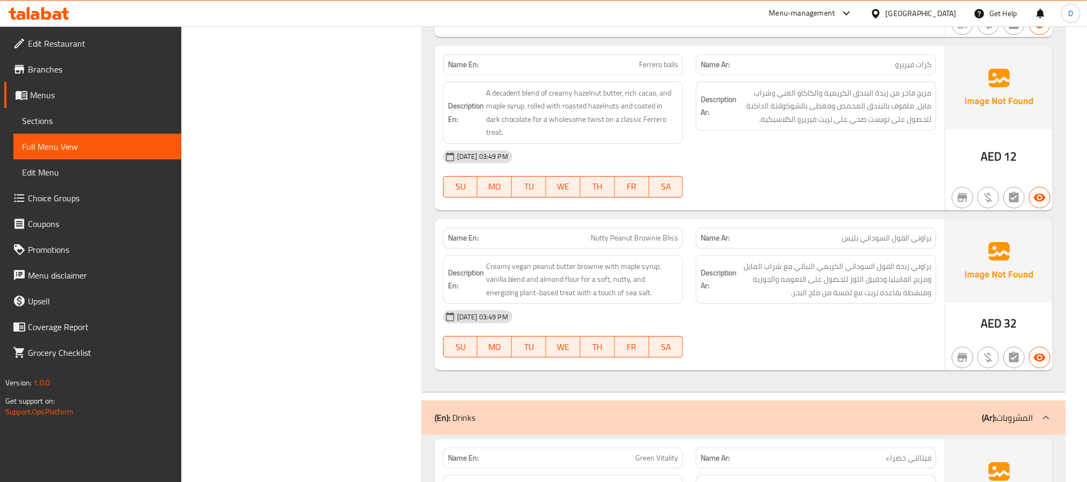
click at [675, 61] on span "Ferrero balls" at bounding box center [658, 64] width 39 height 11
copy span "Ferrero balls"
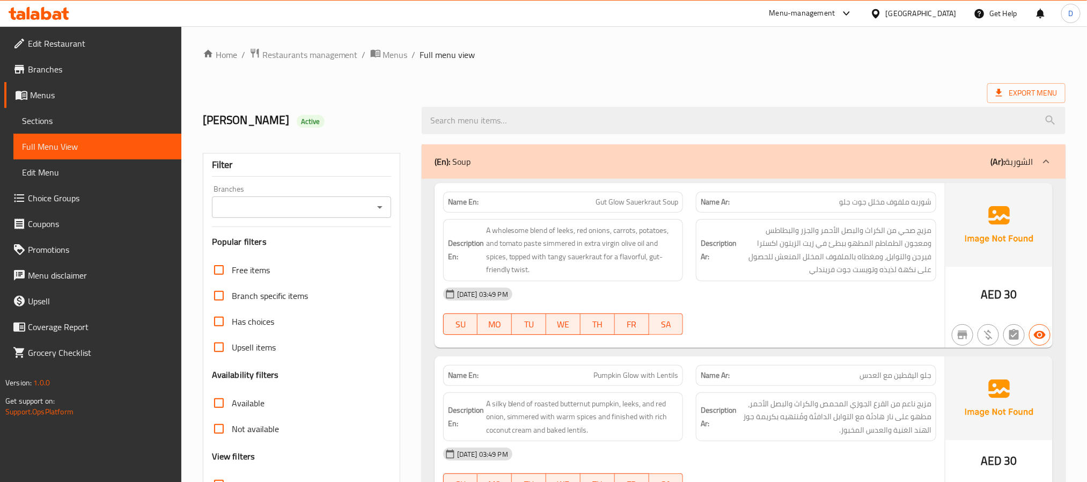
click at [80, 122] on span "Sections" at bounding box center [97, 120] width 151 height 13
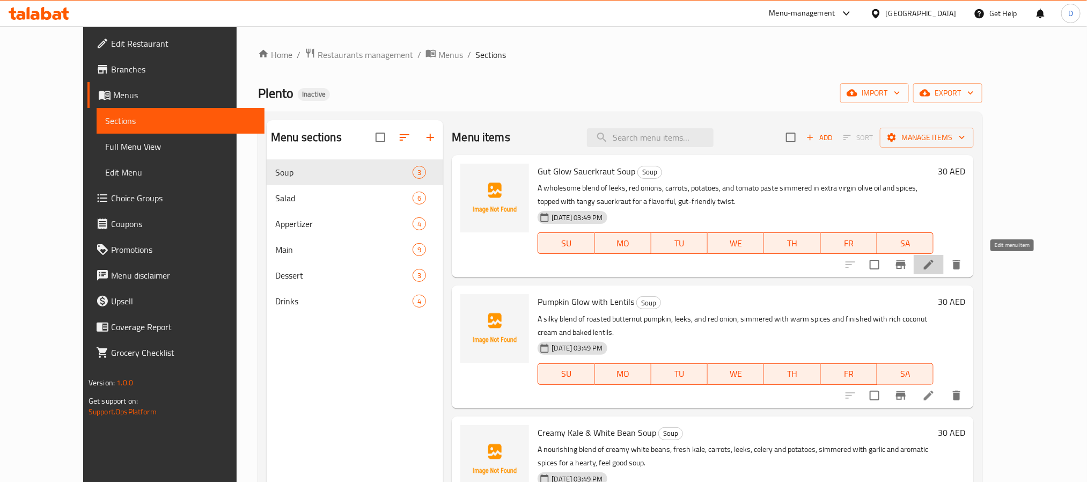
click at [935, 263] on icon at bounding box center [928, 264] width 13 height 13
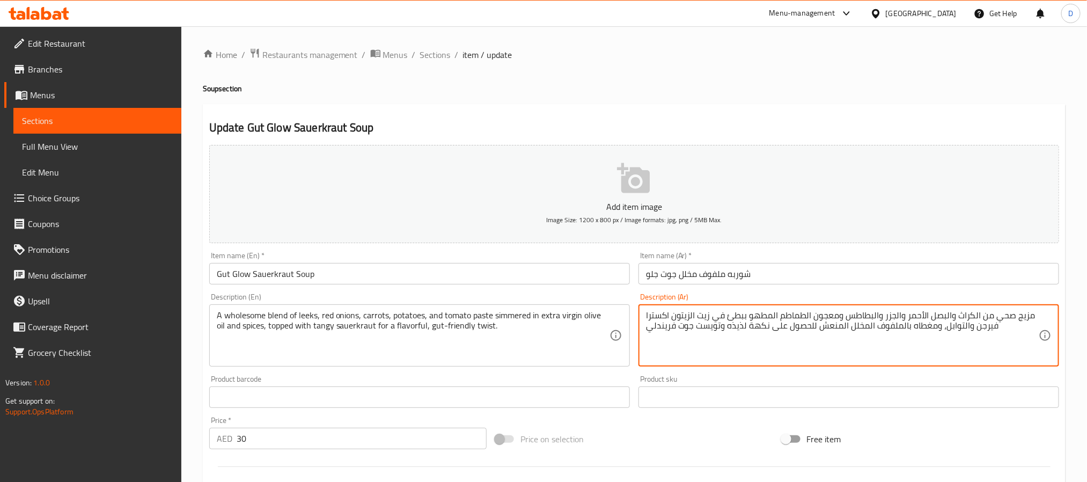
click at [985, 327] on textarea "مزيج صحي من الكراث والبصل الأحمر والجزر والبطاطس ومعجون الطماطم المطهو ببطئ في …" at bounding box center [842, 335] width 393 height 51
type textarea "مزيج صحي من الكراث والبصل الأحمر والجزر والبطاطس ومعجون الطماطم المطهو ببطئ في …"
click at [417, 269] on input "Gut Glow Sauerkraut Soup" at bounding box center [419, 273] width 420 height 21
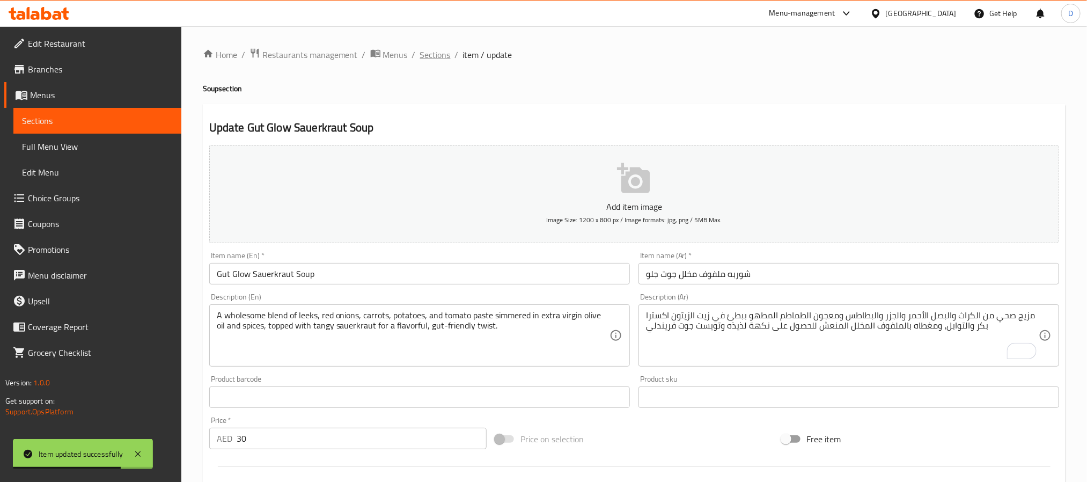
click at [446, 57] on span "Sections" at bounding box center [435, 54] width 31 height 13
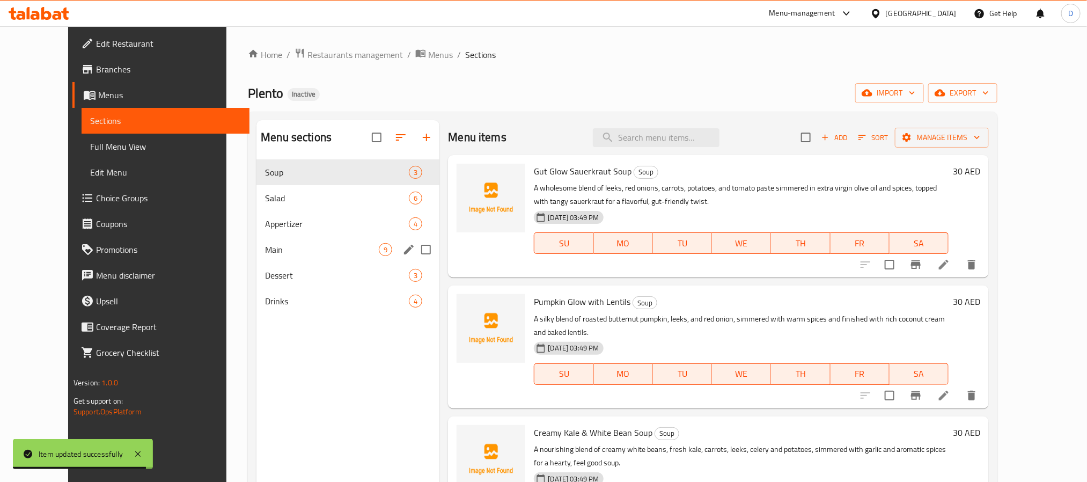
click at [283, 257] on div "Main 9" at bounding box center [347, 250] width 183 height 26
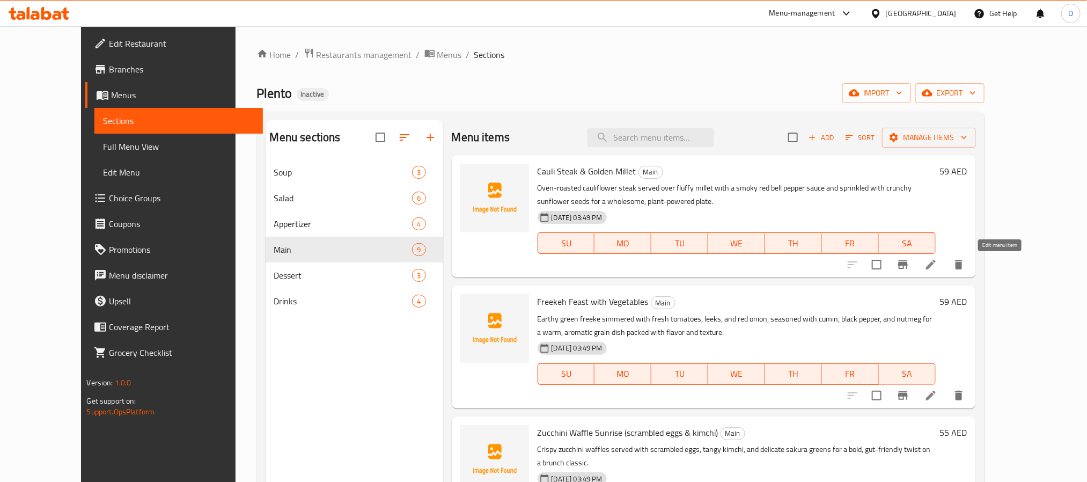
click at [937, 265] on icon at bounding box center [930, 264] width 13 height 13
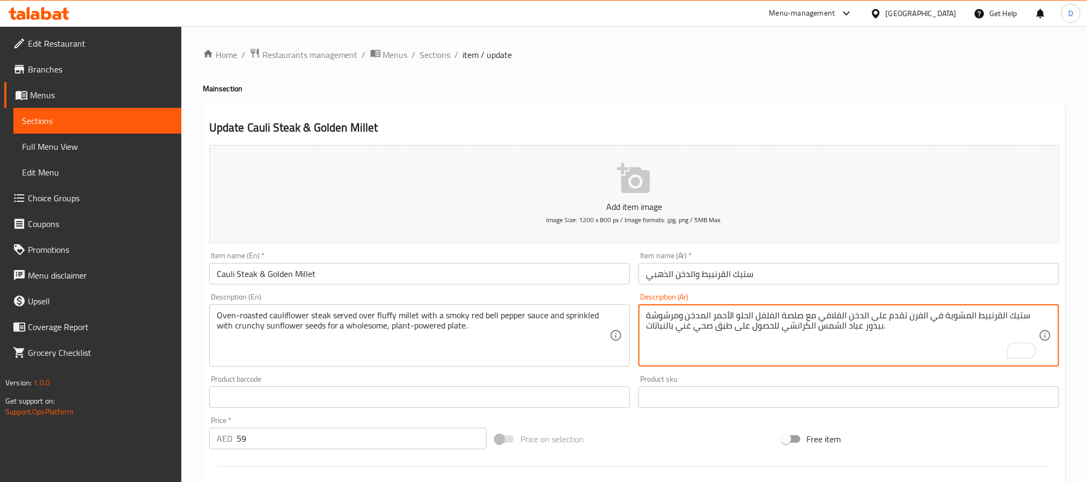
type textarea "ستيك القرنبيط المشوية في الفرن تقدم على الدخن الفلافي مع صلصة الفلفل الحلو الأح…"
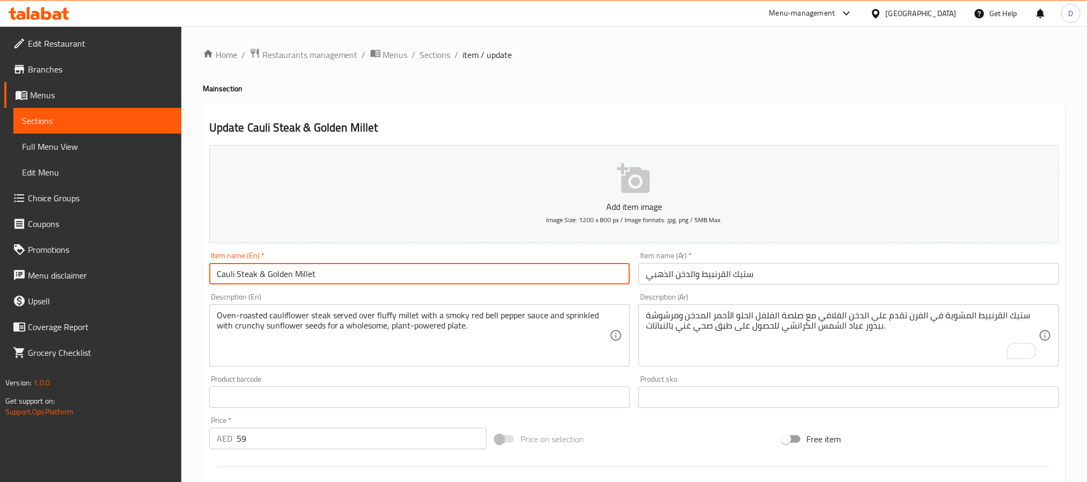
click at [449, 280] on input "Cauli Steak & Golden Millet" at bounding box center [419, 273] width 420 height 21
drag, startPoint x: 446, startPoint y: 49, endPoint x: 515, endPoint y: 81, distance: 76.8
click at [446, 49] on span "Sections" at bounding box center [435, 54] width 31 height 13
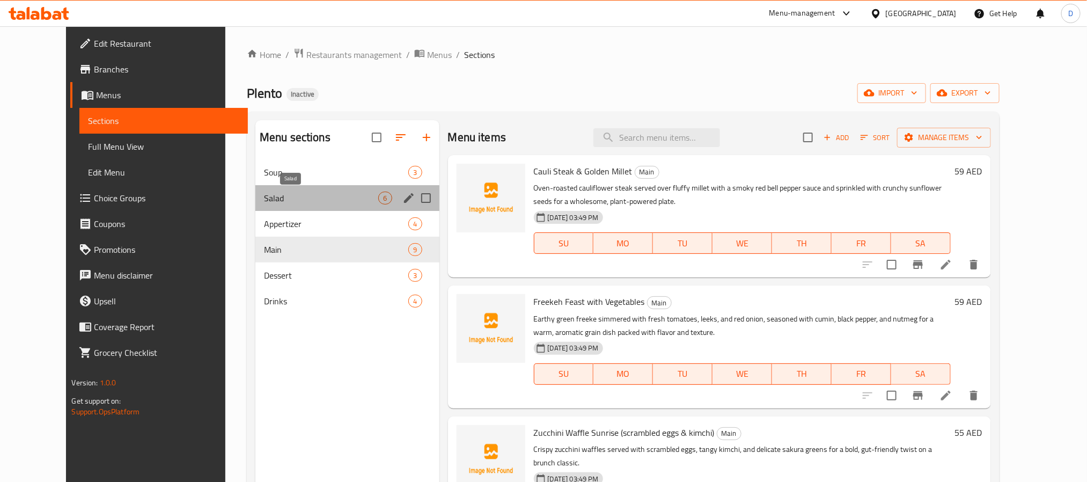
click at [299, 191] on span "Salad" at bounding box center [321, 197] width 115 height 13
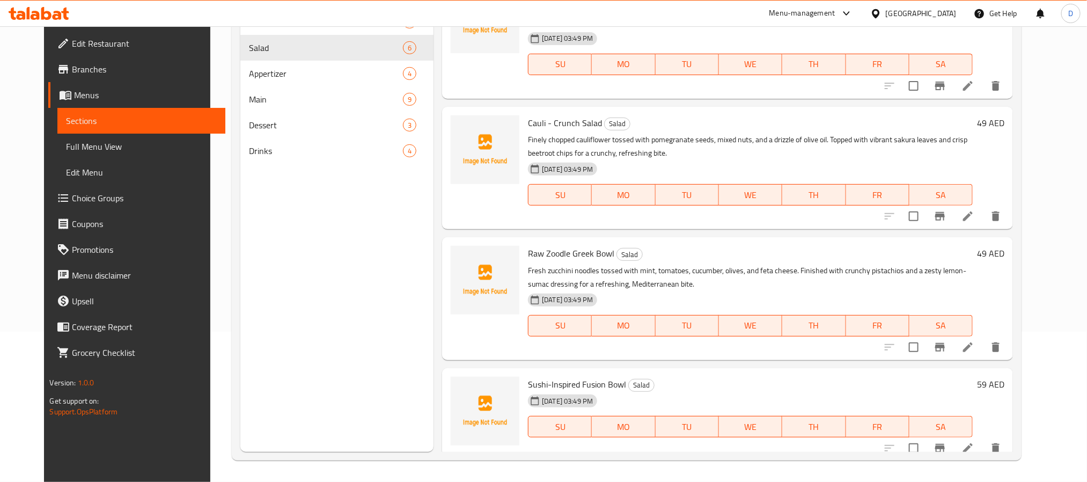
scroll to position [161, 0]
click at [974, 348] on icon at bounding box center [967, 345] width 13 height 13
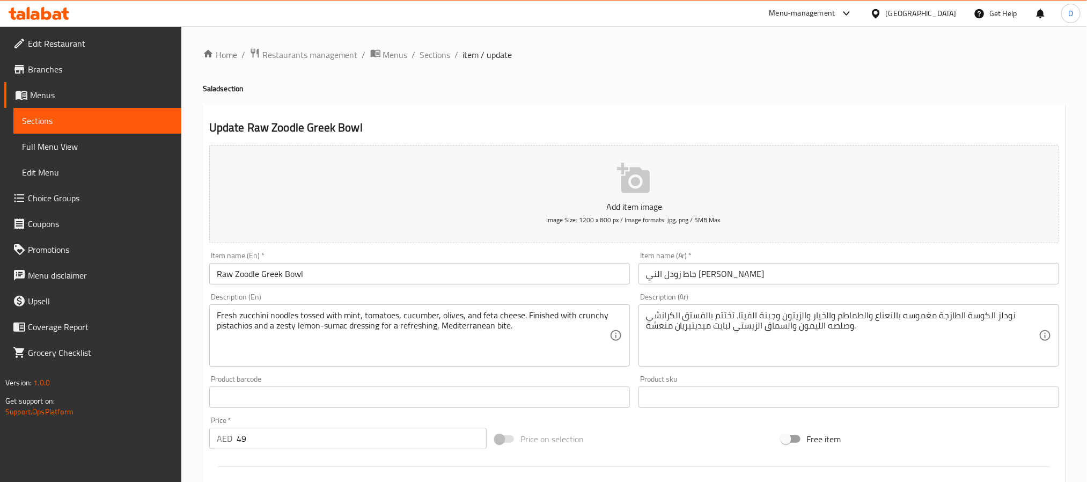
click at [766, 283] on input "جاط زودل الني [PERSON_NAME]" at bounding box center [848, 273] width 420 height 21
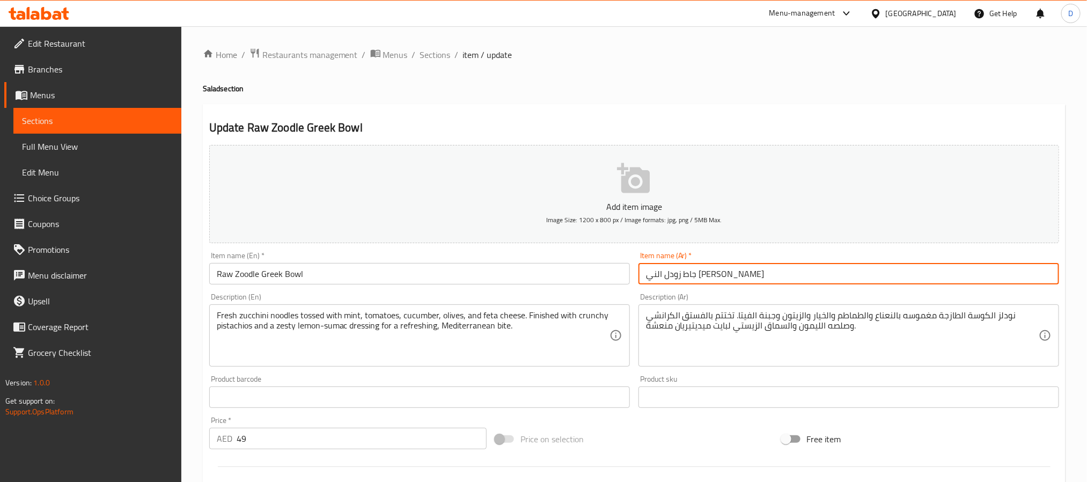
click at [766, 283] on input "جاط زودل الني [PERSON_NAME]" at bounding box center [848, 273] width 420 height 21
paste input "وعاء يوناني من النودلز الخام"
click at [679, 277] on input "وعاء يوناني من النودلز الخام" at bounding box center [848, 273] width 420 height 21
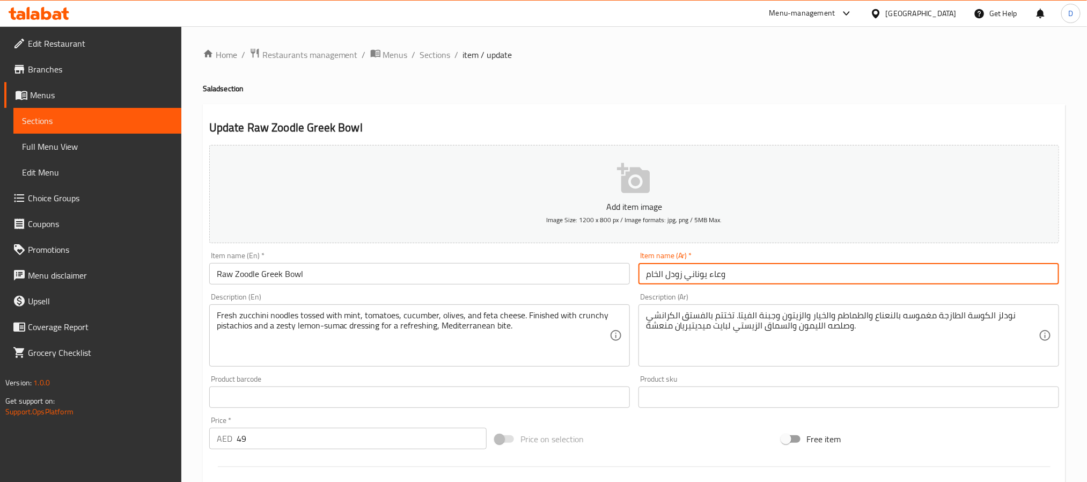
type input "وعاء يوناني زودل الخام"
click at [428, 51] on span "Sections" at bounding box center [435, 54] width 31 height 13
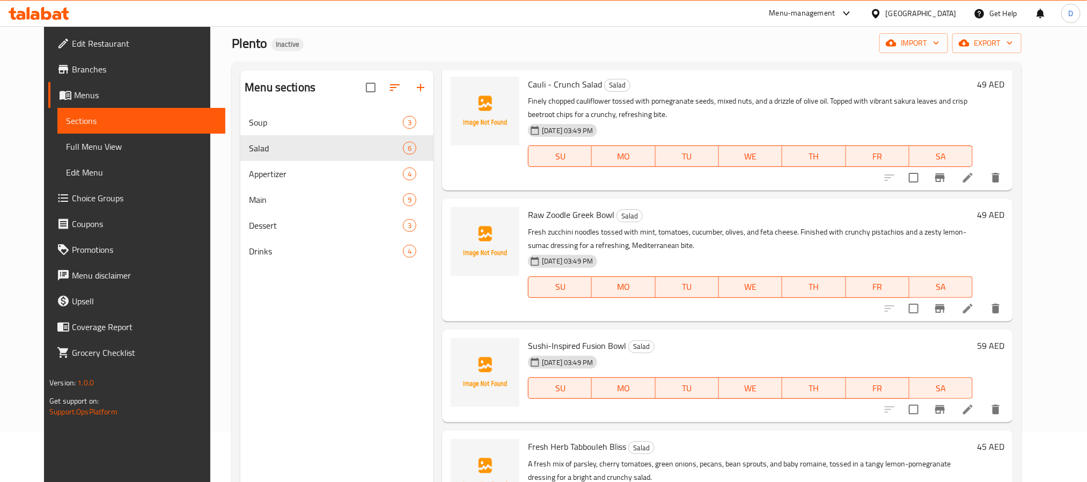
scroll to position [150, 0]
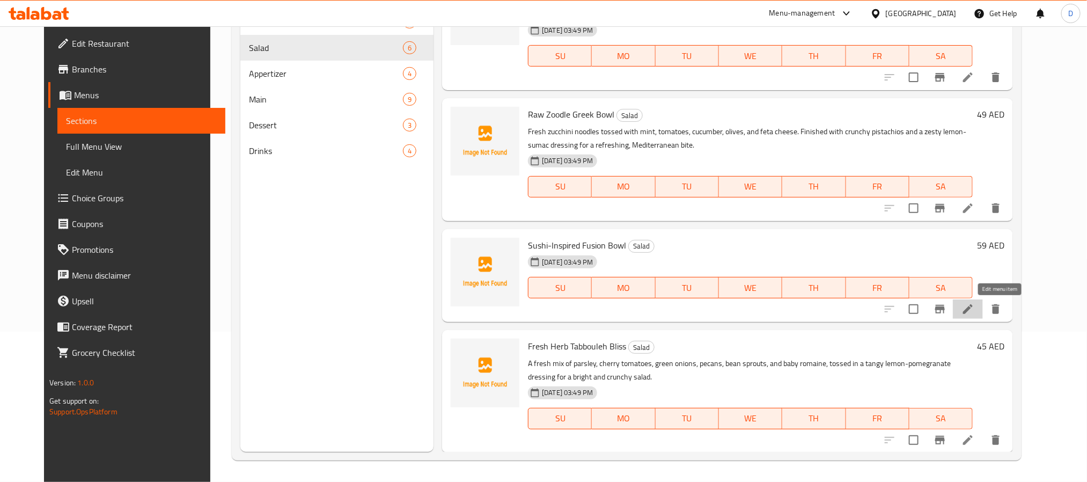
click at [974, 314] on icon at bounding box center [967, 308] width 13 height 13
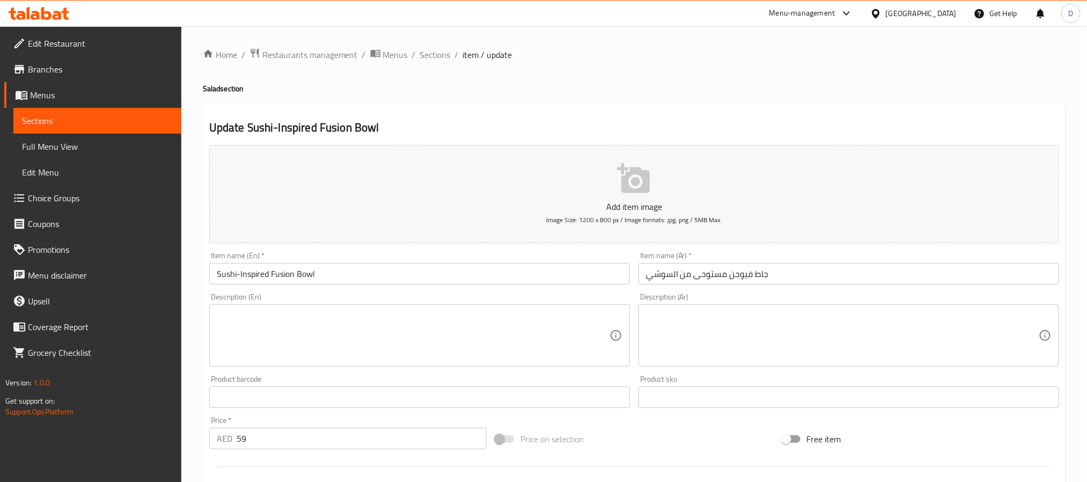
click at [431, 311] on textarea at bounding box center [413, 335] width 393 height 51
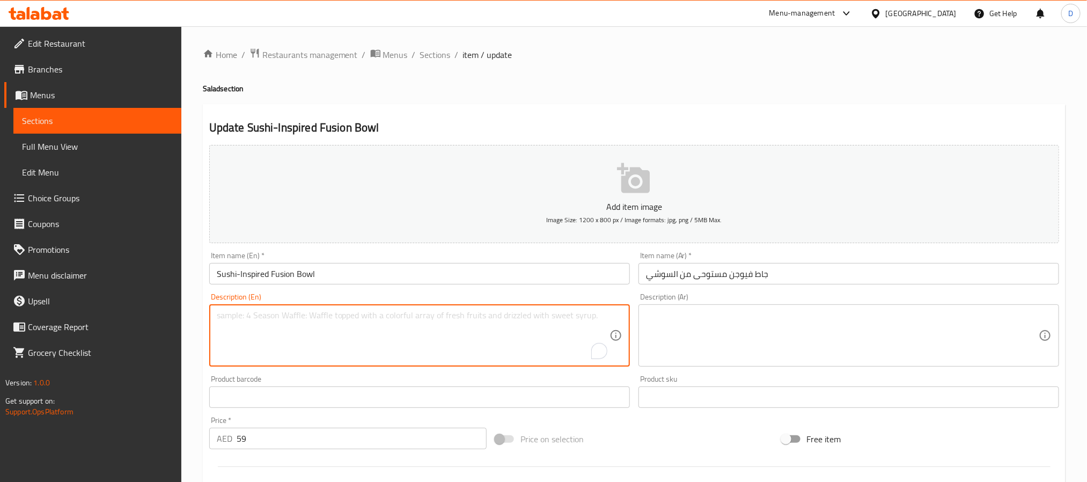
paste textarea "A vibrant mix of brown rice, creamy avocado, edamame, radish, and tender tuna, …"
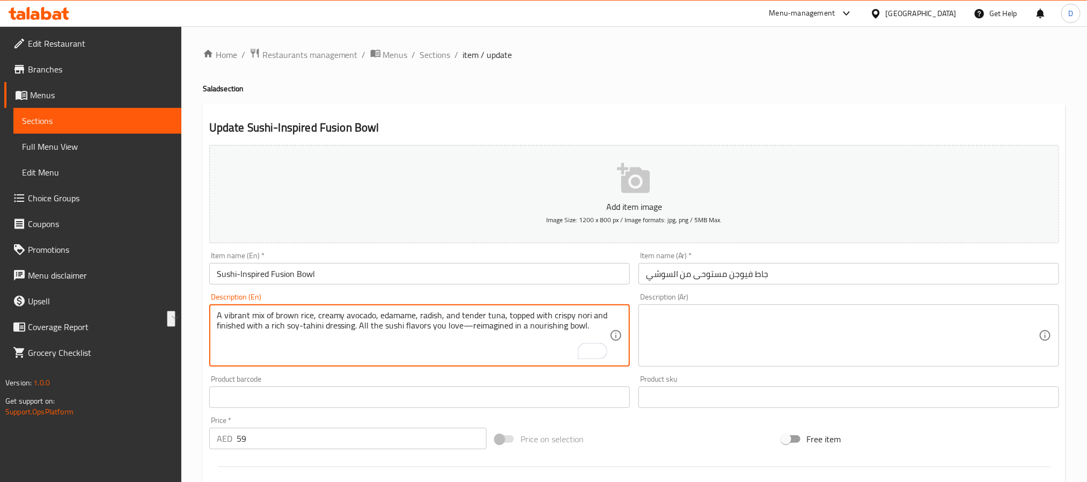
drag, startPoint x: 579, startPoint y: 327, endPoint x: 354, endPoint y: 325, distance: 225.3
click at [354, 325] on textarea "A vibrant mix of brown rice, creamy avocado, edamame, radish, and tender tuna, …" at bounding box center [413, 335] width 393 height 51
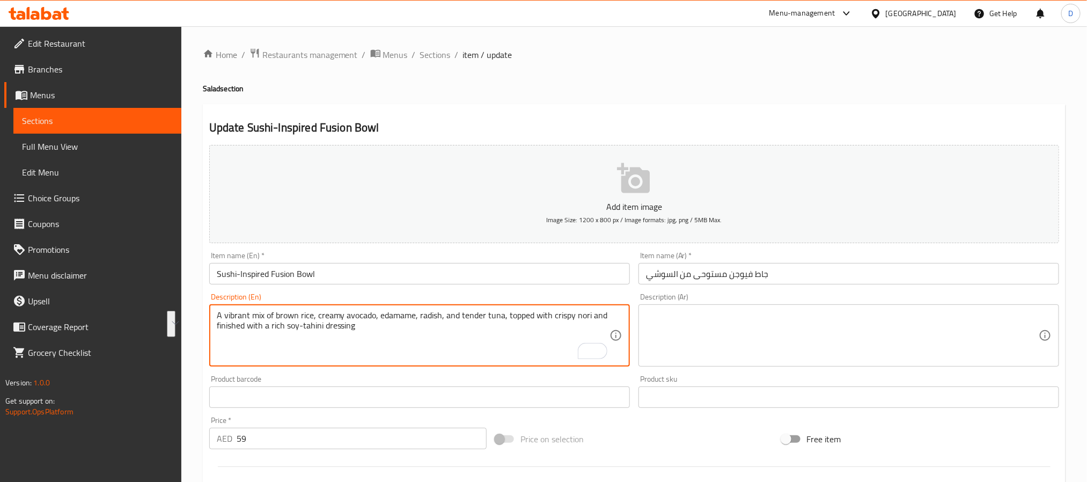
click at [383, 335] on textarea "A vibrant mix of brown rice, creamy avocado, edamame, radish, and tender tuna, …" at bounding box center [413, 335] width 393 height 51
click at [377, 329] on textarea "A vibrant mix of brown rice, creamy avocado, edamame, radish, and tender tuna, …" at bounding box center [413, 335] width 393 height 51
paste textarea "All the sushi flavors you love"
click at [377, 329] on textarea "A vibrant mix of brown rice, creamy avocado, edamame, radish, and tender tuna, …" at bounding box center [413, 335] width 393 height 51
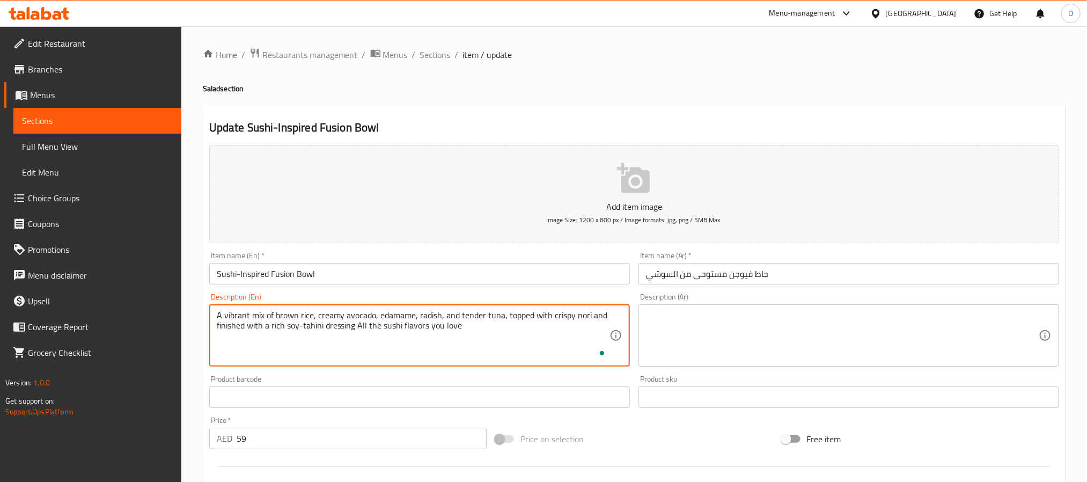
click at [377, 329] on textarea "A vibrant mix of brown rice, creamy avocado, edamame, radish, and tender tuna, …" at bounding box center [413, 335] width 393 height 51
type textarea "A vibrant mix of brown rice, creamy avocado, edamame, radish, and tender tuna, …"
click at [730, 343] on textarea at bounding box center [842, 335] width 393 height 51
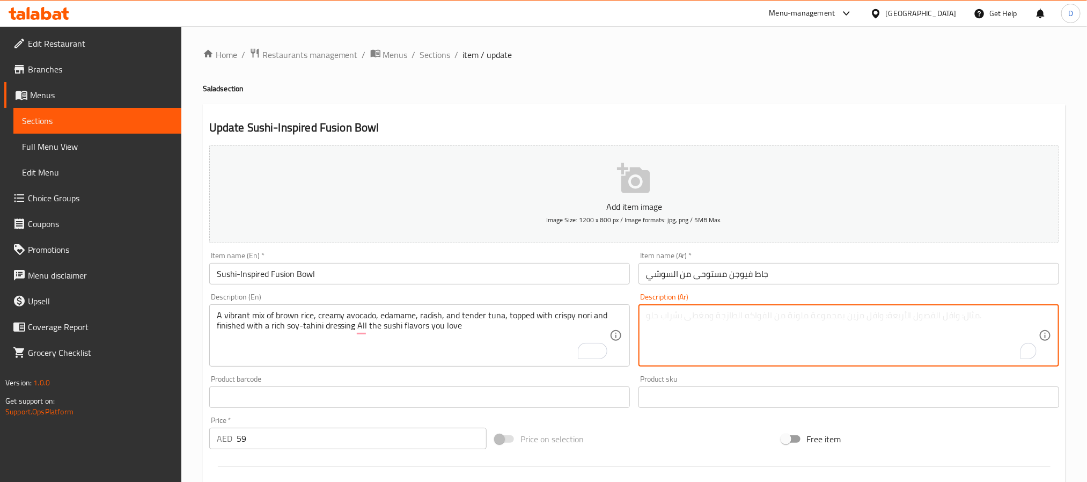
paste textarea "مزيج من الأرز البني والأفوكادو الكريمي وفول الصويا والفجل والتونة الطرية، يعلوه…"
type textarea "مزيج من الأرز البني والأفوكادو الكريمي وفول الصويا والفجل والتونة الطرية، يعلوه…"
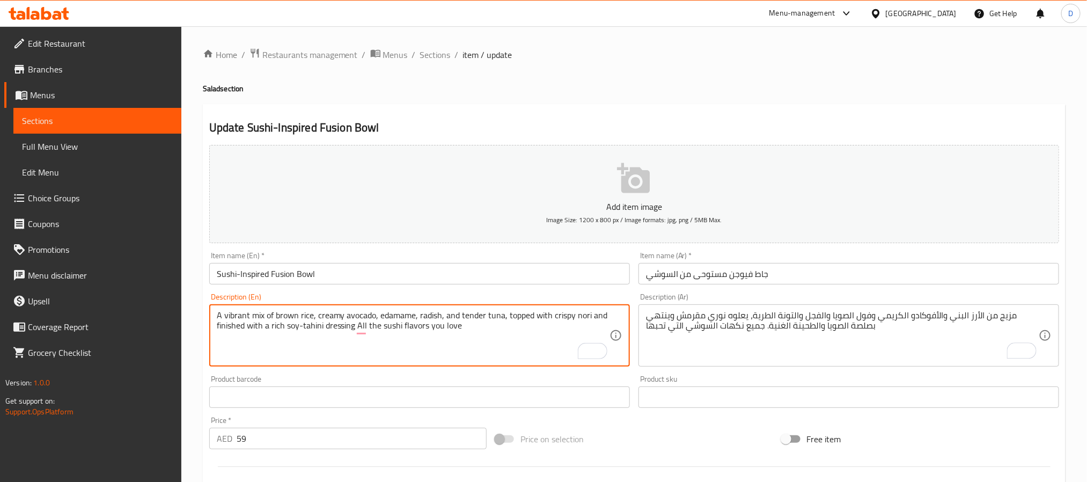
click at [237, 317] on textarea "A vibrant mix of brown rice, creamy avocado, edamame, radish, and tender tuna, …" at bounding box center [413, 335] width 393 height 51
type textarea "A mix of brown rice, creamy avocado, edamame, radish, and tender tuna, topped w…"
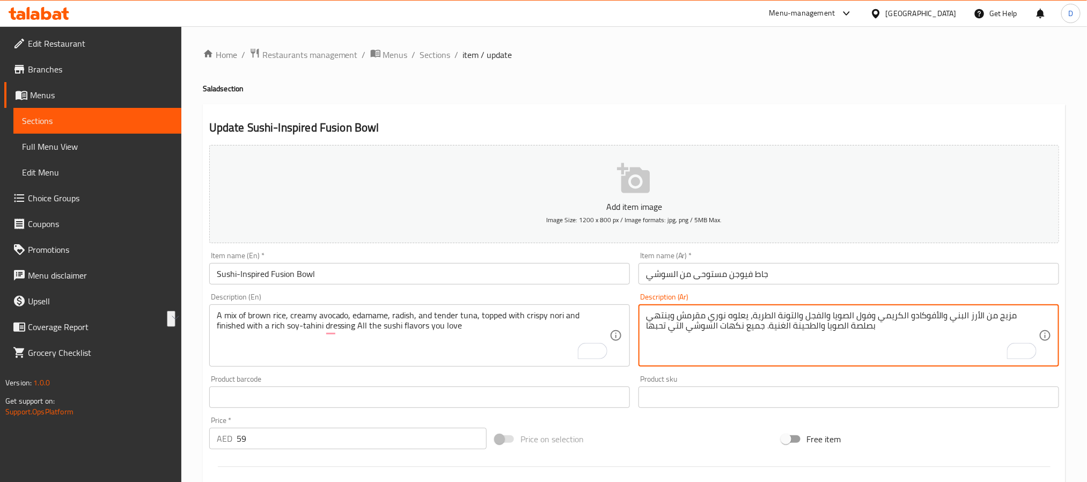
drag, startPoint x: 829, startPoint y: 315, endPoint x: 866, endPoint y: 317, distance: 37.6
type textarea "مزيج من الأرز البني والأفوكادو الكريمي وادمامي والفجل والتونة الطرية، يعلوه نور…"
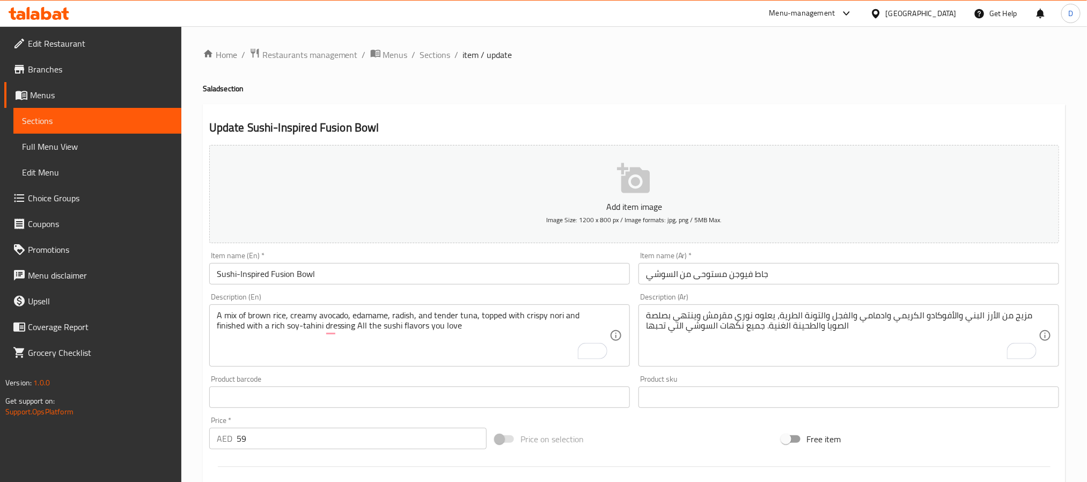
click at [861, 277] on input "جاط فيوجن مستوحى من السوشي" at bounding box center [848, 273] width 420 height 21
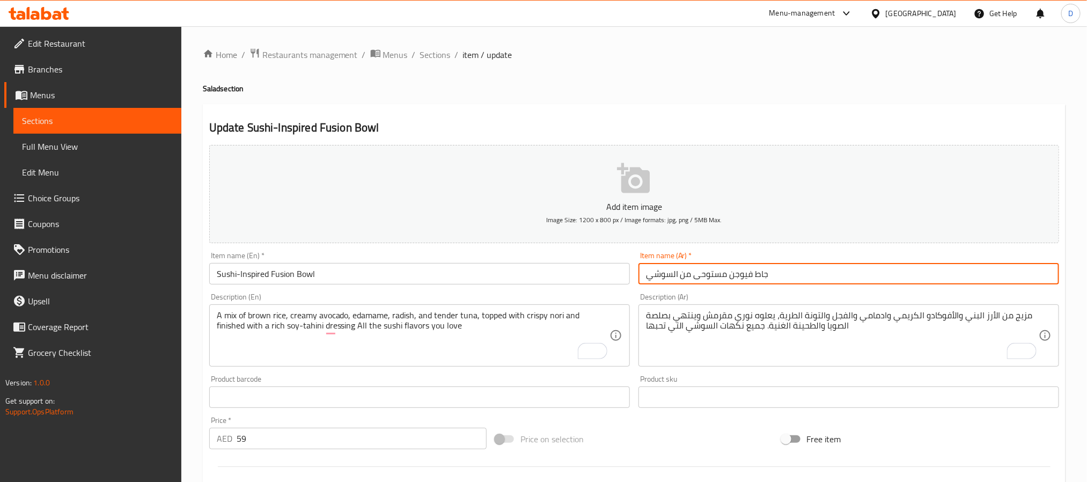
drag, startPoint x: 435, startPoint y: 50, endPoint x: 337, endPoint y: 2, distance: 109.6
click at [435, 50] on span "Sections" at bounding box center [435, 54] width 31 height 13
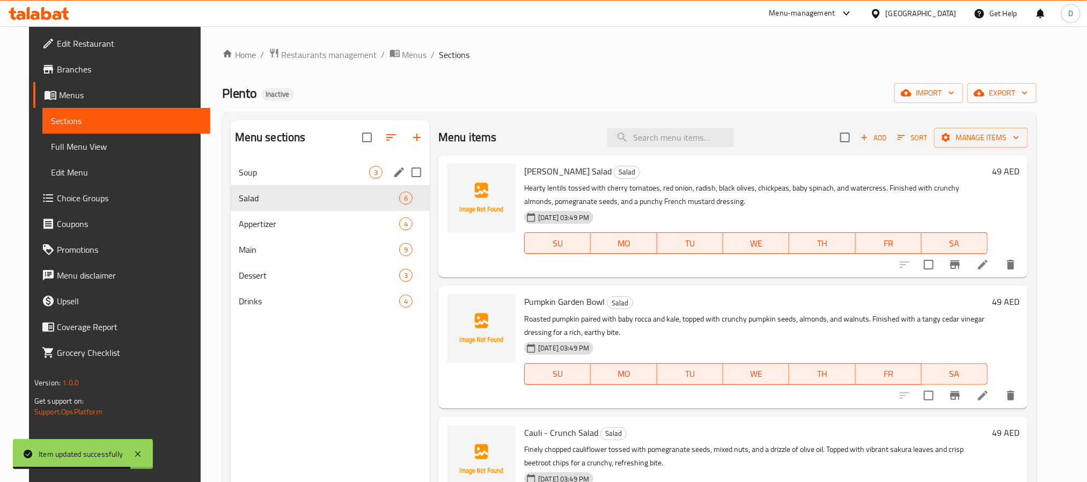
click at [293, 174] on span "Soup" at bounding box center [304, 172] width 130 height 13
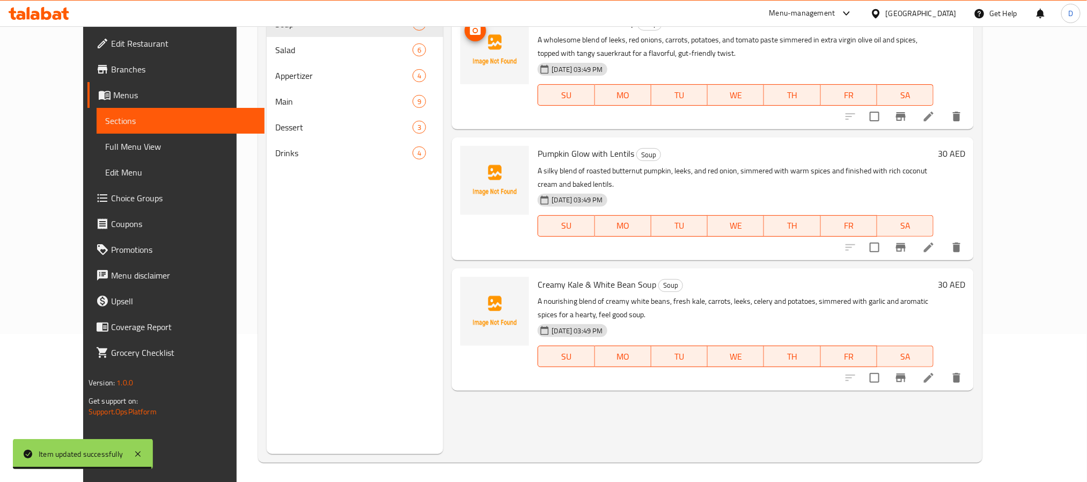
scroll to position [150, 0]
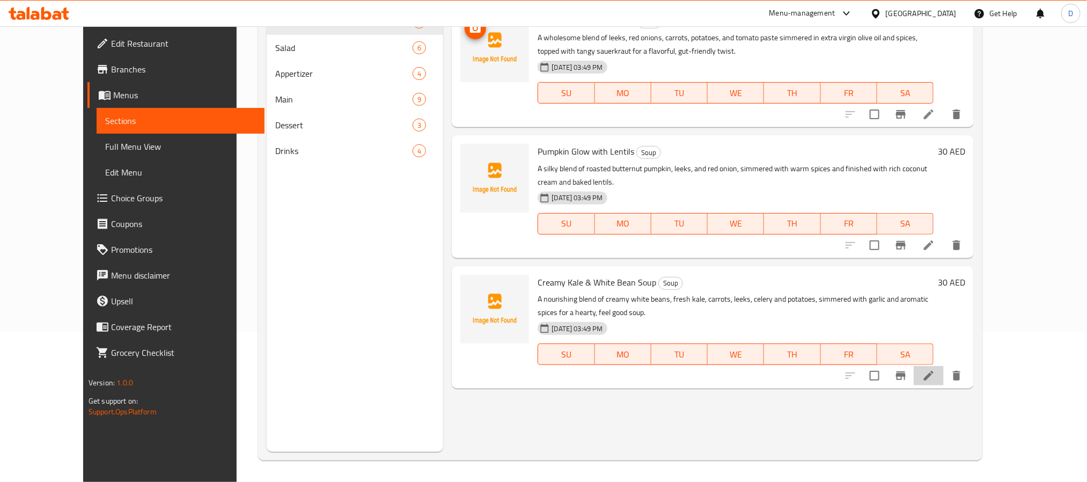
click at [943, 366] on li at bounding box center [928, 375] width 30 height 19
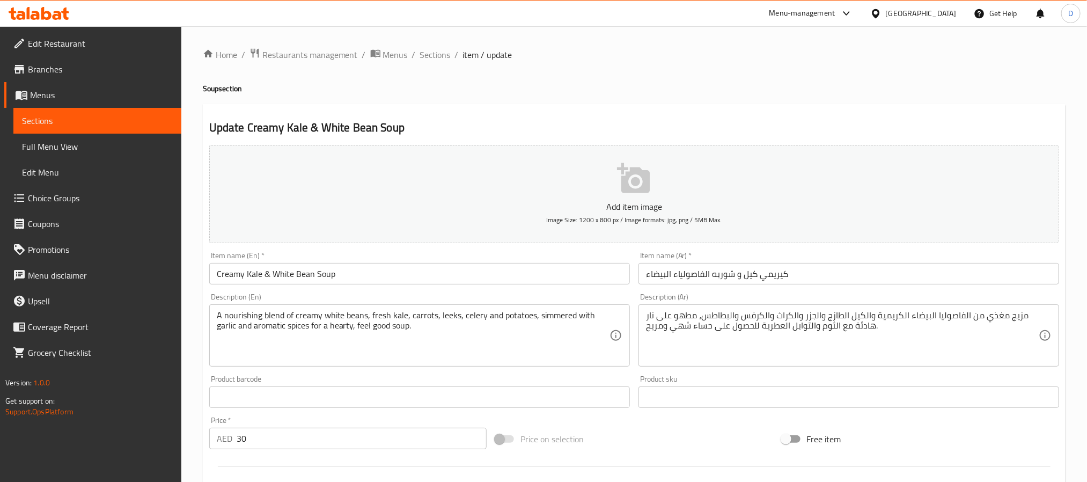
click at [774, 269] on input "كيريمي كيل و شوربه الفاصولياء البيضاء" at bounding box center [848, 273] width 420 height 21
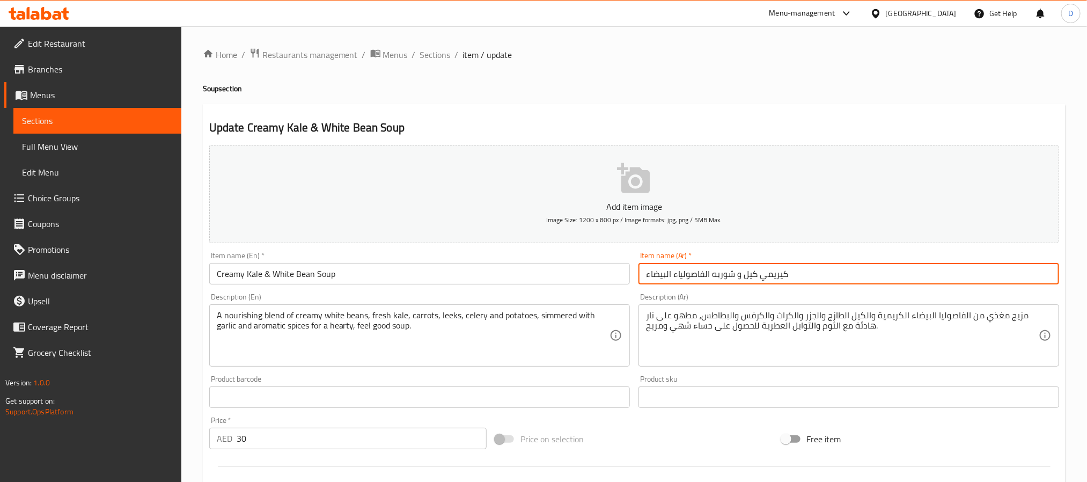
click at [774, 269] on input "كيريمي كيل و شوربه الفاصولياء البيضاء" at bounding box center [848, 273] width 420 height 21
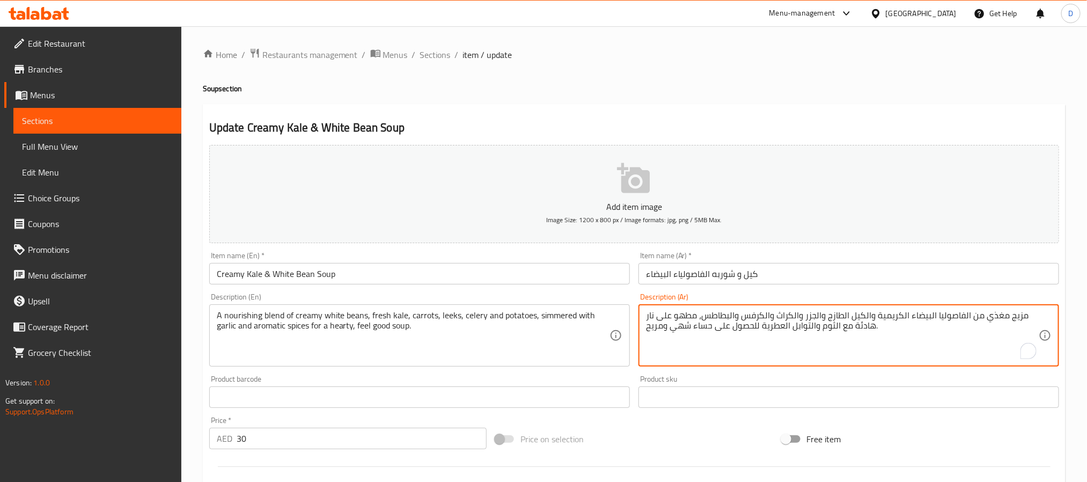
drag, startPoint x: 877, startPoint y: 317, endPoint x: 895, endPoint y: 316, distance: 17.2
click at [895, 316] on textarea "مزيج مغذي من الفاصوليا البيضاء الكريمية والكيل الطازج والجزر والكراث والكرفس وا…" at bounding box center [842, 335] width 393 height 51
drag, startPoint x: 901, startPoint y: 316, endPoint x: 879, endPoint y: 314, distance: 22.0
click at [879, 314] on textarea "مزيج مغذي من الفاصوليا البيضاء الكريمية والكيل الطازج والجزر والكراث والكرفس وا…" at bounding box center [842, 335] width 393 height 51
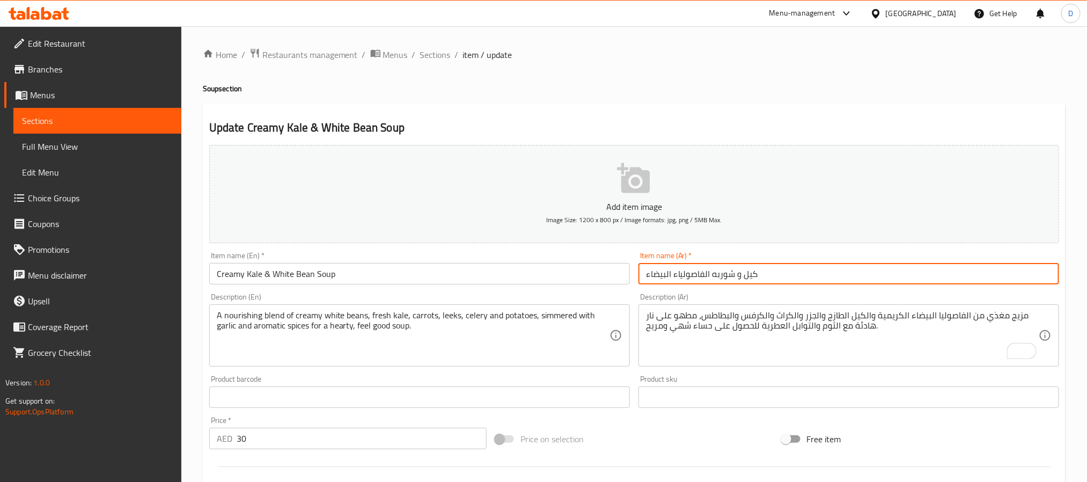
click at [741, 272] on input "كيل و شوربه الفاصولياء البيضاء" at bounding box center [848, 273] width 420 height 21
paste input "ريمي"
click at [729, 272] on input "كيل كريمي و شوربه الفاصولياء البيضاء" at bounding box center [848, 273] width 420 height 21
click at [642, 277] on input "كيل كريمي و الفاصولياء البيضاء" at bounding box center [848, 273] width 420 height 21
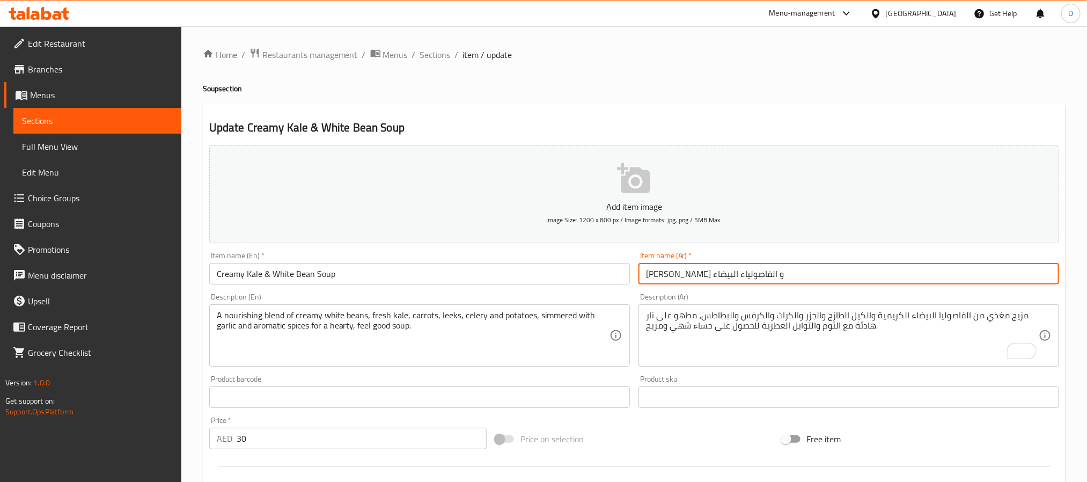
paste input "شوربه"
type input "شوربه كيل كريمي و الفاصولياء البيضاء"
click at [427, 50] on span "Sections" at bounding box center [435, 54] width 31 height 13
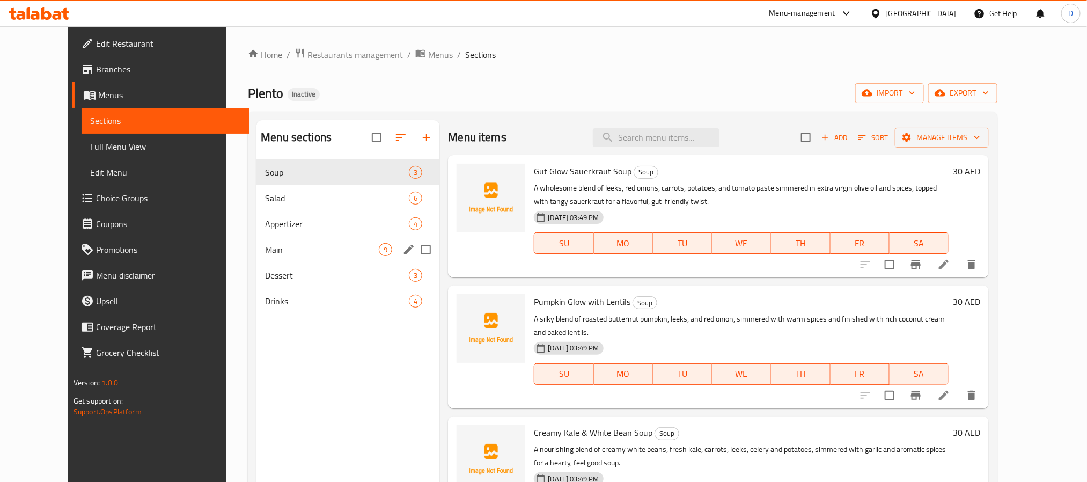
click at [322, 242] on div "Main 9" at bounding box center [347, 250] width 183 height 26
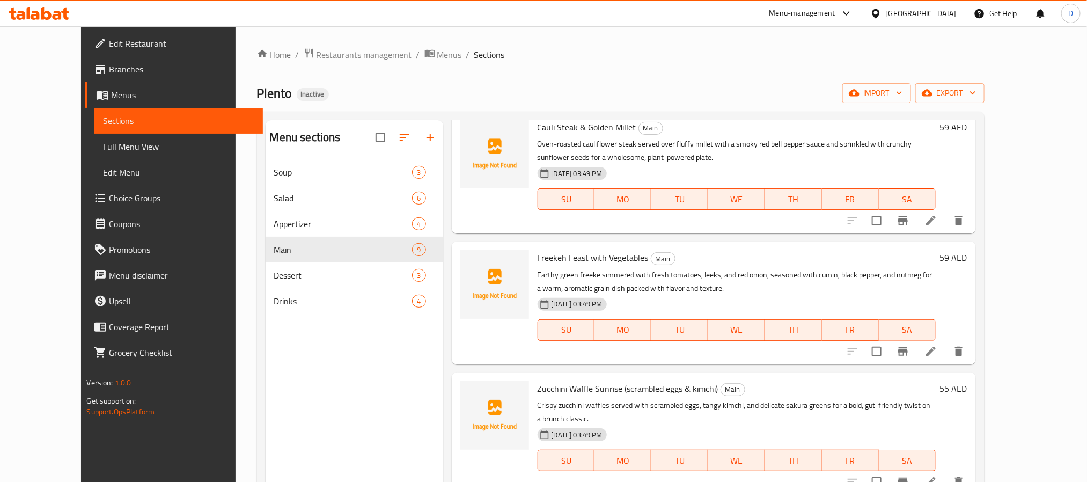
scroll to position [80, 0]
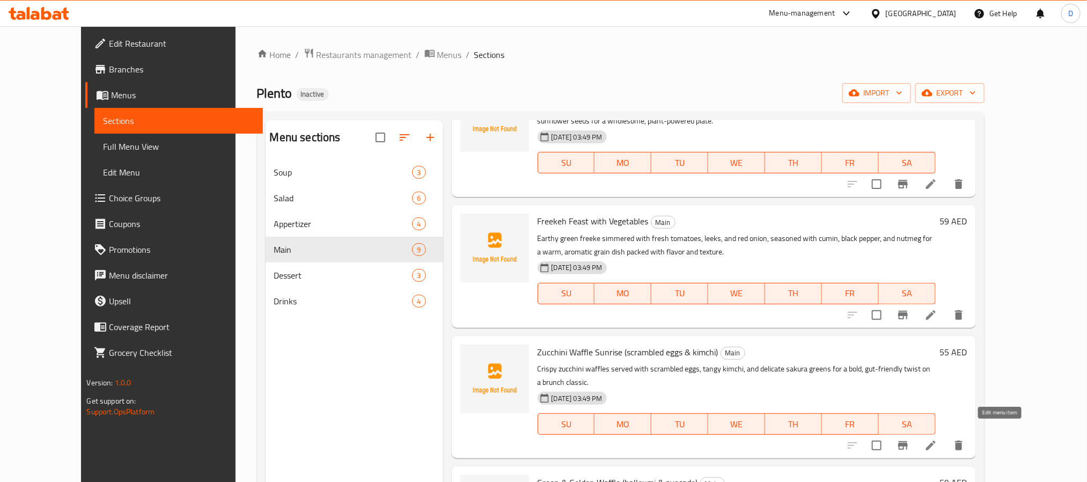
click at [937, 439] on icon at bounding box center [930, 445] width 13 height 13
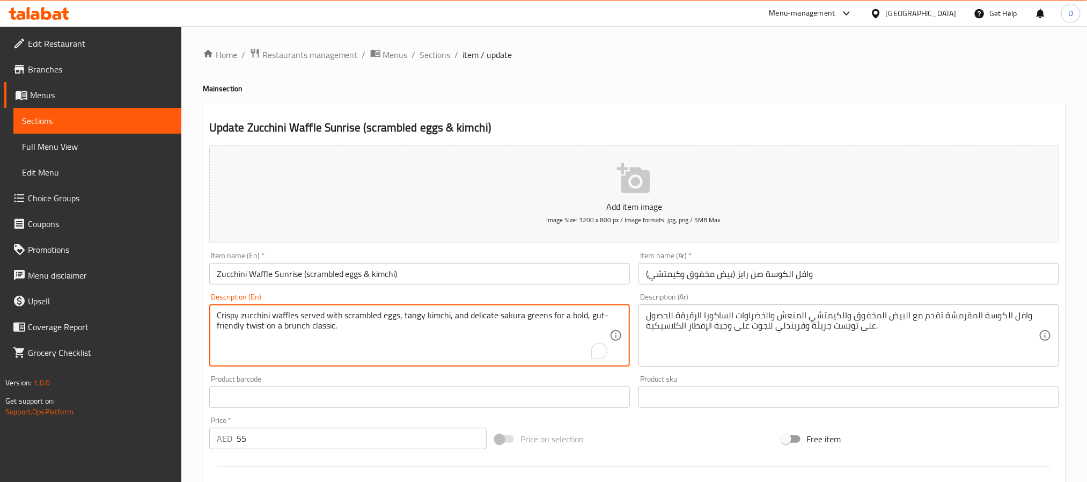
click at [299, 326] on textarea "Crispy zucchini waffles served with scrambled eggs, tangy kimchi, and delicate …" at bounding box center [413, 335] width 393 height 51
drag, startPoint x: 534, startPoint y: 99, endPoint x: 437, endPoint y: 33, distance: 117.8
click at [534, 99] on div "Home / Restaurants management / Menus / Sections / item / update Main section U…" at bounding box center [634, 392] width 862 height 689
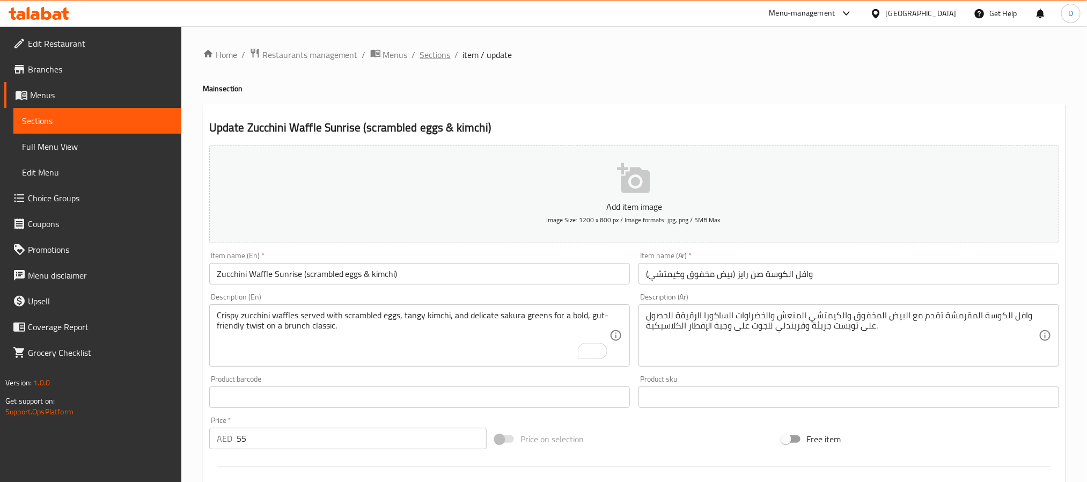
click at [428, 55] on span "Sections" at bounding box center [435, 54] width 31 height 13
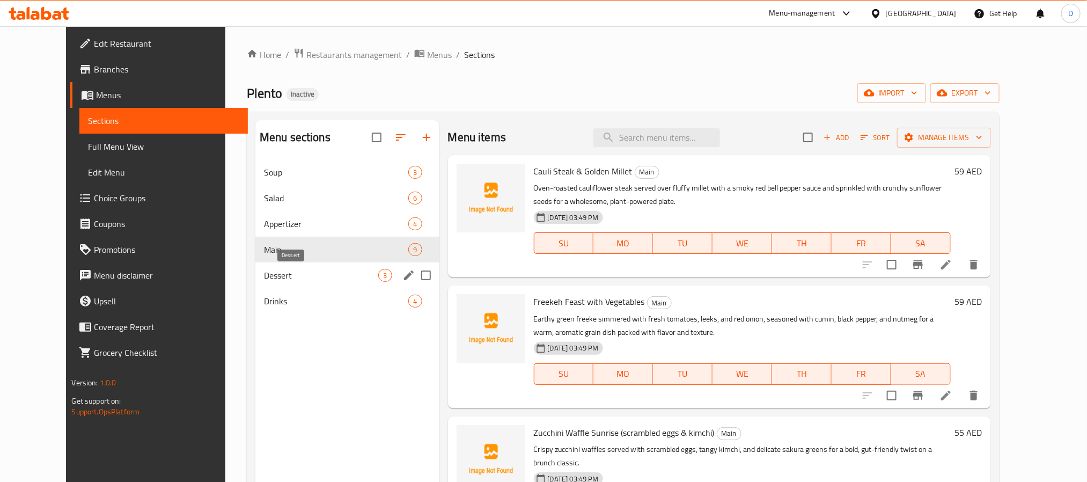
click at [297, 282] on span "Dessert" at bounding box center [321, 275] width 115 height 13
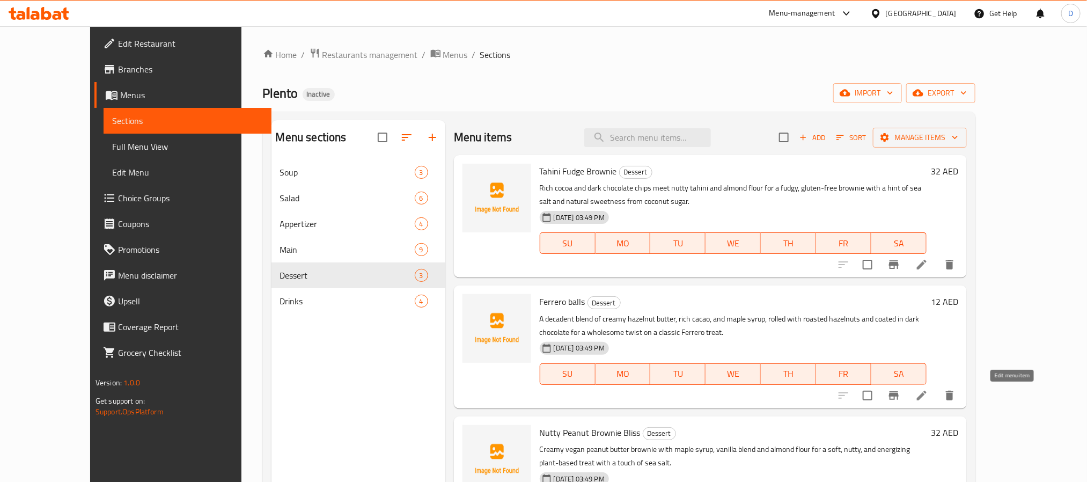
click at [928, 401] on icon at bounding box center [921, 395] width 13 height 13
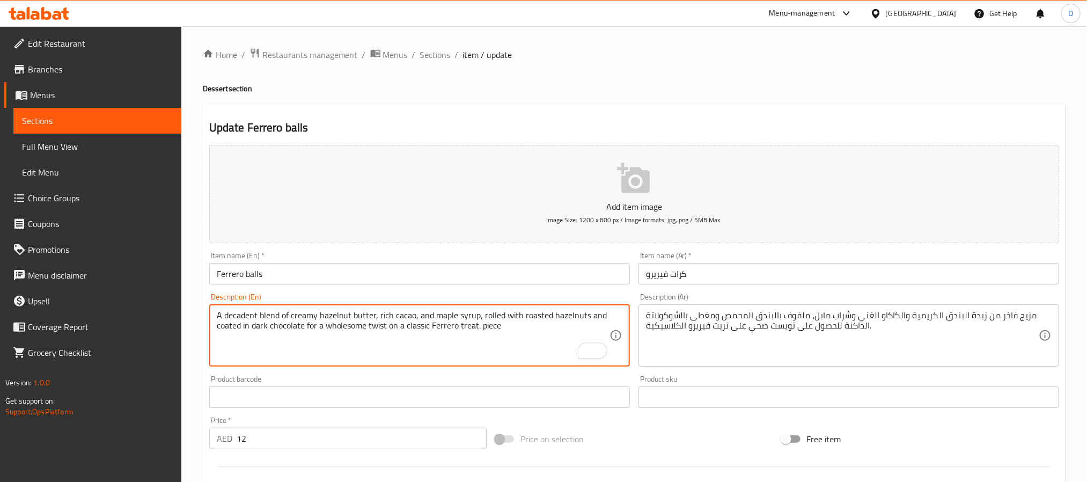
type textarea "A decadent blend of creamy hazelnut butter, rich cacao, and maple syrup, rolled…"
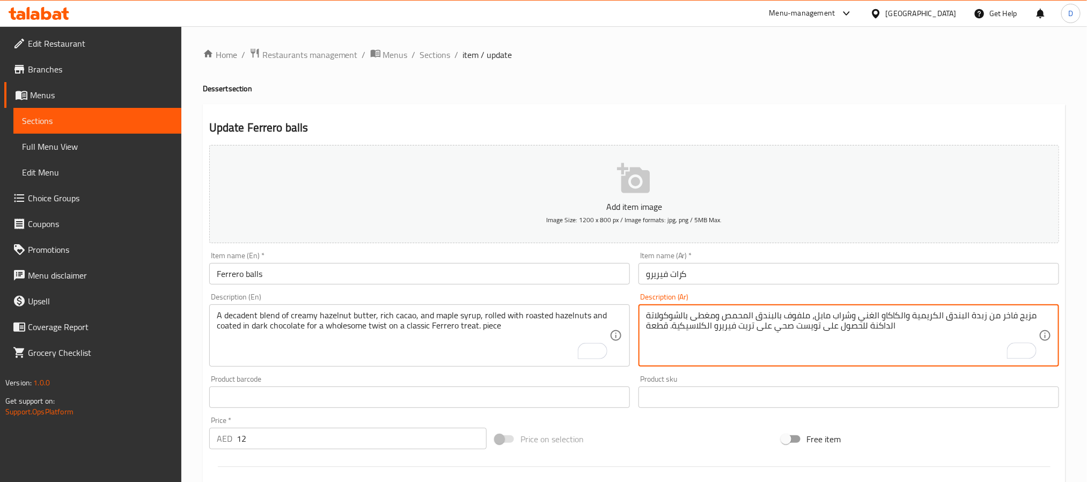
type textarea "مزيج فاخر من زبدة البندق الكريمية والكاكاو الغني وشراب مابل، ملفوف بالبندق المح…"
click at [401, 270] on input "Ferrero balls" at bounding box center [419, 273] width 420 height 21
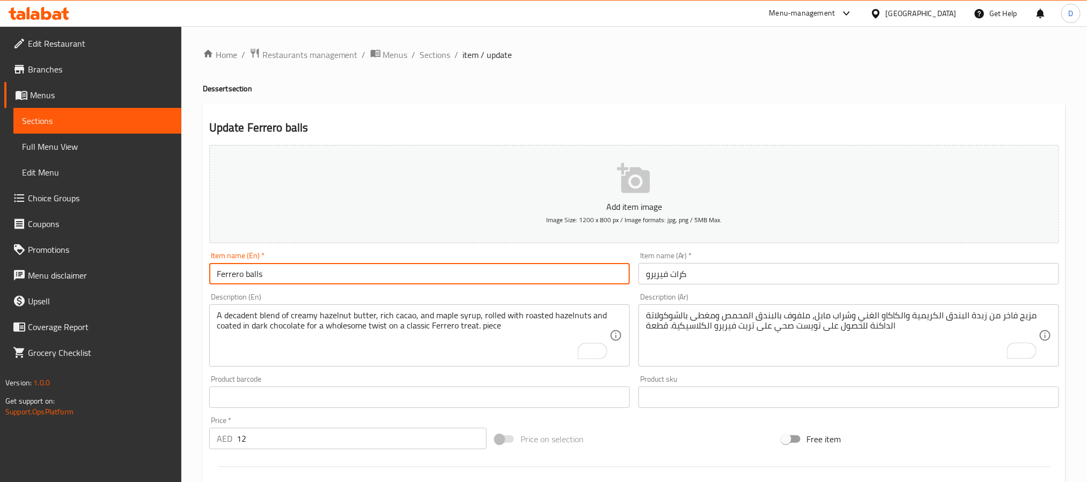
click at [443, 49] on span "Sections" at bounding box center [435, 54] width 31 height 13
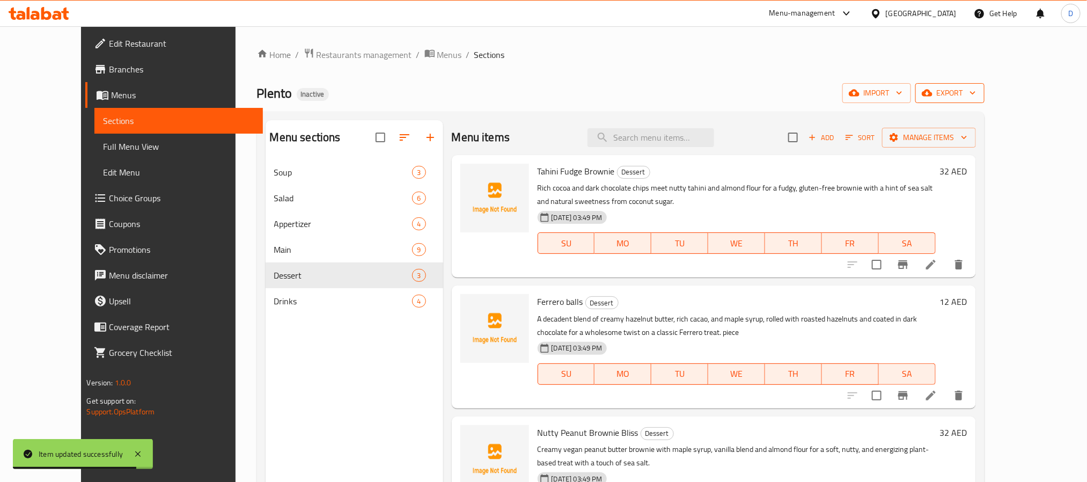
click at [976, 97] on span "export" at bounding box center [949, 92] width 52 height 13
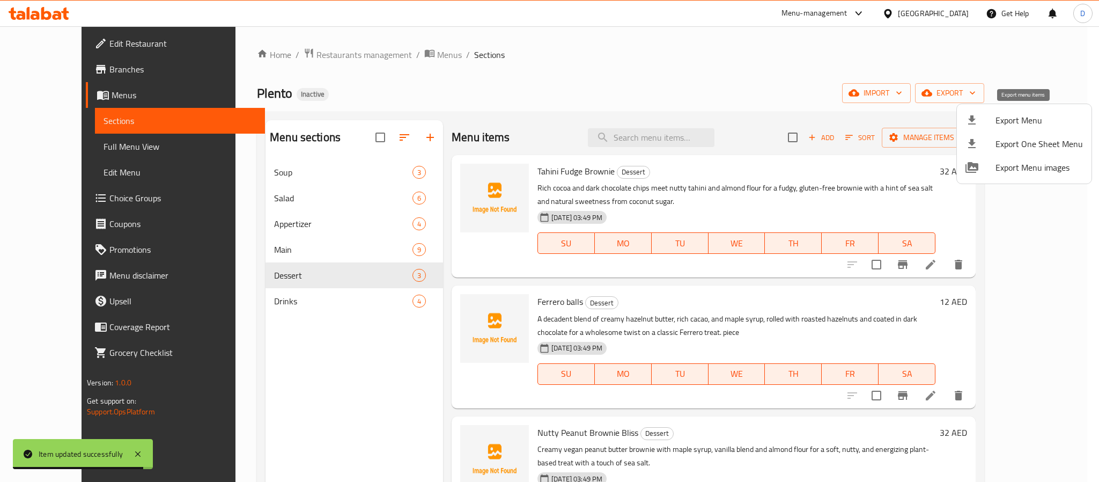
click at [1028, 120] on span "Export Menu" at bounding box center [1038, 120] width 87 height 13
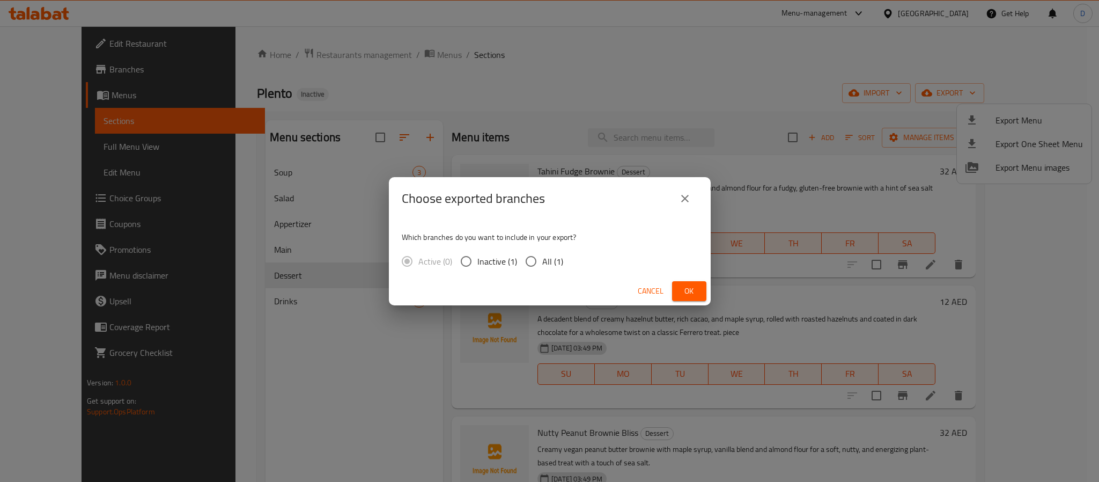
click at [697, 293] on span "Ok" at bounding box center [689, 290] width 17 height 13
